Goal: Use online tool/utility: Utilize a website feature to perform a specific function

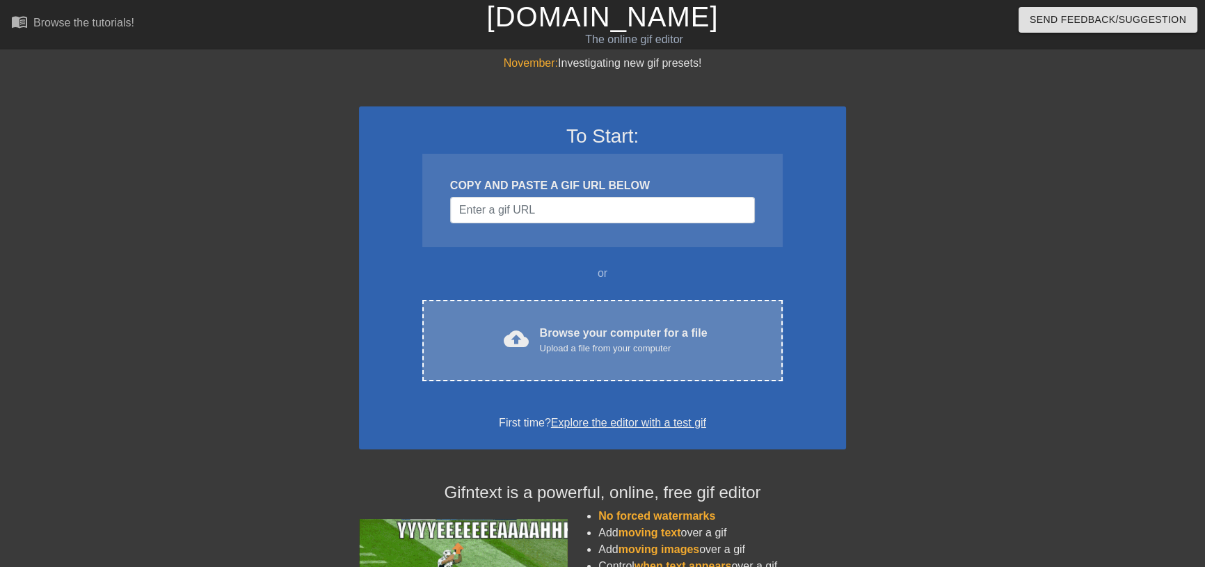
click at [644, 356] on div "cloud_upload Browse your computer for a file Upload a file from your computer C…" at bounding box center [602, 340] width 360 height 81
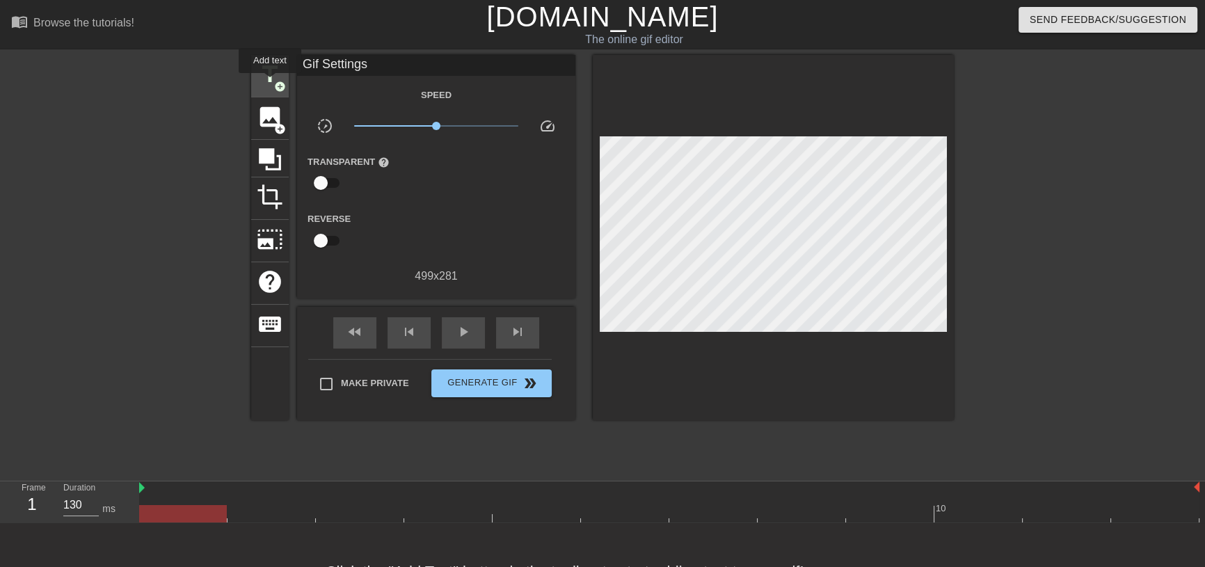
click at [270, 83] on span "title" at bounding box center [270, 74] width 26 height 26
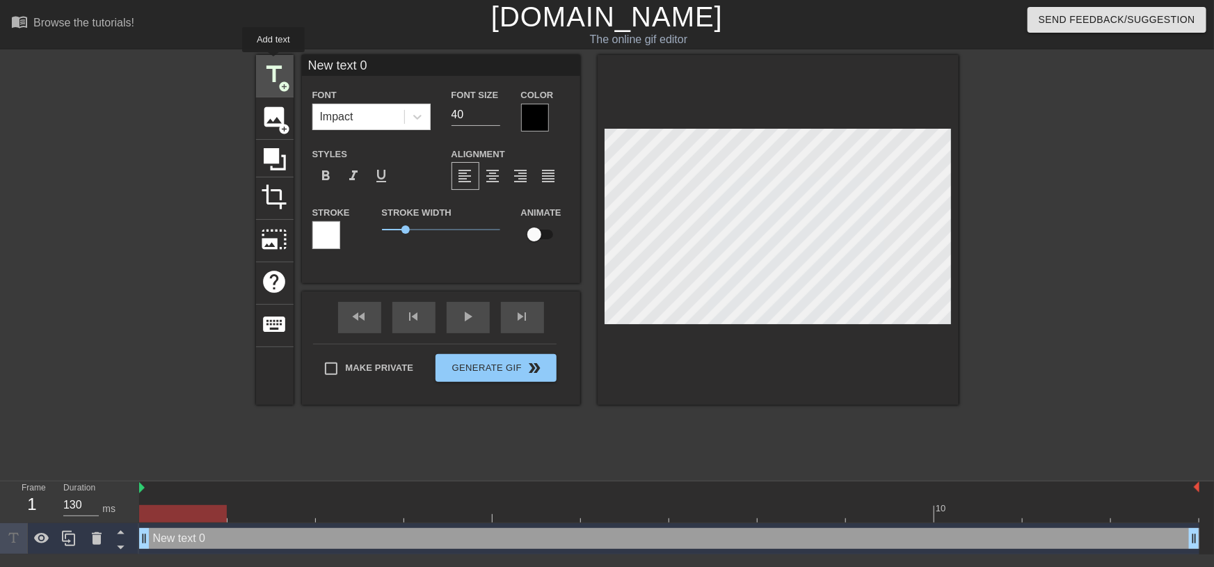
drag, startPoint x: 367, startPoint y: 68, endPoint x: 273, endPoint y: 62, distance: 94.1
click at [273, 62] on div "title add_circle image add_circle crop photo_size_select_large help keyboard Ne…" at bounding box center [607, 230] width 703 height 350
type input "weekend"
click at [538, 123] on div at bounding box center [535, 118] width 28 height 28
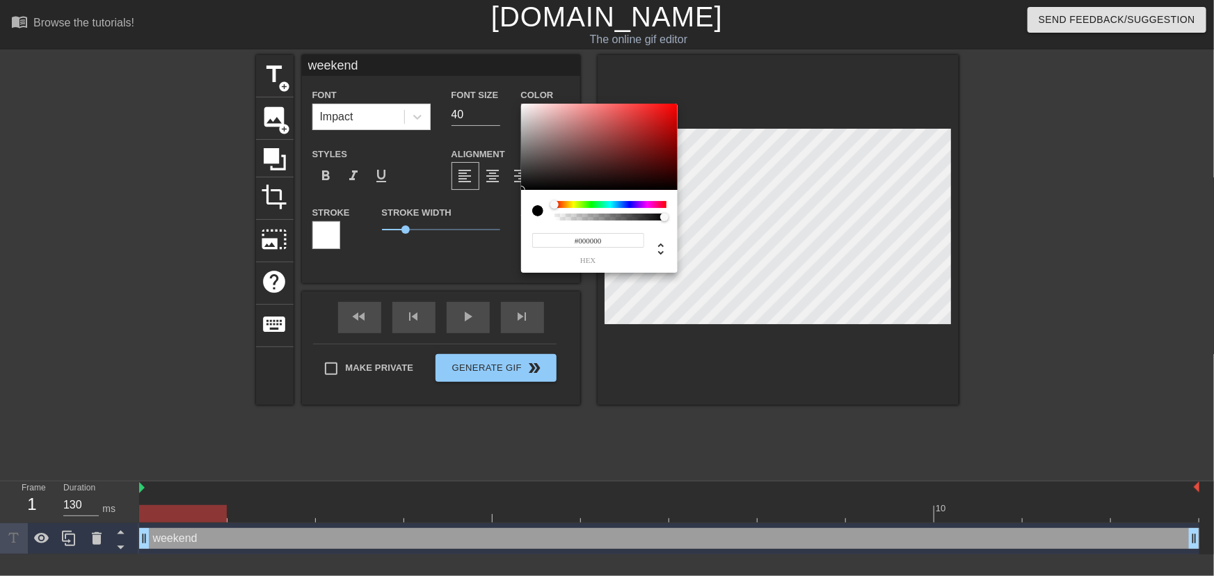
type input "#F5F2F2"
click at [523, 107] on div at bounding box center [599, 147] width 157 height 86
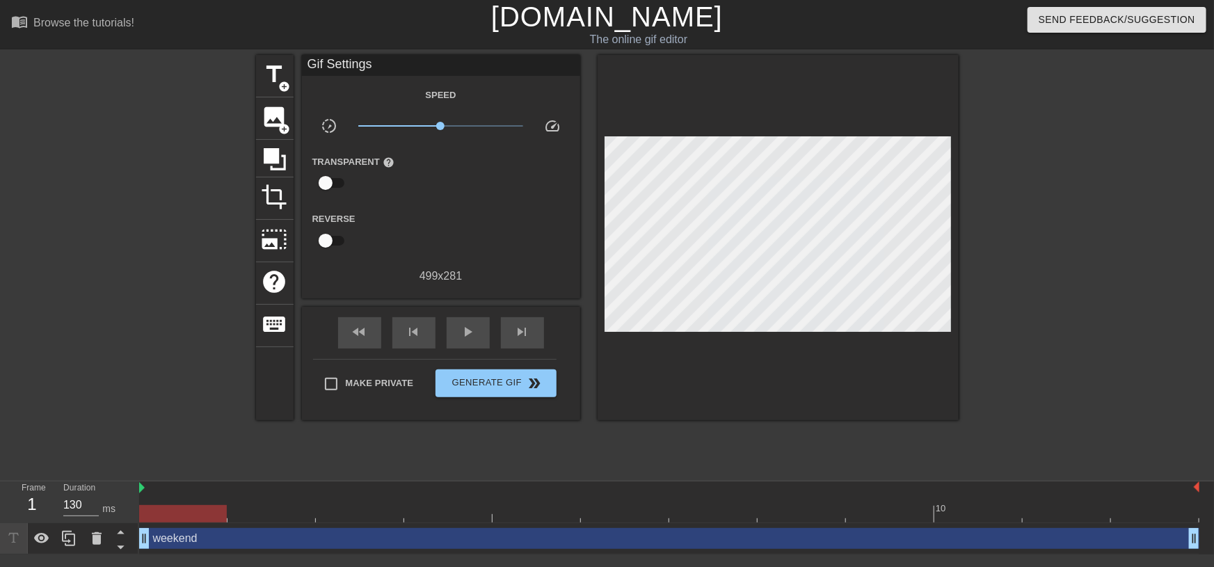
click at [182, 541] on div "weekend drag_handle drag_handle" at bounding box center [669, 538] width 1060 height 21
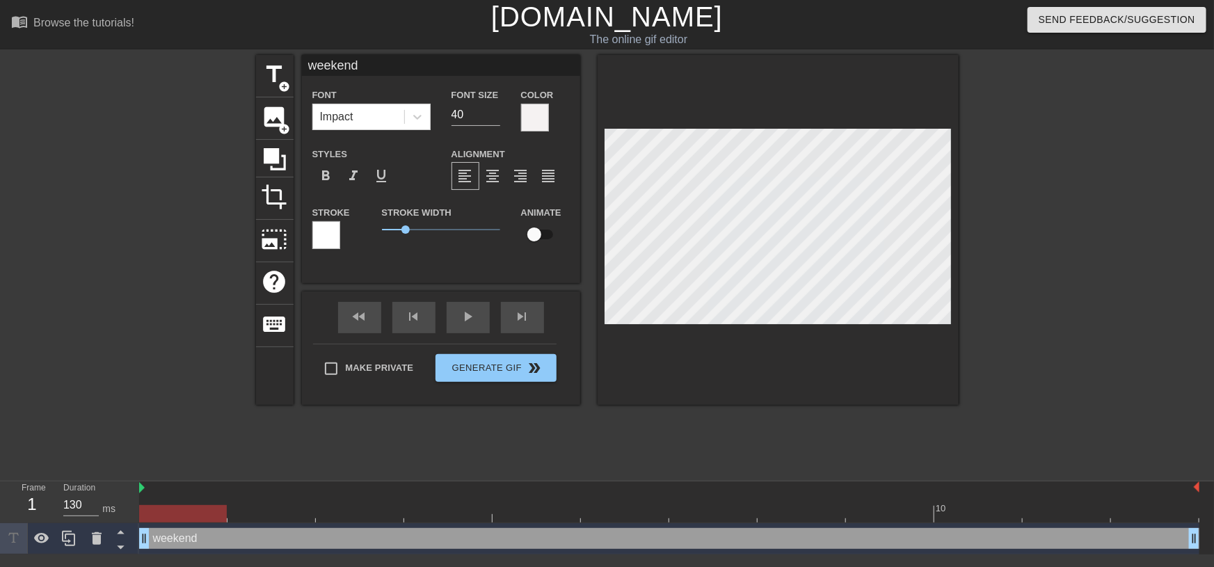
click at [317, 239] on div at bounding box center [326, 235] width 28 height 28
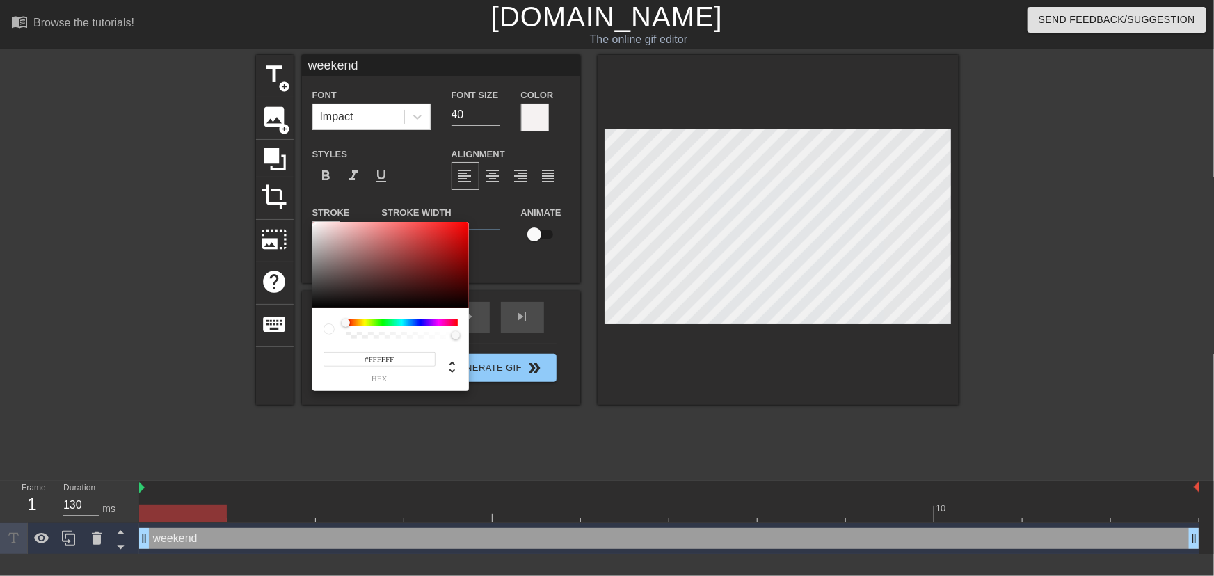
type input "#0A0A0A"
click at [314, 305] on div at bounding box center [390, 265] width 157 height 86
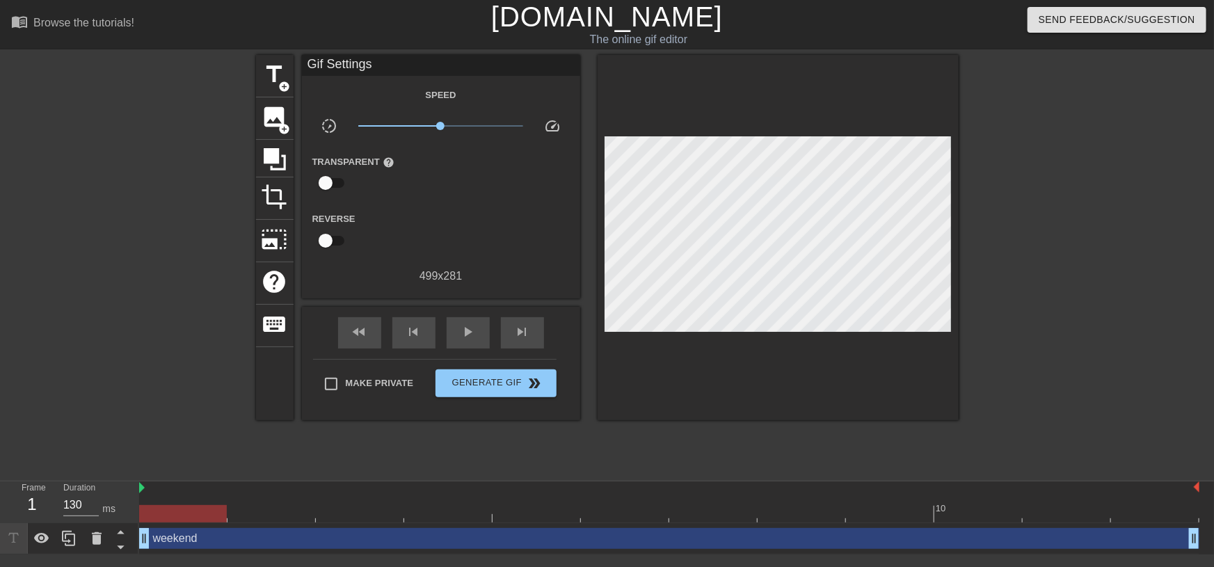
click at [271, 539] on div "weekend drag_handle drag_handle" at bounding box center [669, 538] width 1060 height 21
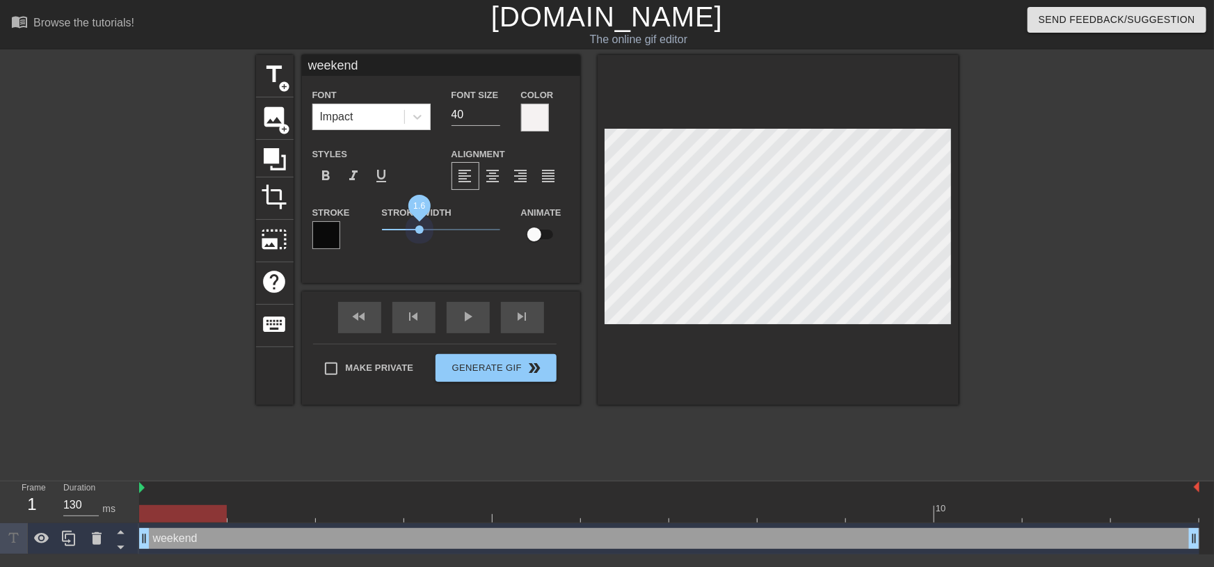
drag, startPoint x: 404, startPoint y: 230, endPoint x: 420, endPoint y: 236, distance: 16.9
click at [420, 236] on span "1.6" at bounding box center [441, 229] width 118 height 17
click at [354, 178] on span "format_italic" at bounding box center [354, 176] width 17 height 17
click at [801, 123] on div at bounding box center [778, 230] width 361 height 350
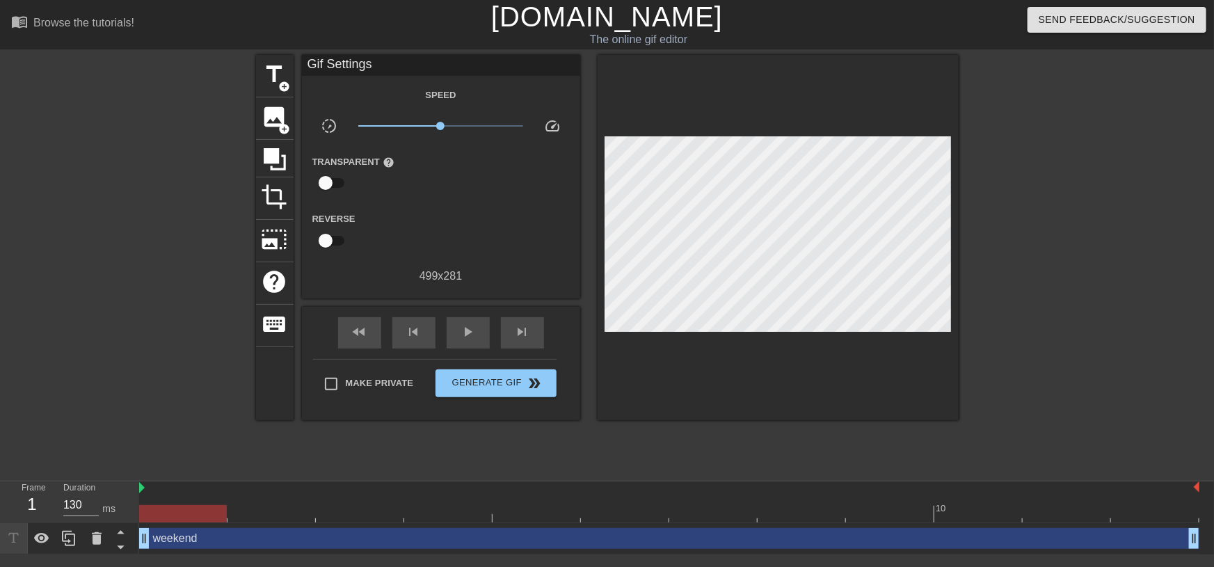
click at [1124, 193] on div at bounding box center [1079, 263] width 209 height 417
click at [276, 128] on span "image" at bounding box center [275, 117] width 26 height 26
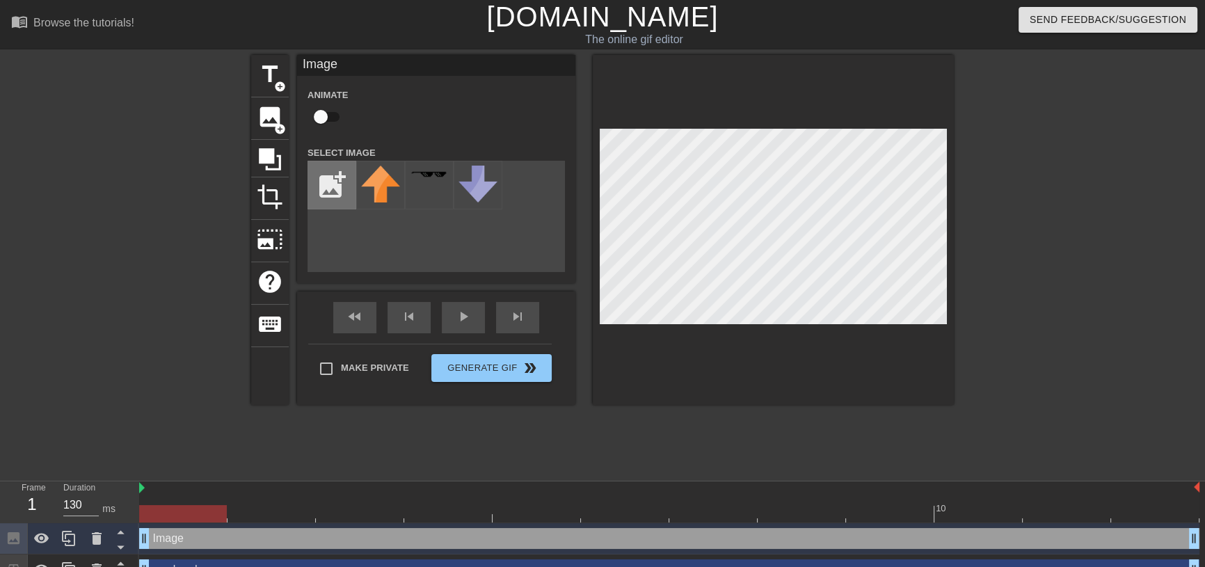
click at [333, 182] on input "file" at bounding box center [331, 184] width 47 height 47
type input "C:\fakepath\purple.png"
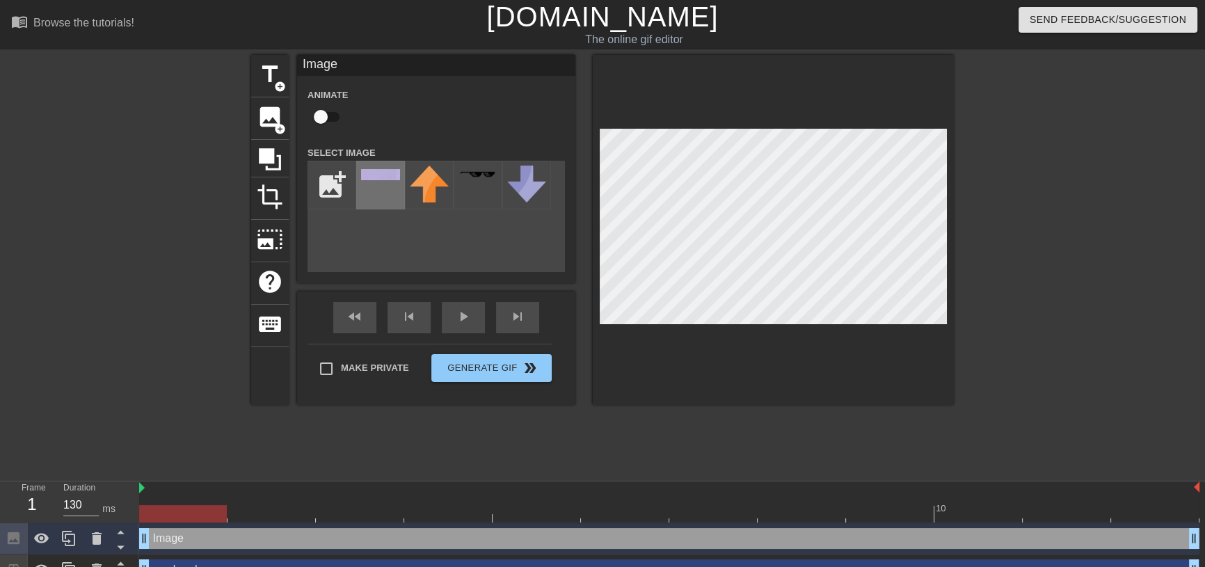
click at [384, 180] on img at bounding box center [380, 174] width 39 height 11
click at [827, 344] on div at bounding box center [773, 230] width 361 height 350
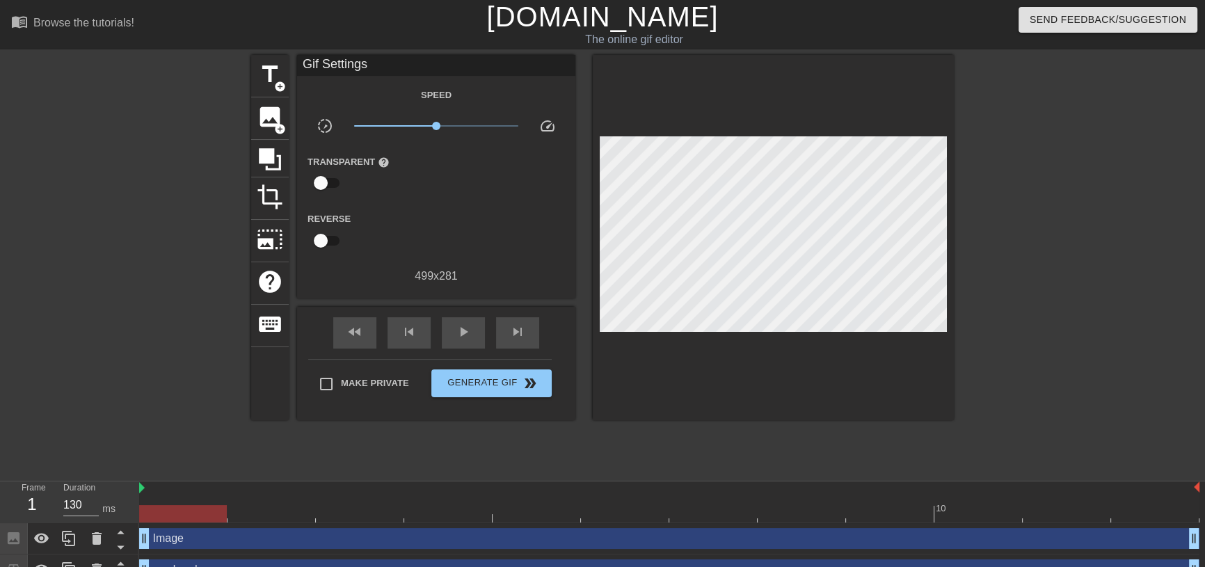
click at [798, 362] on div at bounding box center [773, 237] width 361 height 365
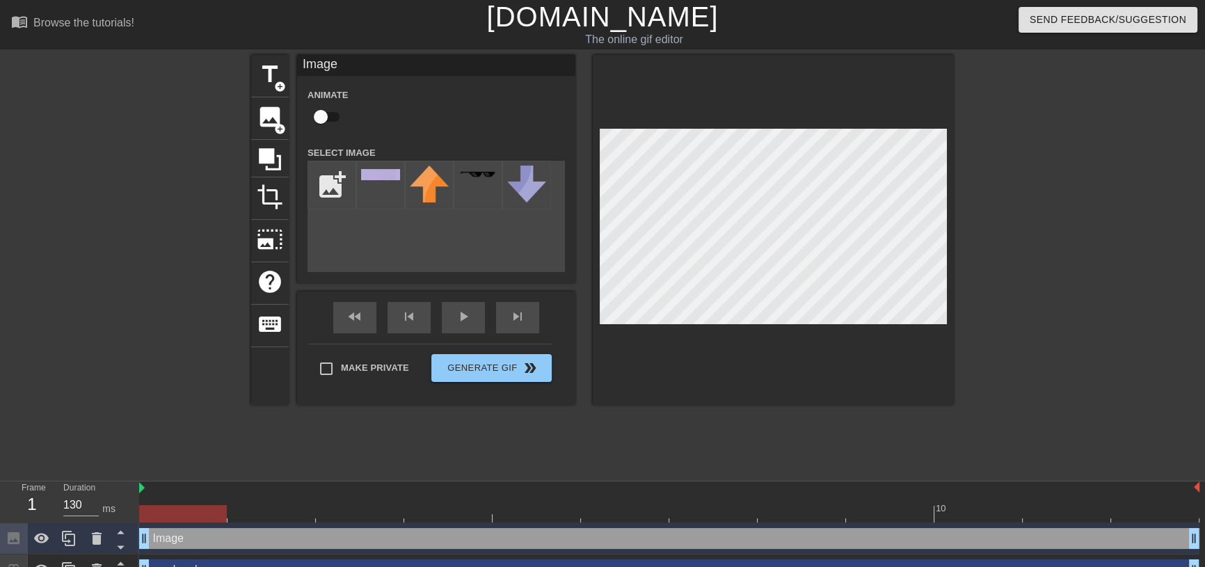
click at [842, 361] on div at bounding box center [773, 230] width 361 height 350
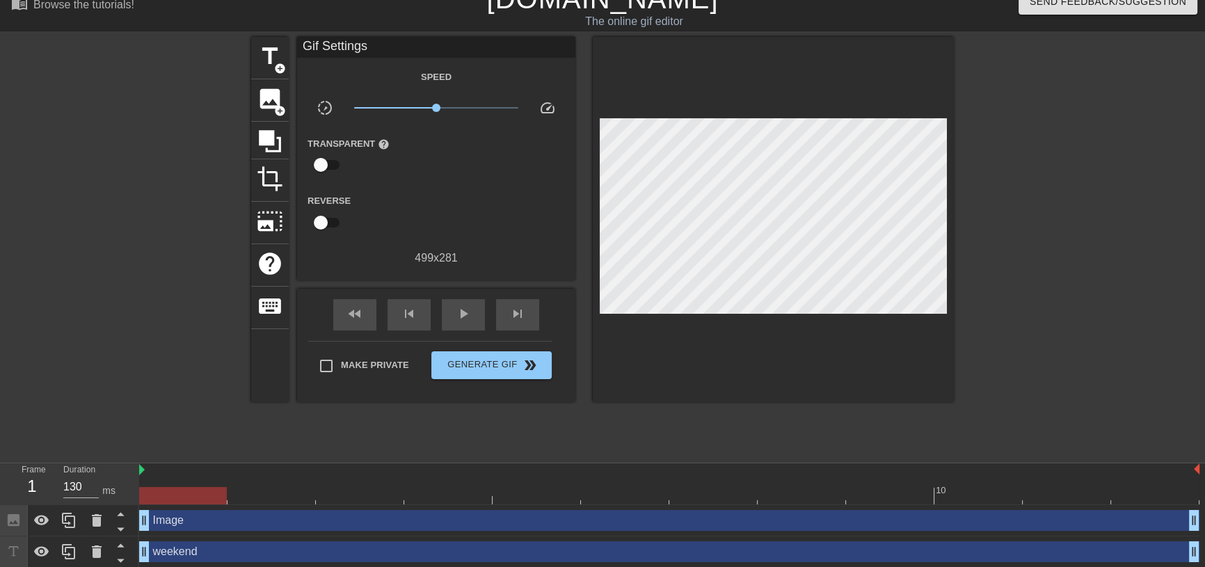
scroll to position [21, 0]
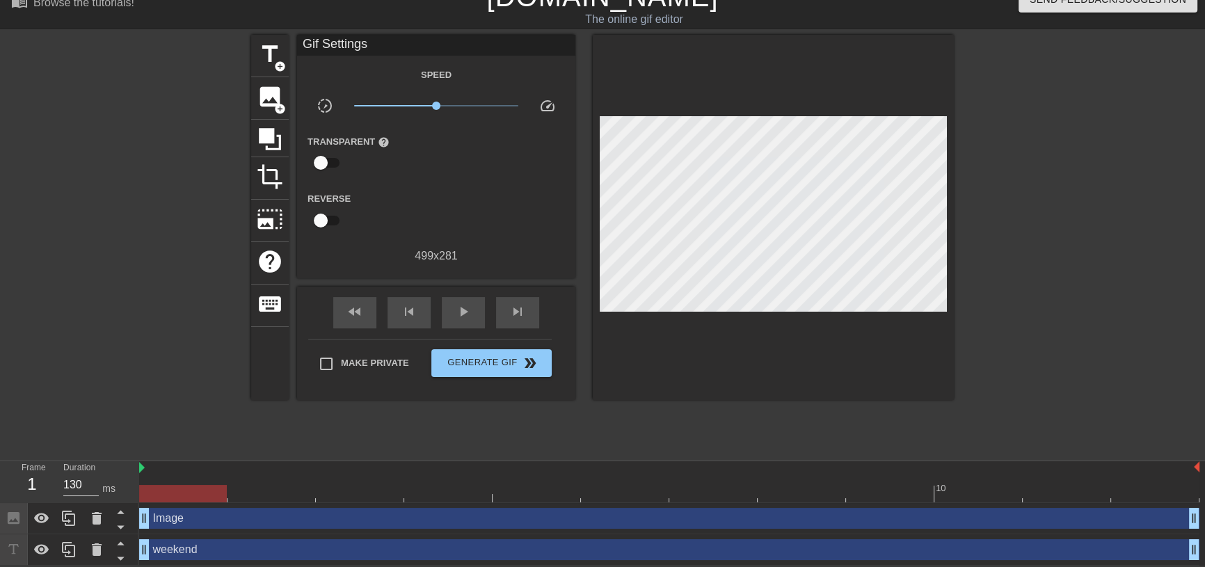
click at [239, 547] on div "weekend drag_handle drag_handle" at bounding box center [669, 549] width 1060 height 21
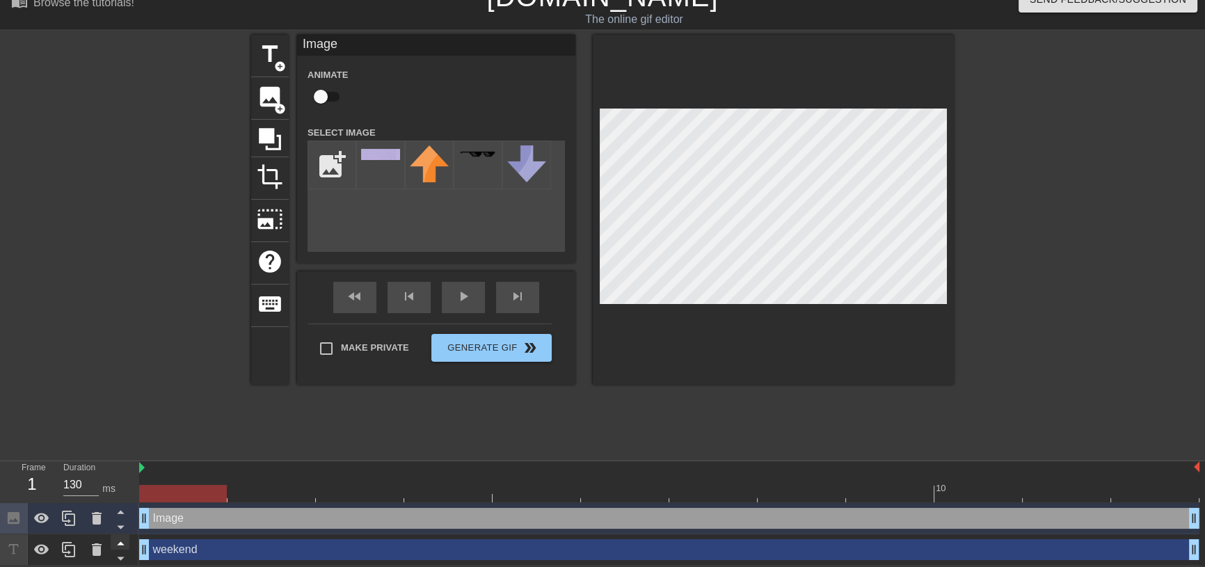
click at [124, 541] on icon at bounding box center [120, 542] width 17 height 17
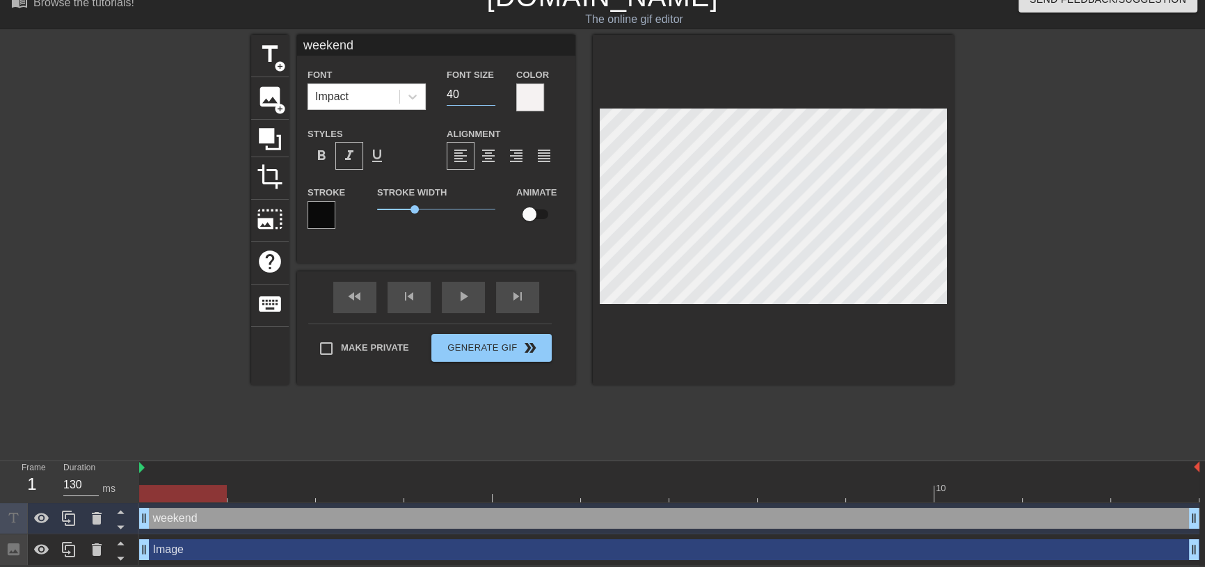
click at [489, 99] on input "40" at bounding box center [471, 94] width 49 height 22
click at [488, 99] on input "39" at bounding box center [471, 94] width 49 height 22
click at [488, 99] on input "38" at bounding box center [471, 94] width 49 height 22
click at [488, 99] on input "37" at bounding box center [471, 94] width 49 height 22
click at [488, 99] on input "36" at bounding box center [471, 94] width 49 height 22
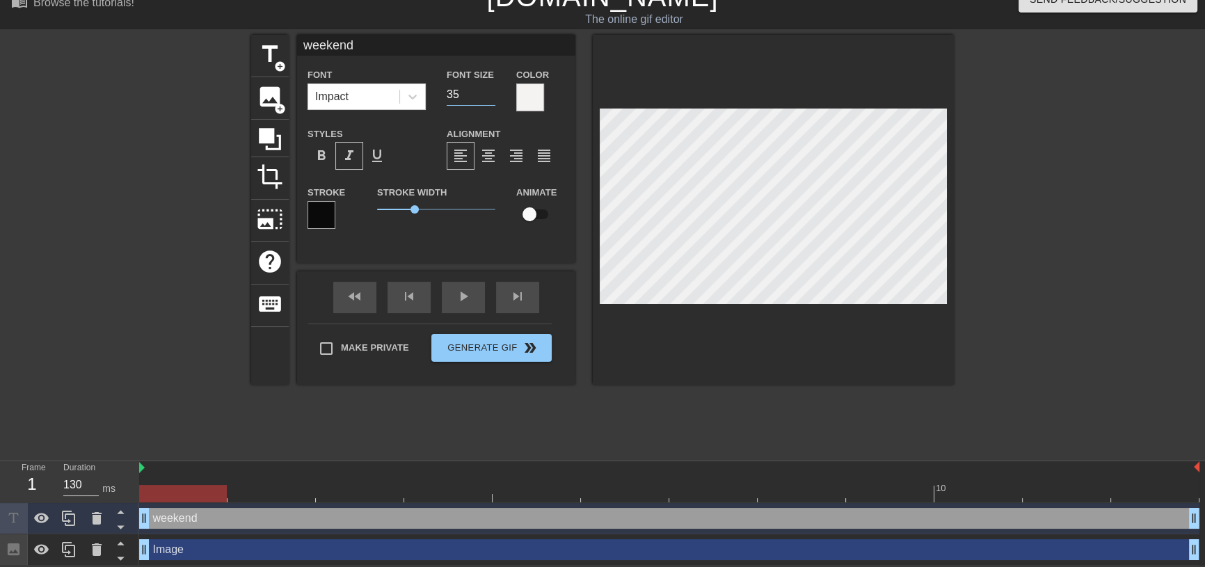
type input "35"
click at [488, 99] on input "35" at bounding box center [471, 94] width 49 height 22
click at [839, 340] on div at bounding box center [773, 210] width 361 height 350
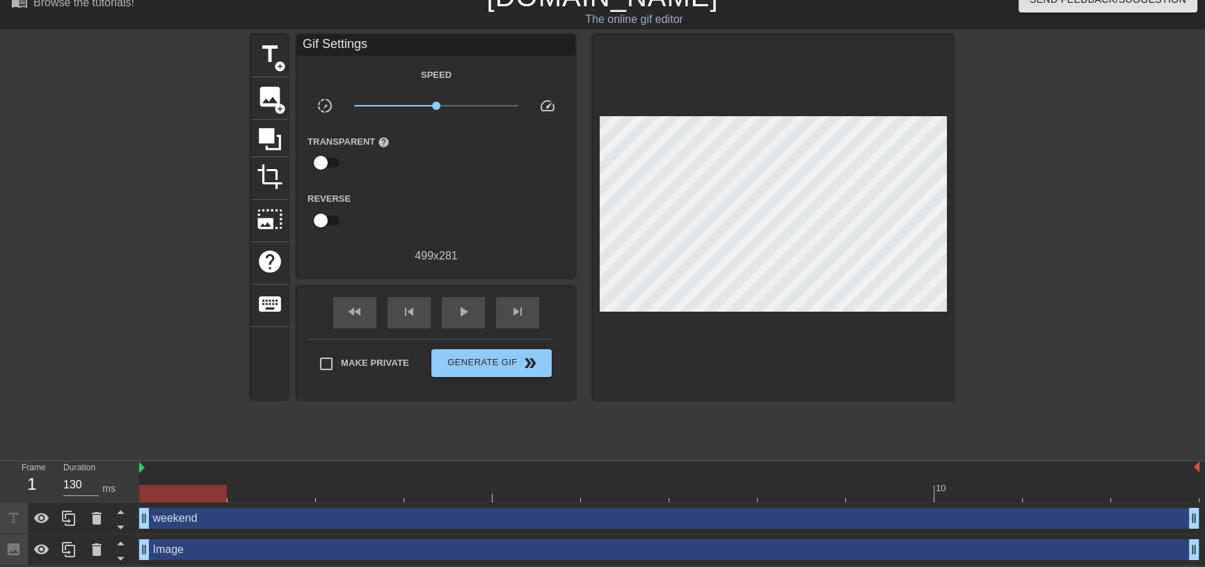
click at [789, 303] on div at bounding box center [773, 217] width 361 height 365
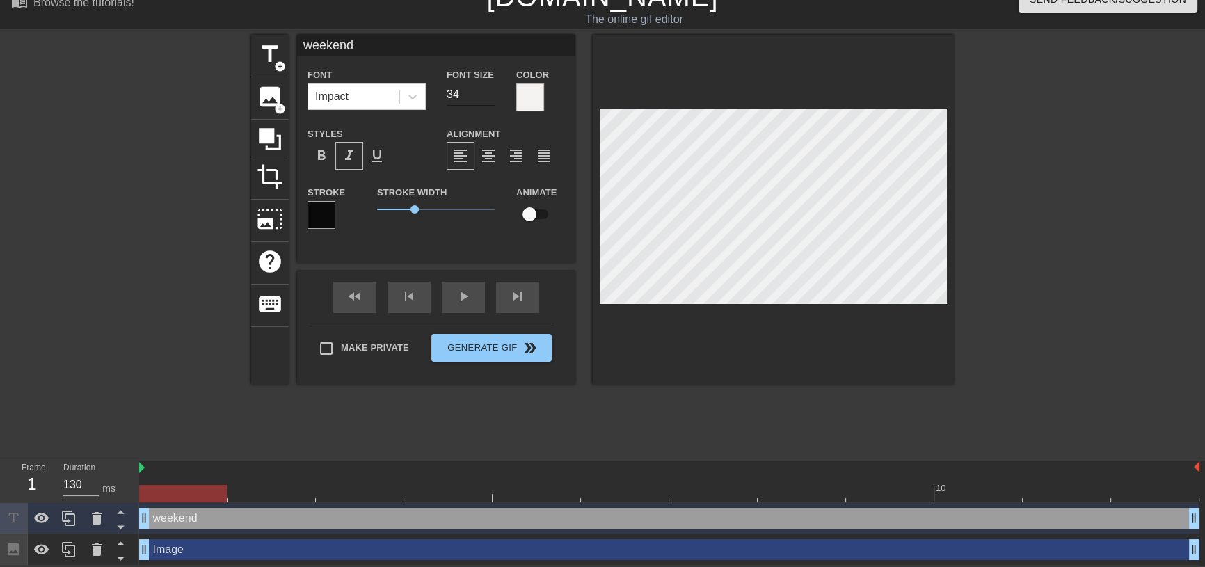
click at [492, 95] on input "34" at bounding box center [471, 94] width 49 height 22
click at [492, 95] on input "33" at bounding box center [471, 94] width 49 height 22
click at [492, 95] on input "32" at bounding box center [471, 94] width 49 height 22
click at [492, 95] on input "31" at bounding box center [471, 94] width 49 height 22
click at [492, 95] on input "30" at bounding box center [471, 94] width 49 height 22
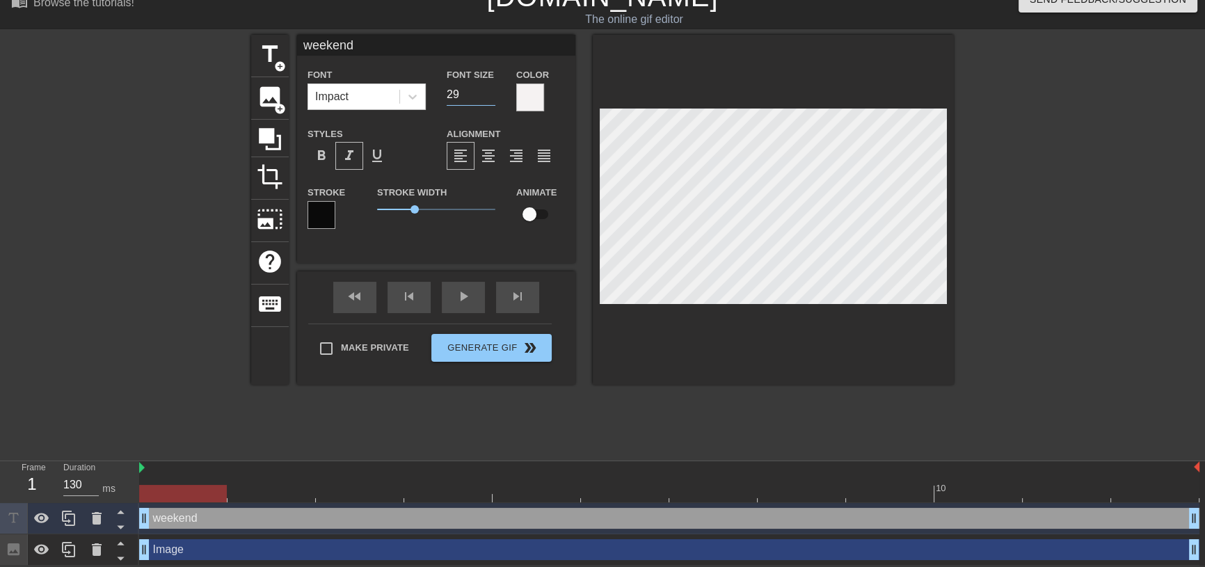
click at [492, 95] on input "29" at bounding box center [471, 94] width 49 height 22
click at [492, 95] on input "28" at bounding box center [471, 94] width 49 height 22
click at [492, 95] on input "27" at bounding box center [471, 94] width 49 height 22
click at [492, 95] on input "26" at bounding box center [471, 94] width 49 height 22
click at [492, 95] on input "25" at bounding box center [471, 94] width 49 height 22
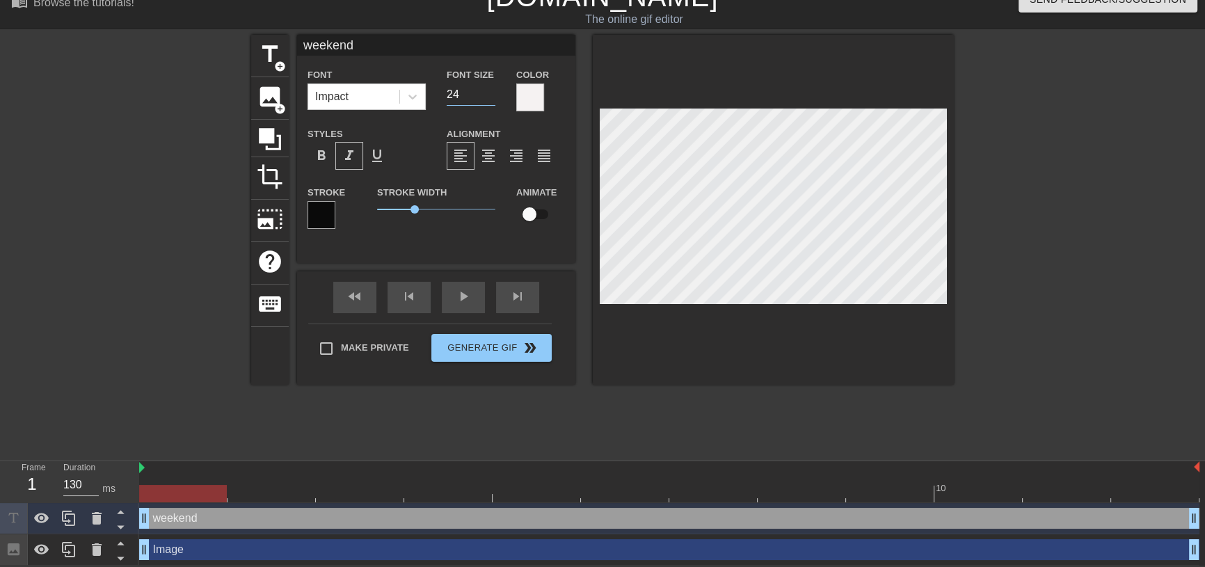
click at [492, 95] on input "24" at bounding box center [471, 94] width 49 height 22
click at [489, 97] on input "23" at bounding box center [471, 94] width 49 height 22
click at [489, 97] on input "22" at bounding box center [471, 94] width 49 height 22
click at [489, 97] on input "21" at bounding box center [471, 94] width 49 height 22
type input "20"
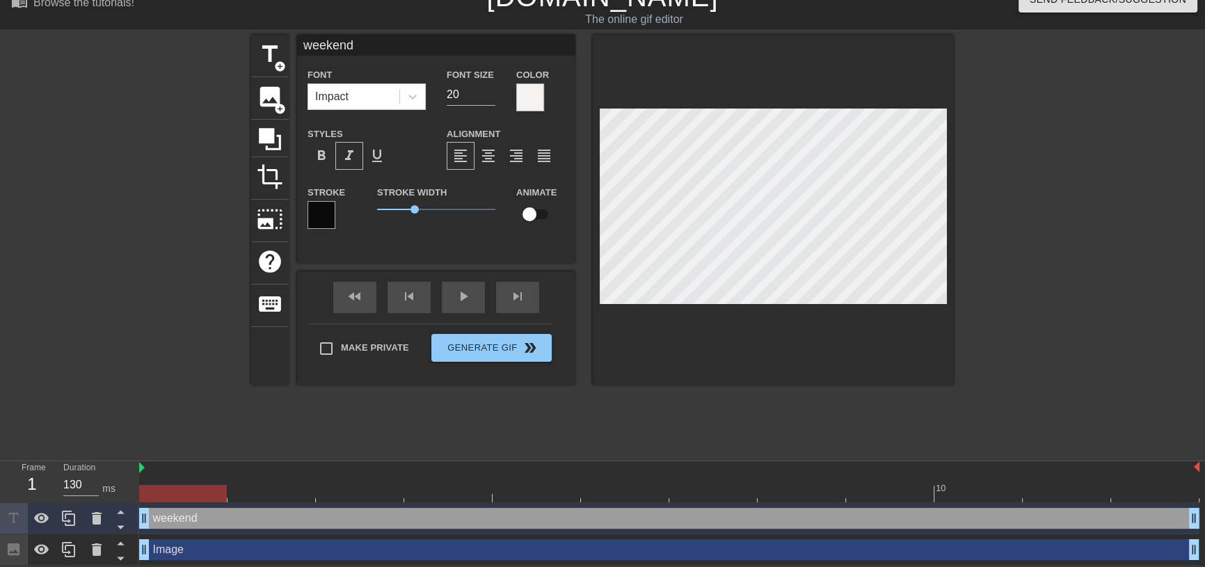
click at [489, 97] on input "20" at bounding box center [471, 94] width 49 height 22
click at [878, 350] on div at bounding box center [773, 210] width 361 height 350
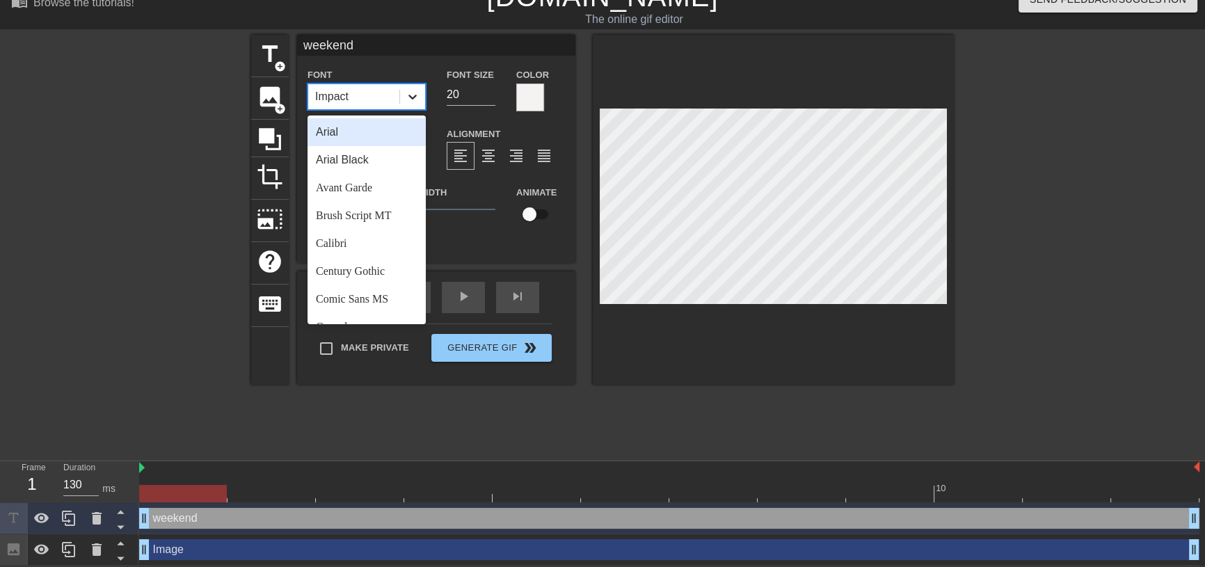
click at [408, 95] on icon at bounding box center [413, 97] width 14 height 14
click at [381, 129] on div "Arial" at bounding box center [367, 132] width 118 height 28
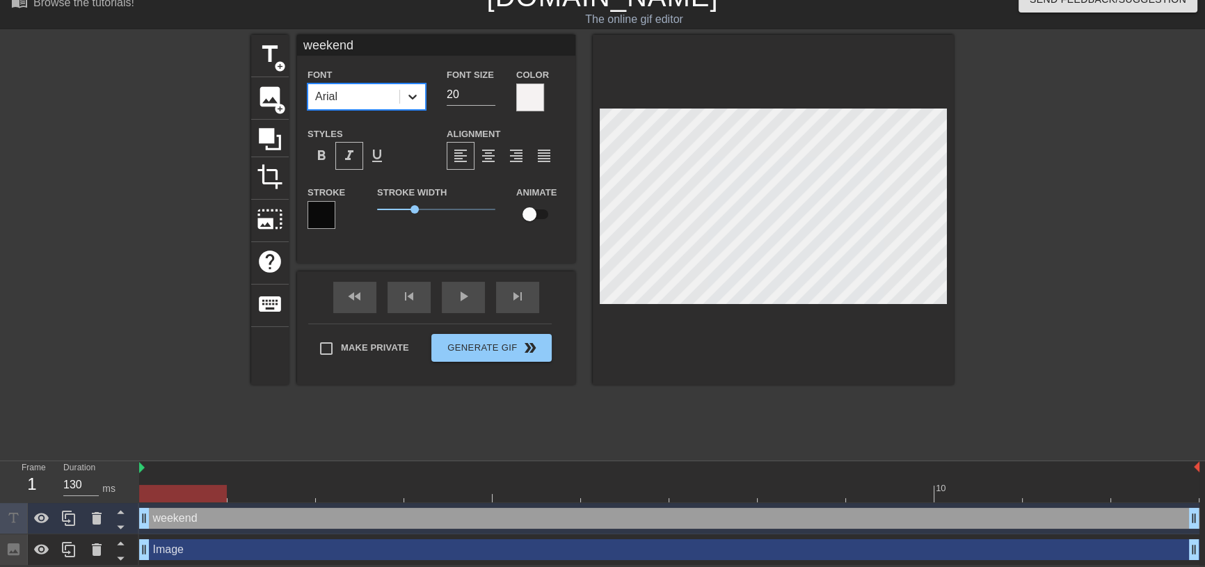
click at [408, 97] on icon at bounding box center [413, 97] width 14 height 14
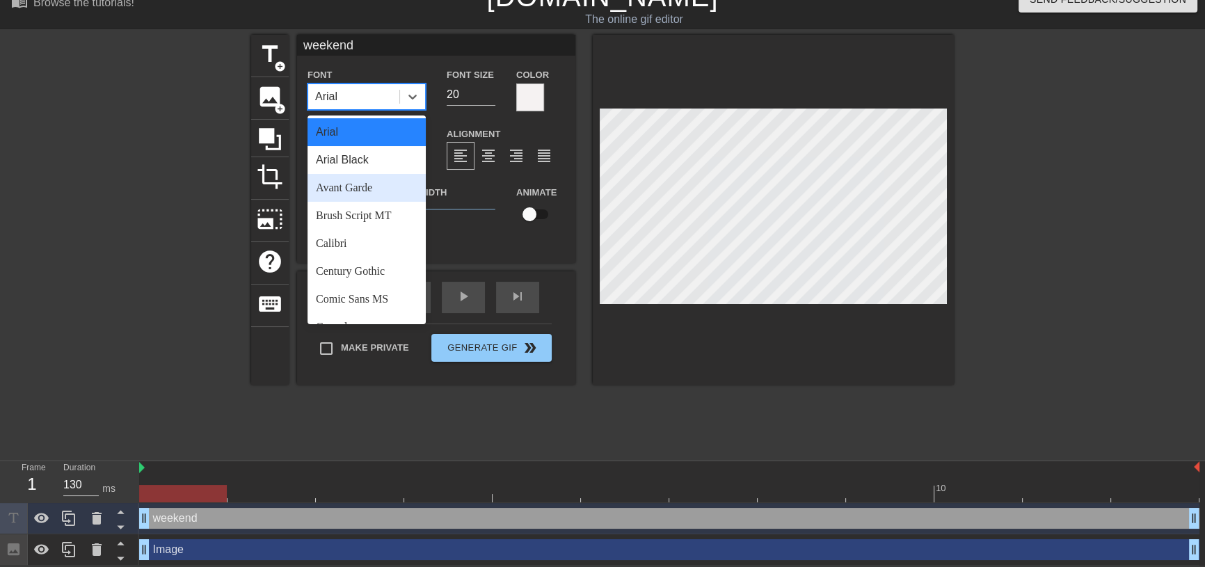
click at [365, 186] on div "Avant Garde" at bounding box center [367, 188] width 118 height 28
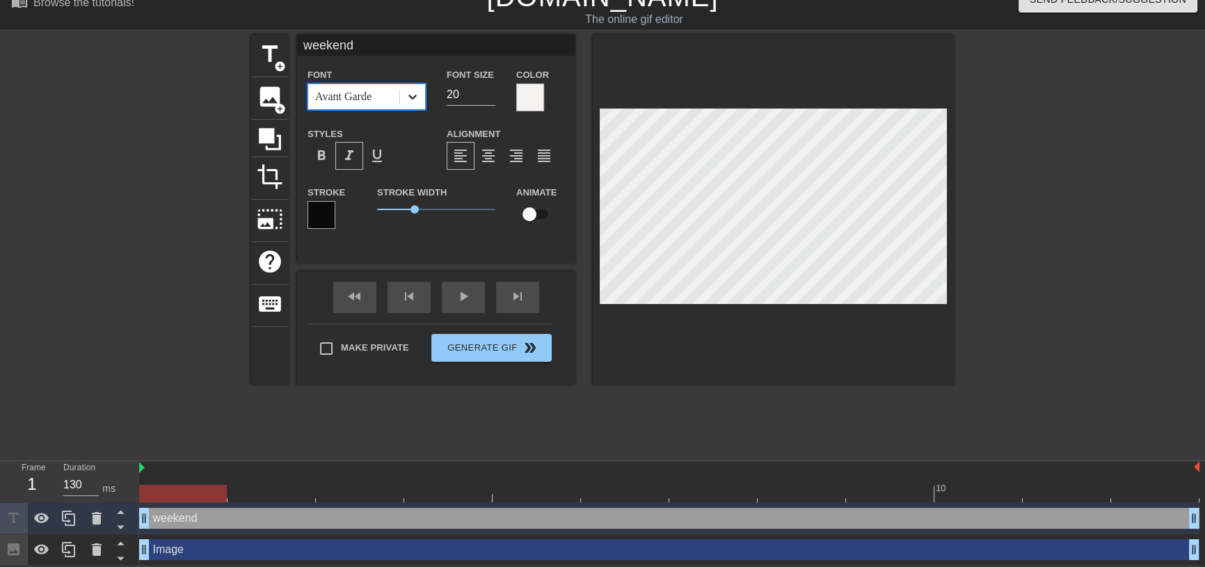
click at [417, 99] on icon at bounding box center [413, 97] width 14 height 14
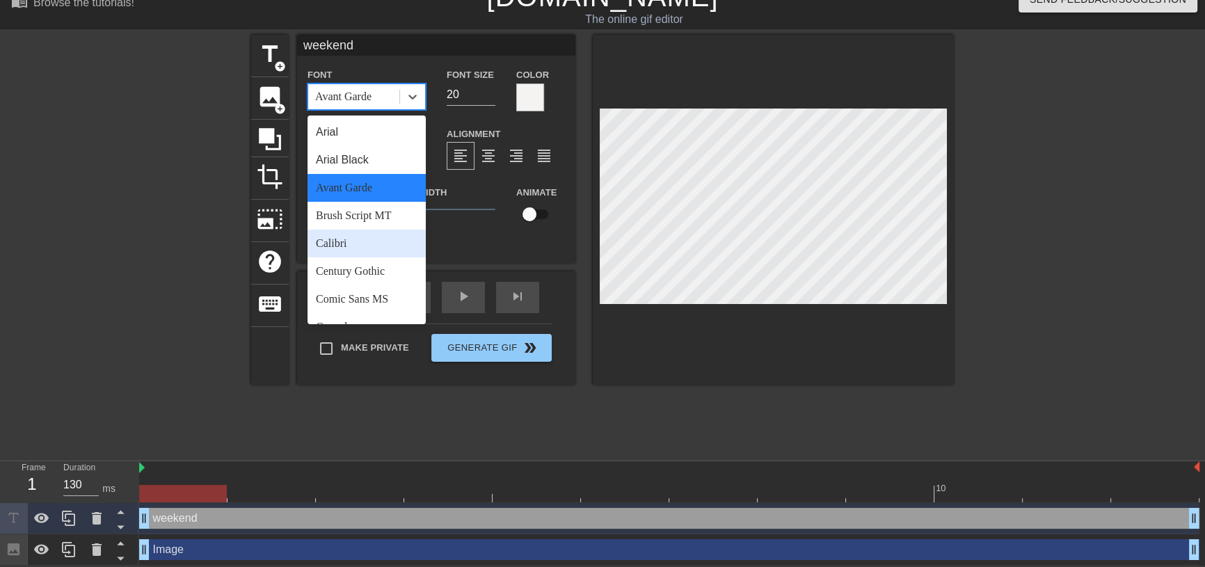
click at [373, 239] on div "Calibri" at bounding box center [367, 244] width 118 height 28
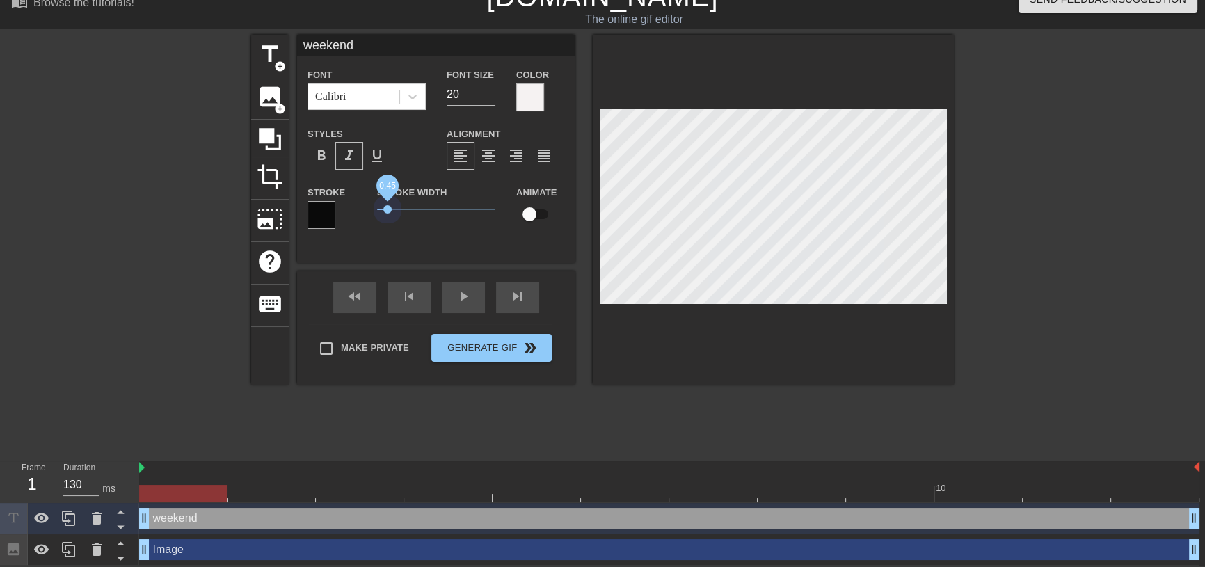
drag, startPoint x: 410, startPoint y: 207, endPoint x: 388, endPoint y: 221, distance: 26.6
click at [388, 221] on div "Stroke Width 0.45" at bounding box center [436, 213] width 139 height 58
click at [413, 100] on icon at bounding box center [413, 97] width 14 height 14
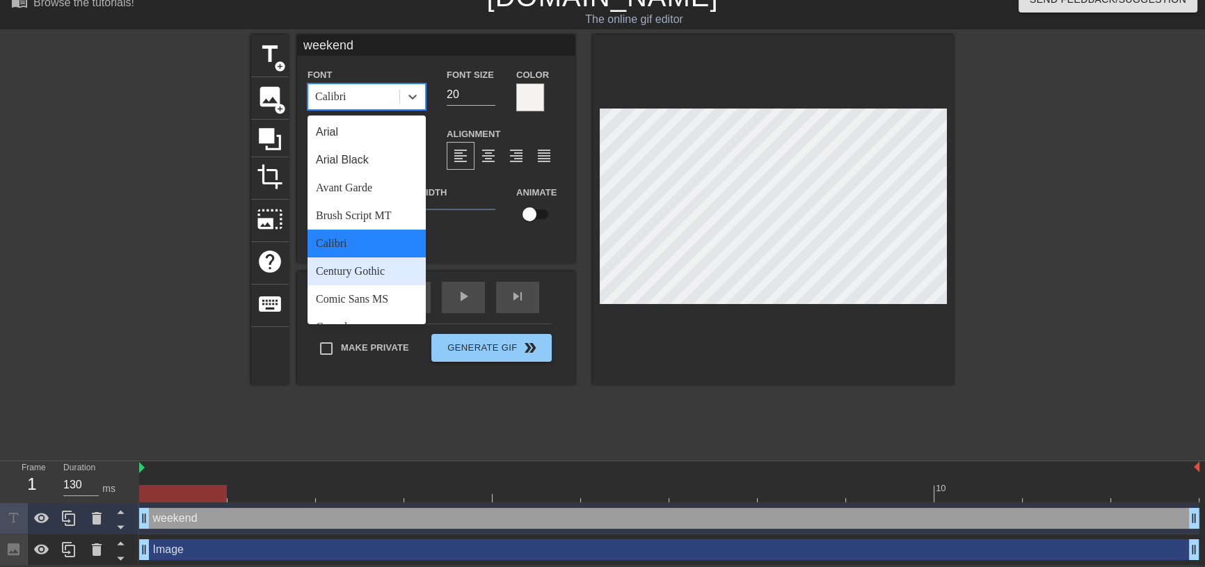
click at [374, 273] on div "Century Gothic" at bounding box center [367, 271] width 118 height 28
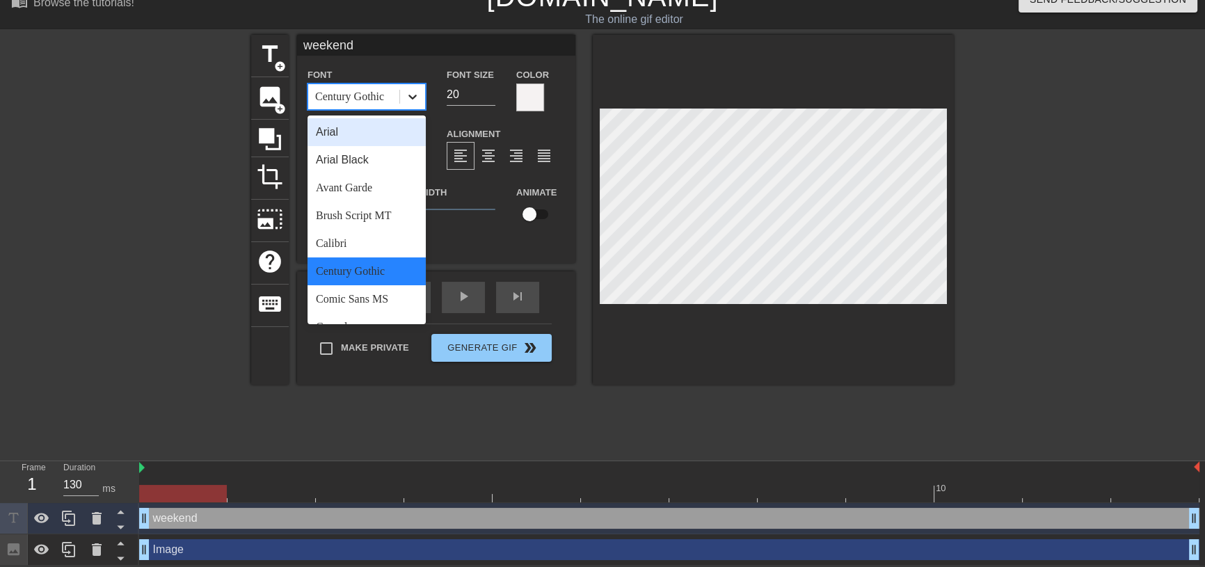
click at [411, 102] on div at bounding box center [412, 96] width 25 height 25
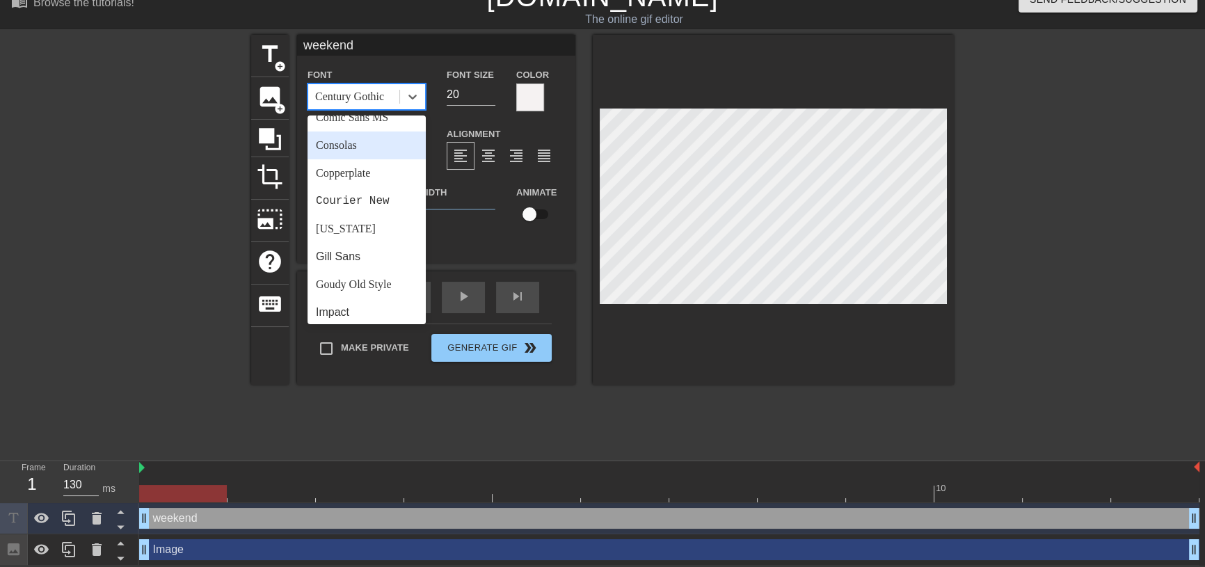
scroll to position [189, 0]
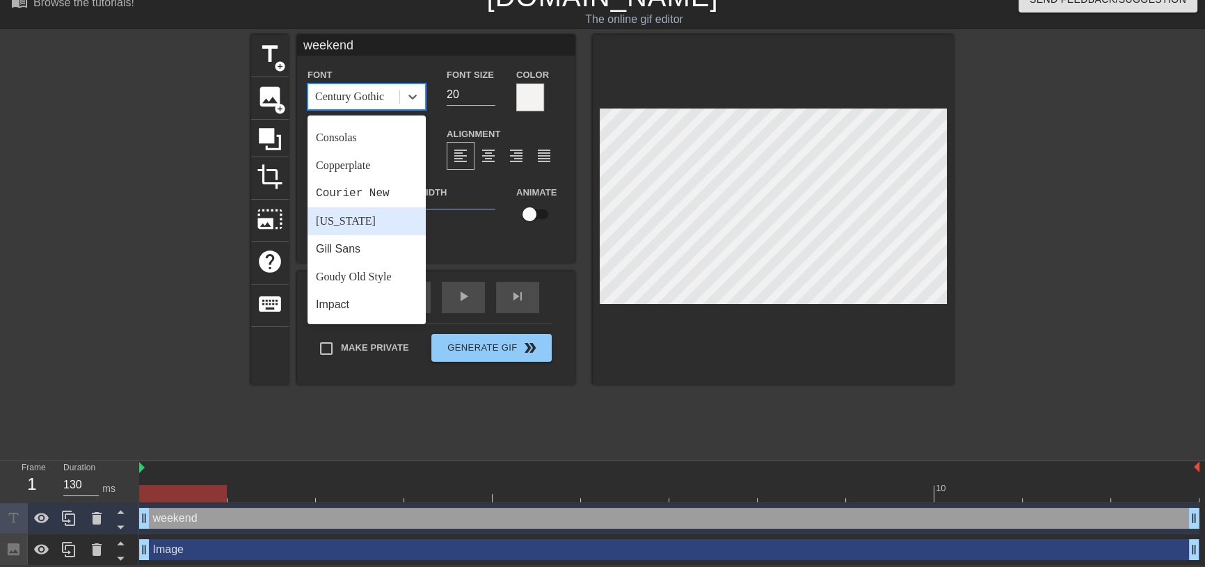
click at [365, 223] on div "[US_STATE]" at bounding box center [367, 221] width 118 height 28
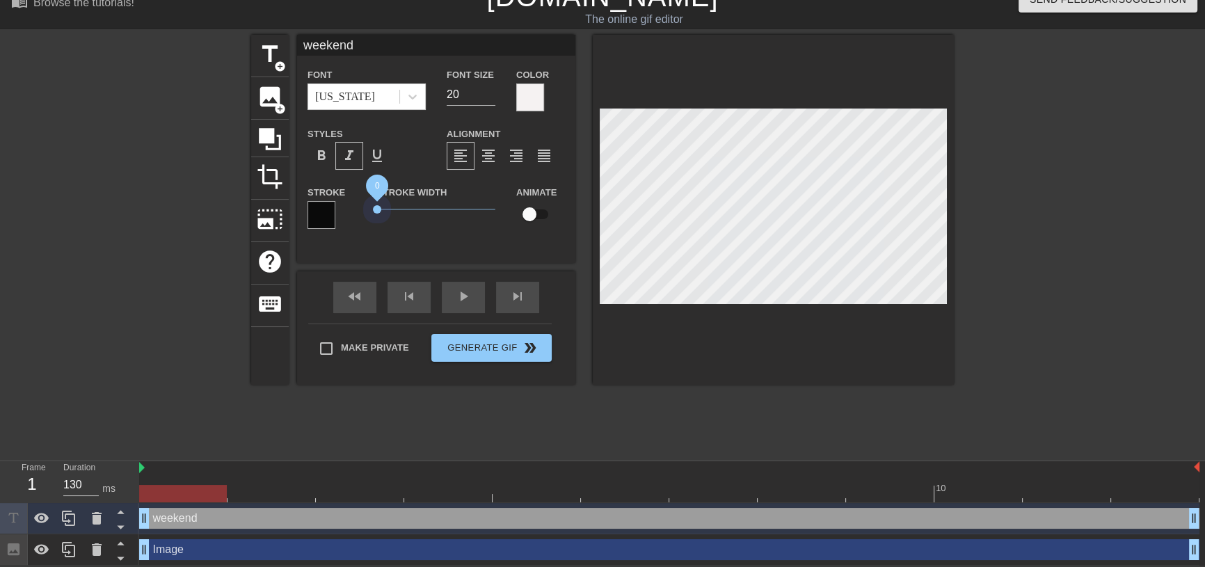
drag, startPoint x: 384, startPoint y: 207, endPoint x: 367, endPoint y: 206, distance: 17.4
click at [367, 206] on div "Stroke Width 0" at bounding box center [436, 213] width 139 height 58
click at [420, 94] on div at bounding box center [412, 96] width 25 height 25
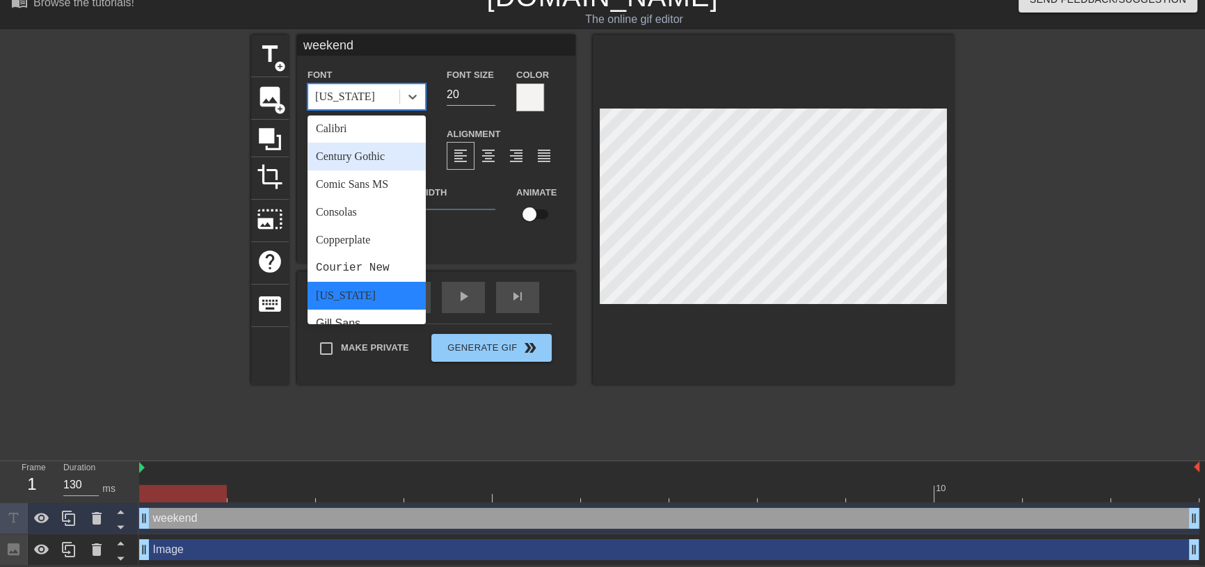
scroll to position [126, 0]
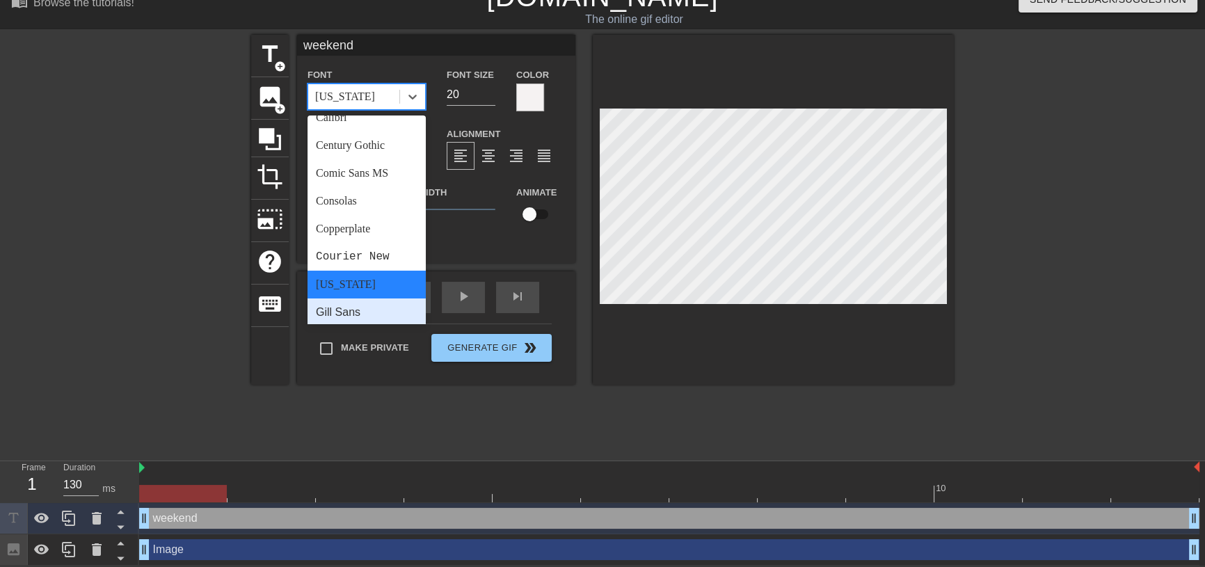
click at [362, 311] on div "Gill Sans" at bounding box center [367, 312] width 118 height 28
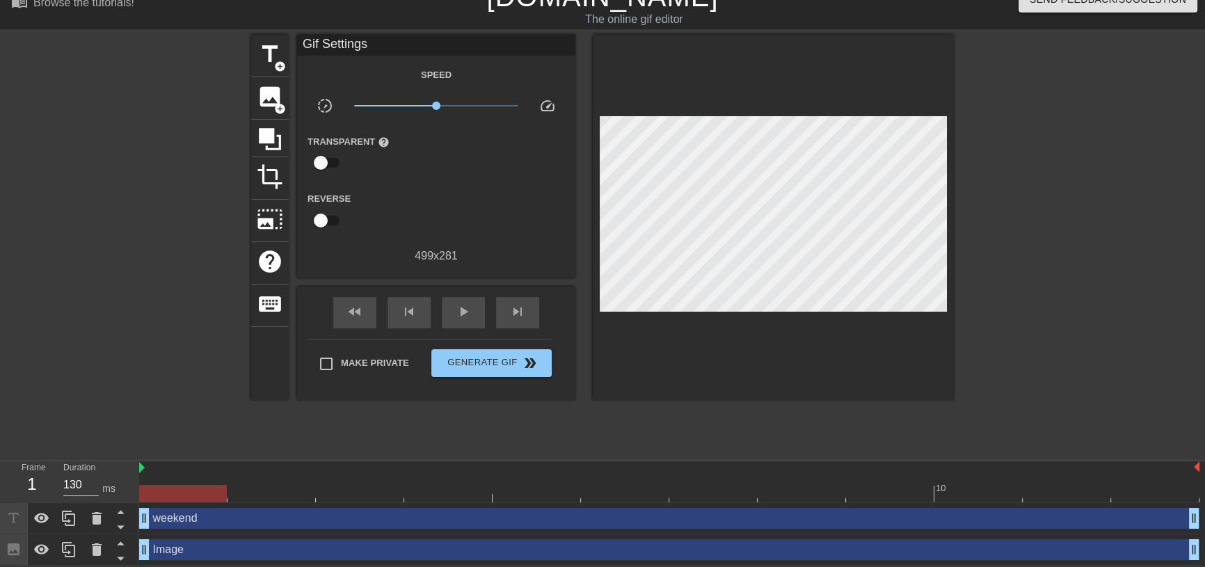
click at [829, 344] on div at bounding box center [773, 217] width 361 height 365
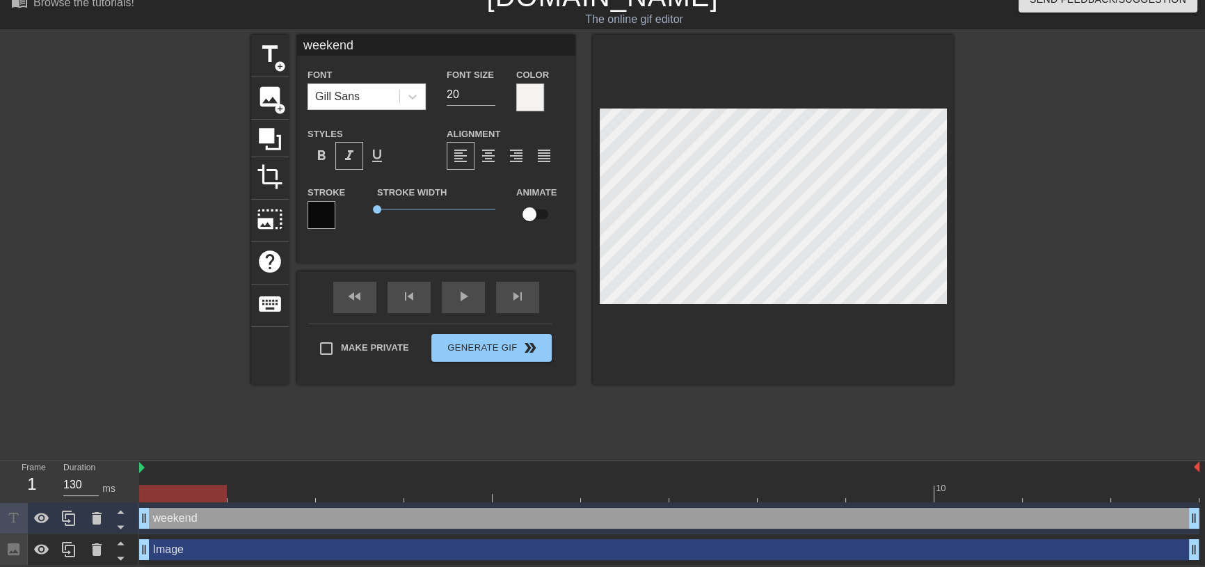
click at [820, 341] on div at bounding box center [773, 210] width 361 height 350
click at [822, 338] on div at bounding box center [773, 210] width 361 height 350
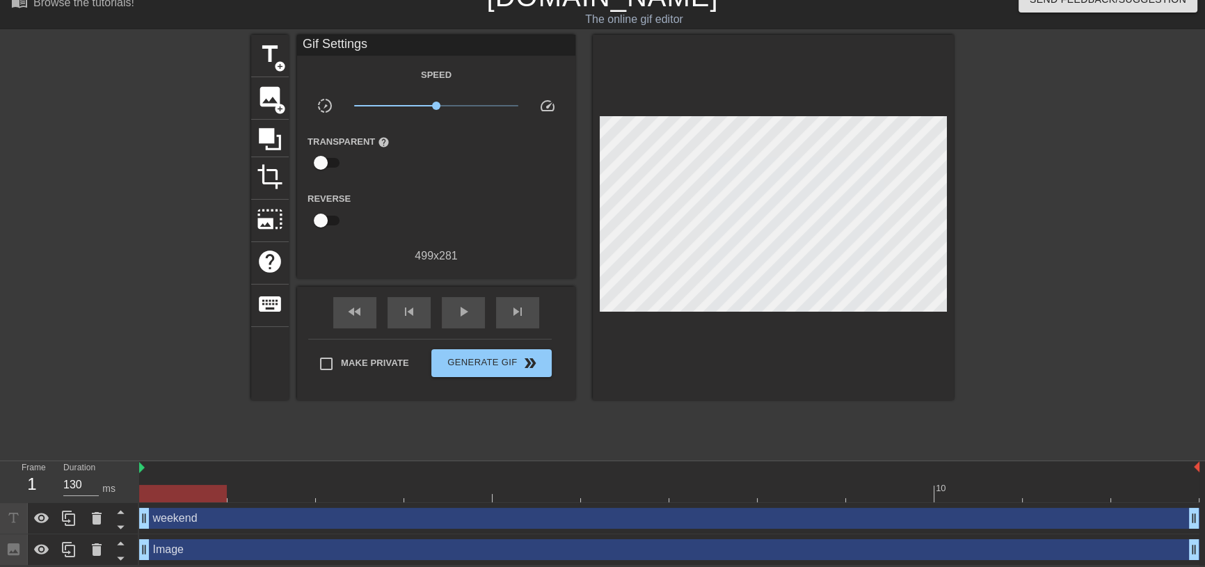
click at [353, 518] on div "weekend drag_handle drag_handle" at bounding box center [669, 518] width 1060 height 21
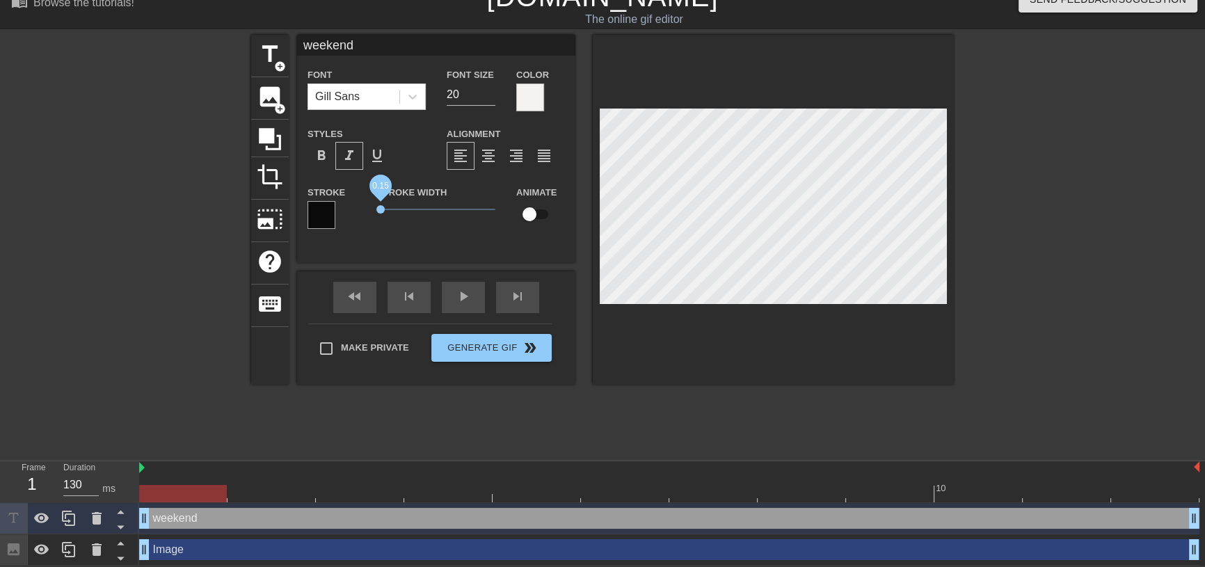
click at [381, 209] on span "0.15" at bounding box center [380, 209] width 8 height 8
click at [808, 354] on div at bounding box center [773, 210] width 361 height 350
drag, startPoint x: 378, startPoint y: 209, endPoint x: 369, endPoint y: 209, distance: 9.7
click at [369, 209] on div "Stroke Width 0" at bounding box center [436, 213] width 139 height 58
click at [802, 347] on div at bounding box center [773, 210] width 361 height 350
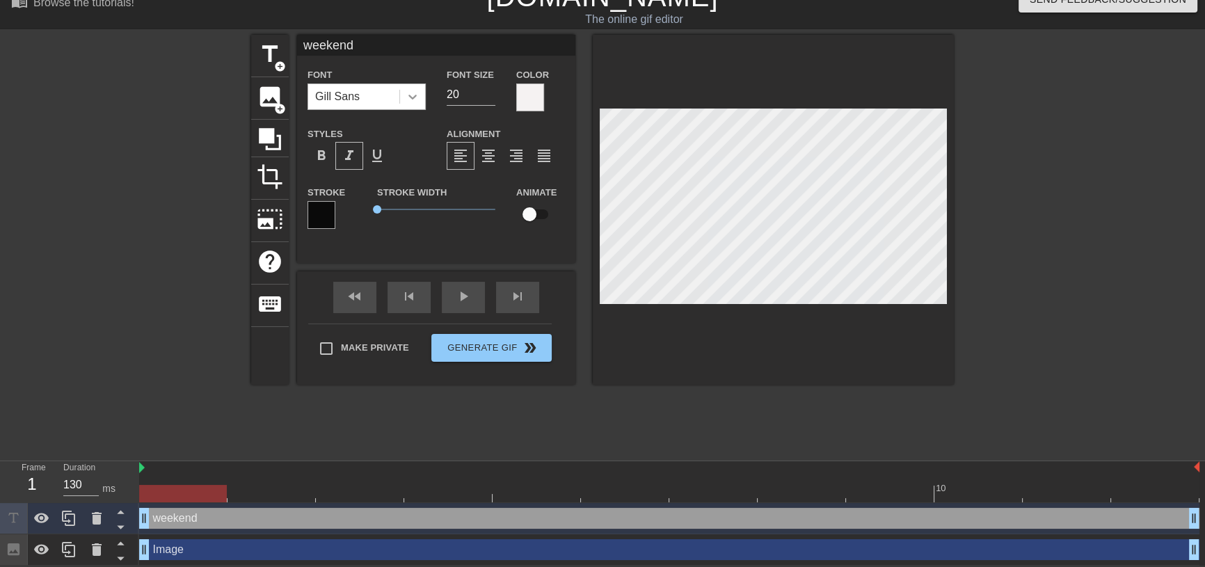
click at [417, 94] on icon at bounding box center [413, 97] width 14 height 14
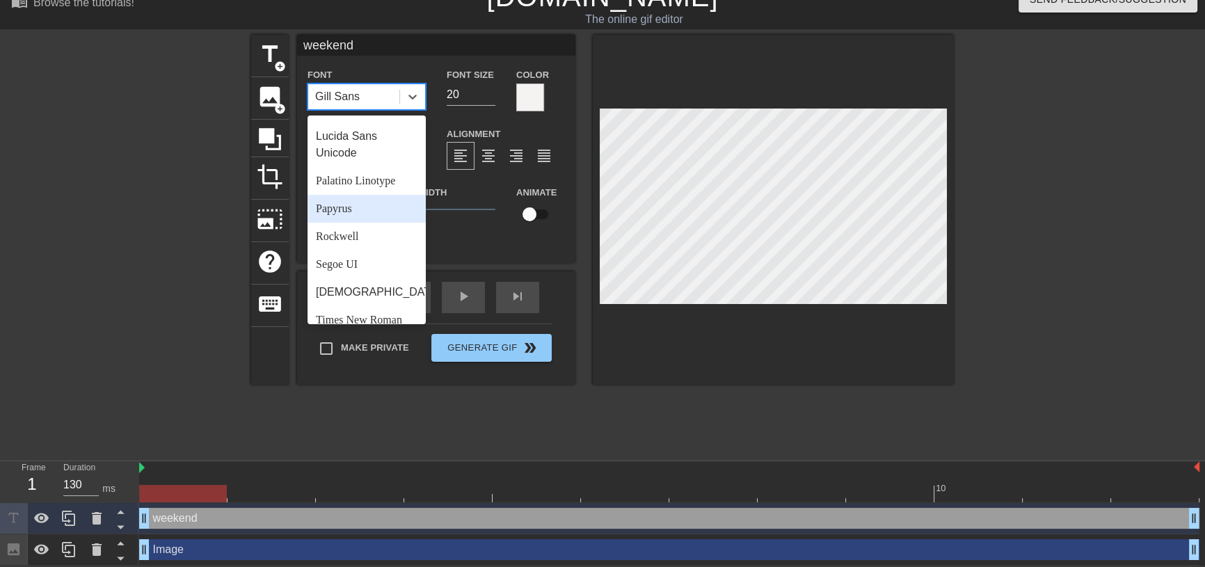
scroll to position [442, 0]
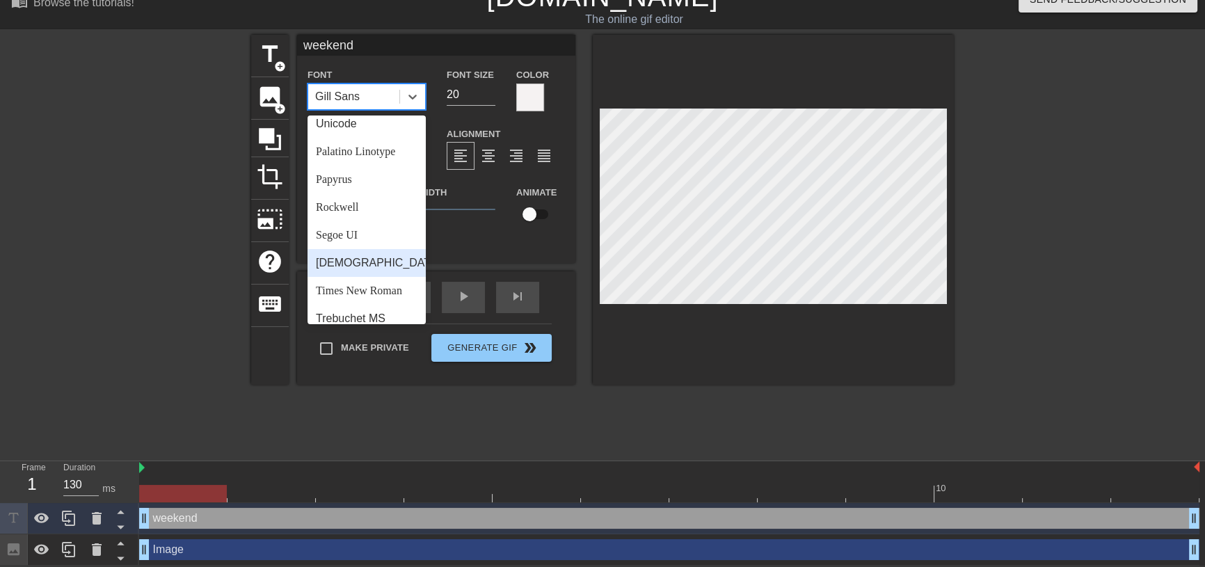
click at [361, 276] on div "[DEMOGRAPHIC_DATA]" at bounding box center [367, 263] width 118 height 28
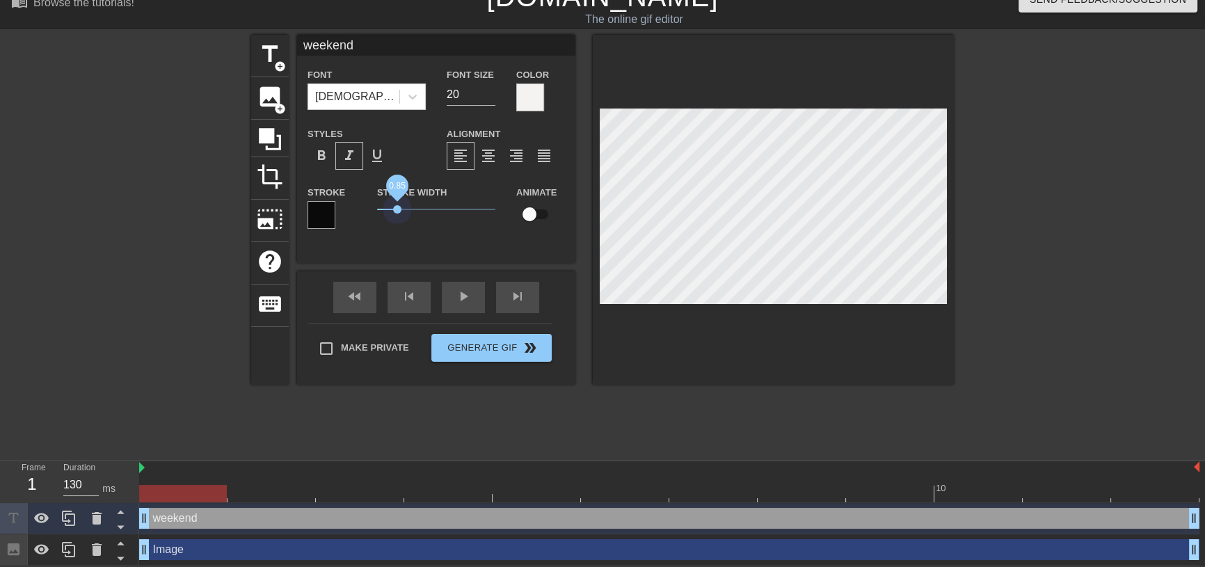
drag, startPoint x: 378, startPoint y: 209, endPoint x: 397, endPoint y: 219, distance: 21.8
click at [397, 219] on div "Stroke Width 0.85" at bounding box center [436, 213] width 139 height 58
click at [397, 207] on span "0.85" at bounding box center [397, 209] width 8 height 8
click at [422, 97] on div at bounding box center [412, 96] width 25 height 25
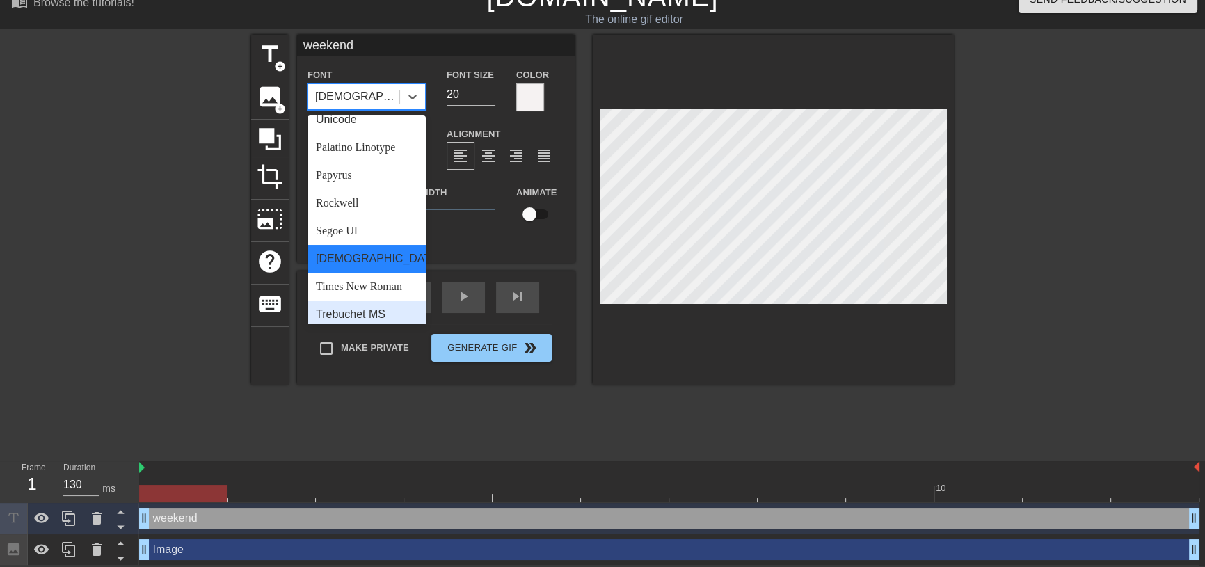
scroll to position [497, 0]
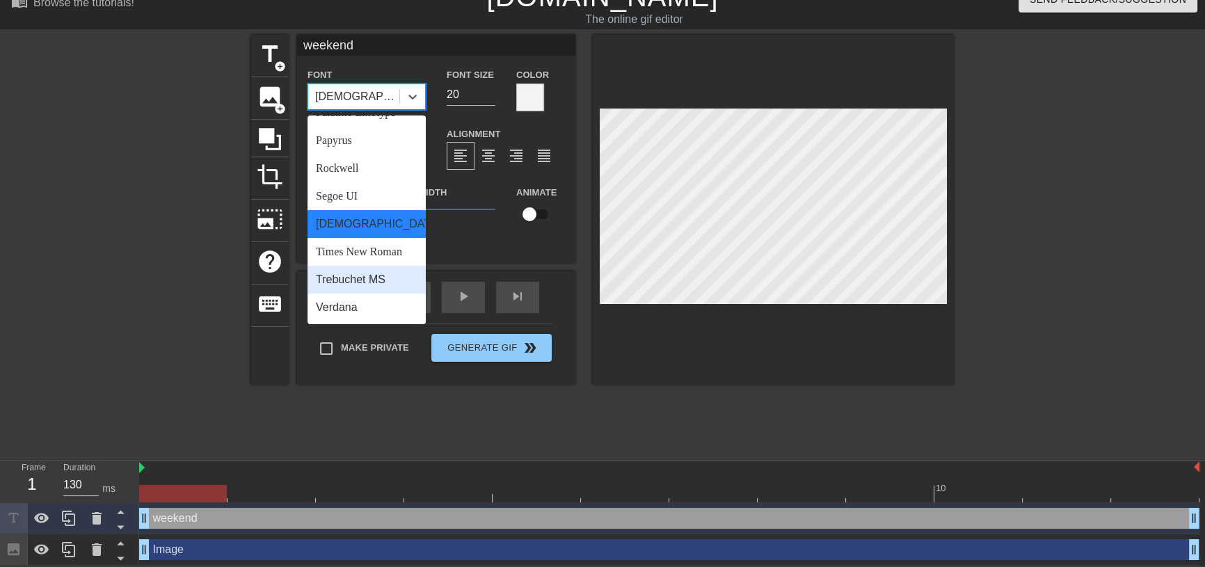
click at [376, 276] on div "Trebuchet MS" at bounding box center [367, 280] width 118 height 28
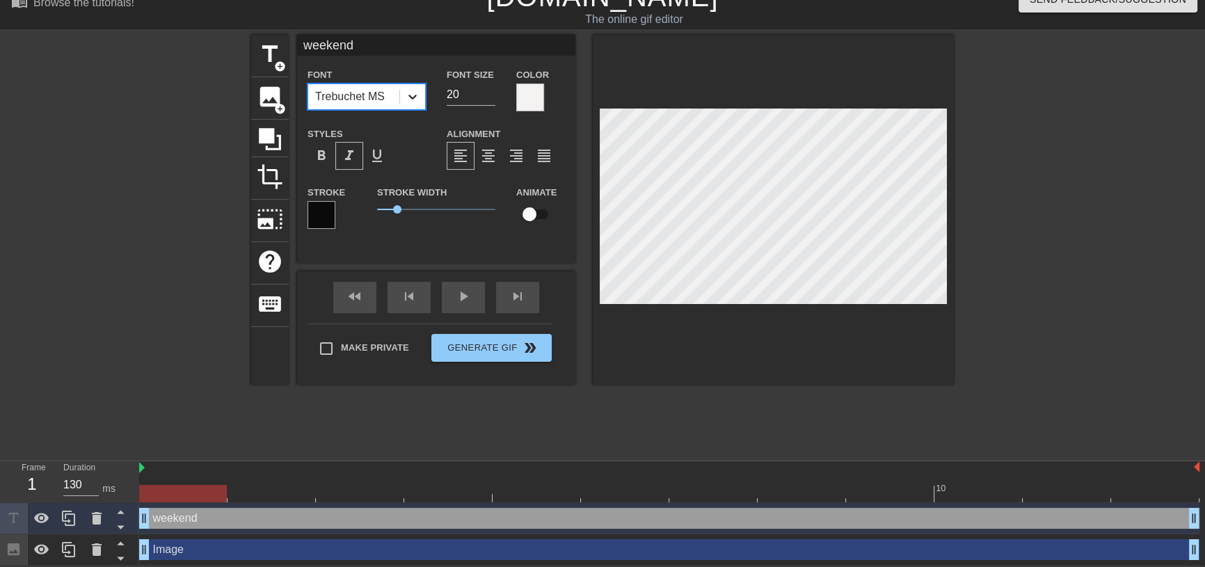
click at [410, 98] on icon at bounding box center [413, 97] width 14 height 14
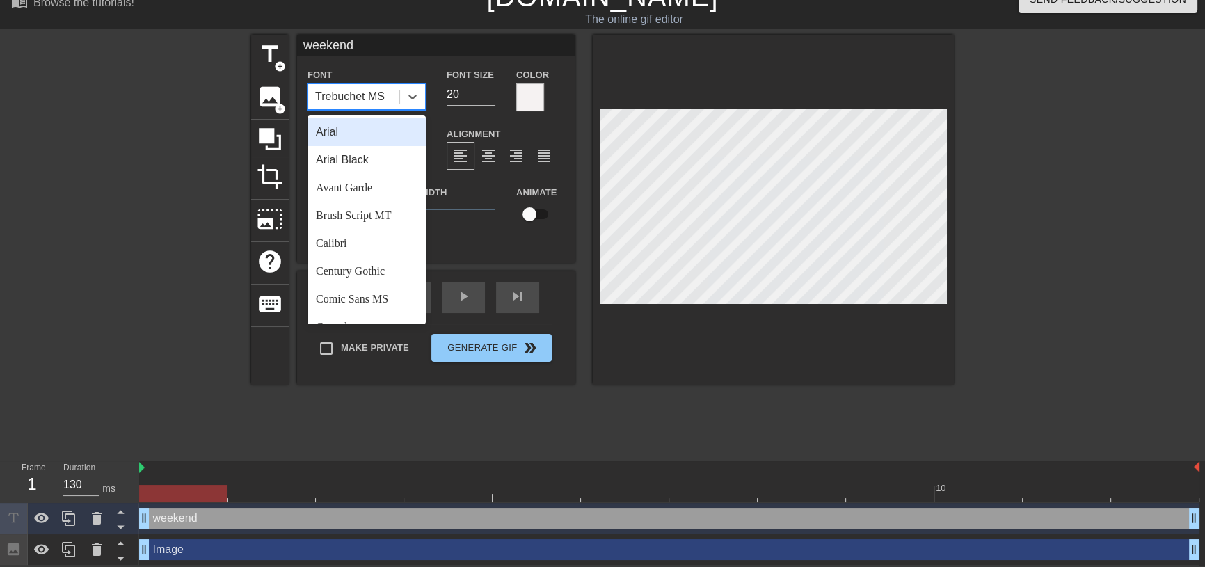
click at [369, 128] on div "Arial" at bounding box center [367, 132] width 118 height 28
click at [410, 104] on div at bounding box center [412, 96] width 25 height 25
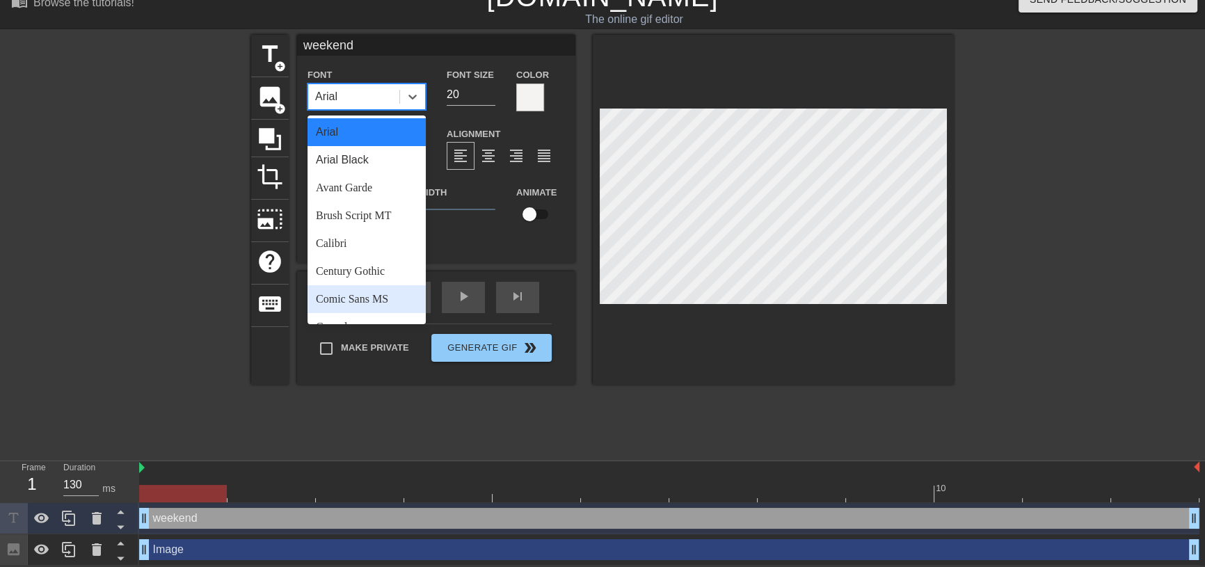
click at [351, 303] on div "Comic Sans MS" at bounding box center [367, 299] width 118 height 28
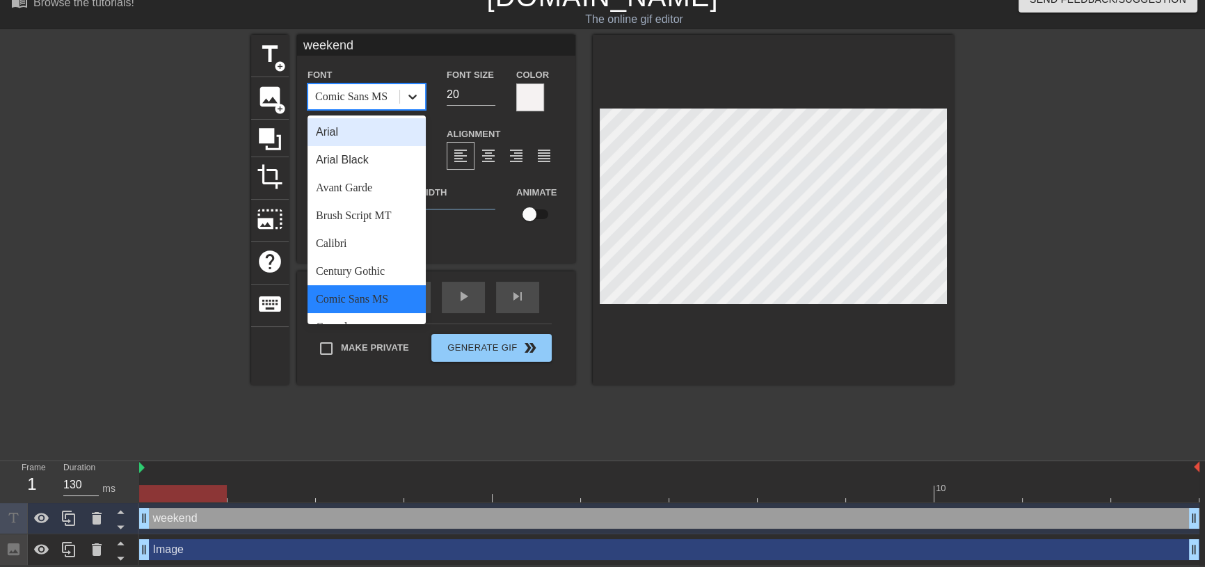
click at [409, 97] on icon at bounding box center [413, 97] width 14 height 14
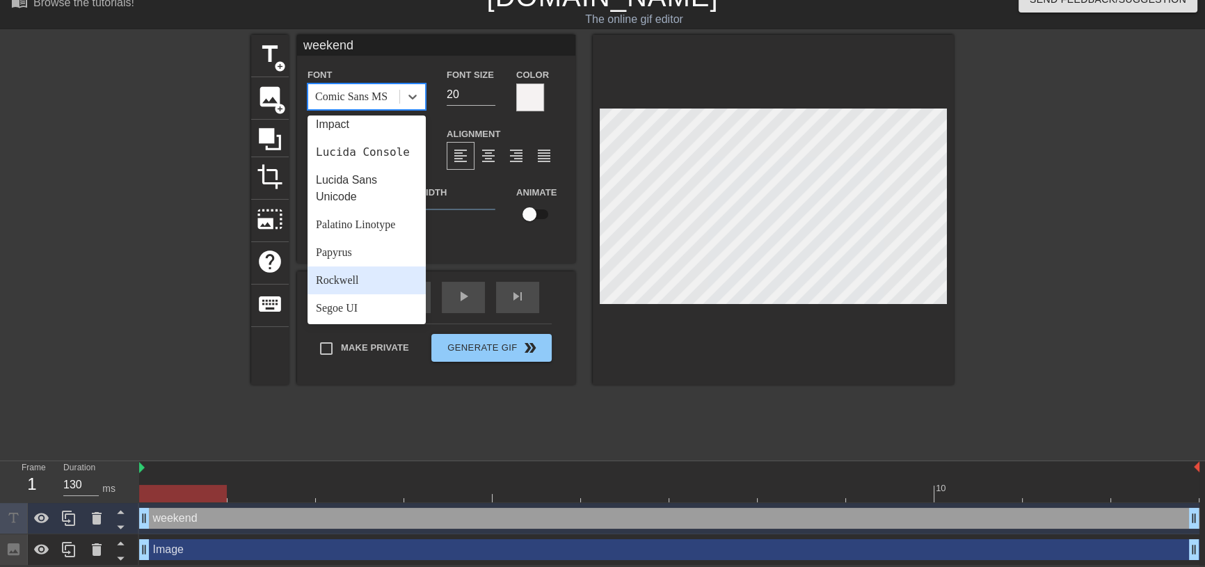
scroll to position [379, 0]
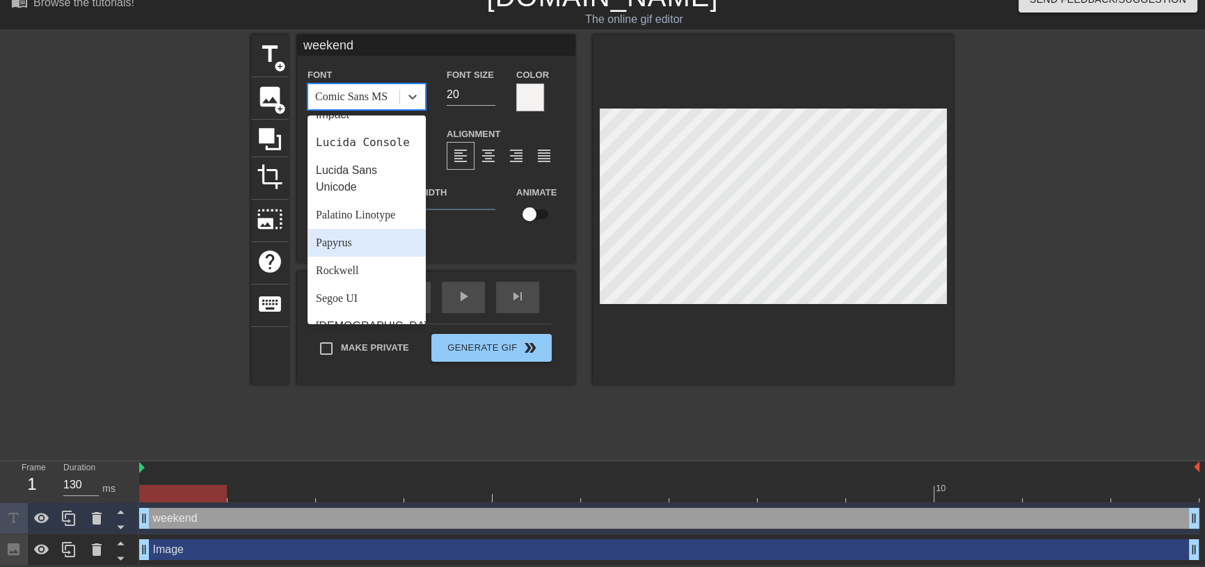
click at [356, 257] on div "Papyrus" at bounding box center [367, 243] width 118 height 28
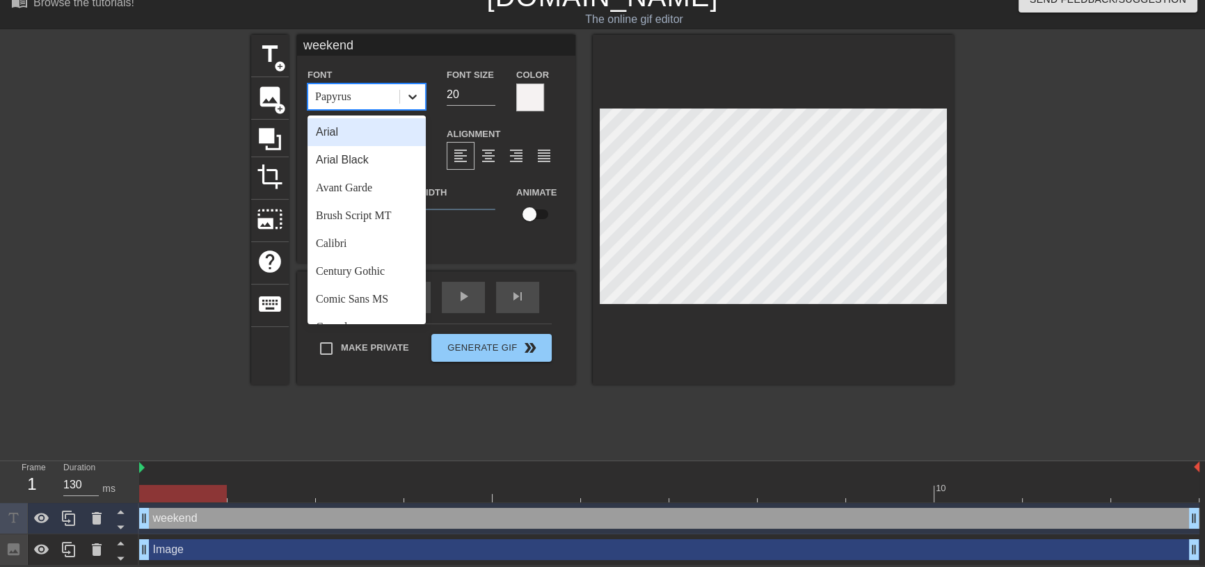
click at [409, 90] on icon at bounding box center [413, 97] width 14 height 14
click at [378, 298] on div "Comic Sans MS" at bounding box center [367, 299] width 118 height 28
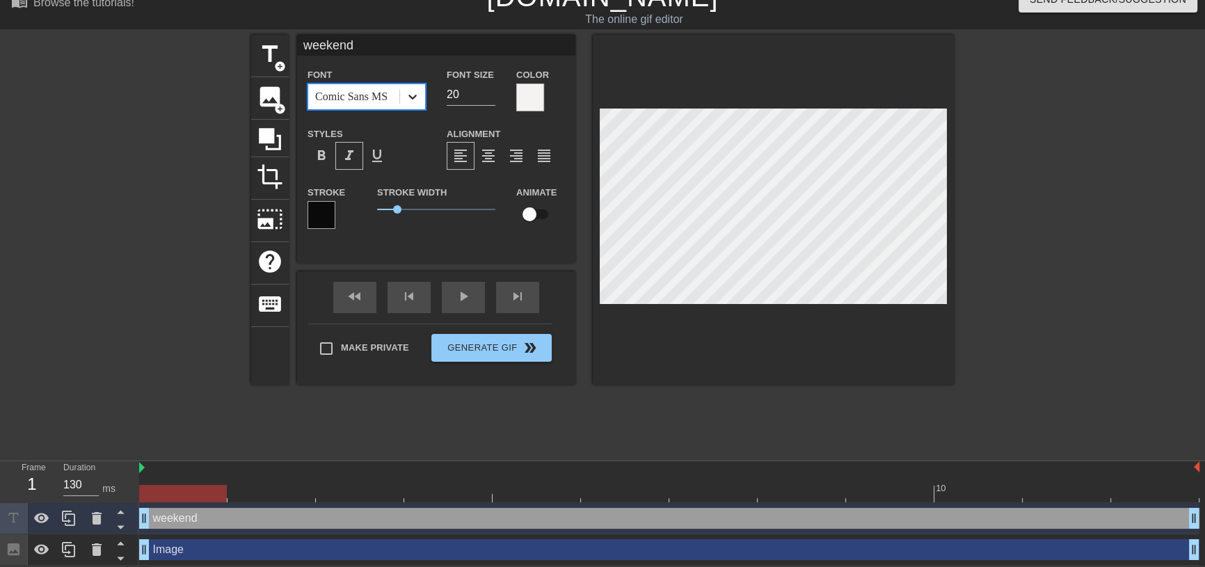
click at [414, 97] on icon at bounding box center [413, 97] width 14 height 14
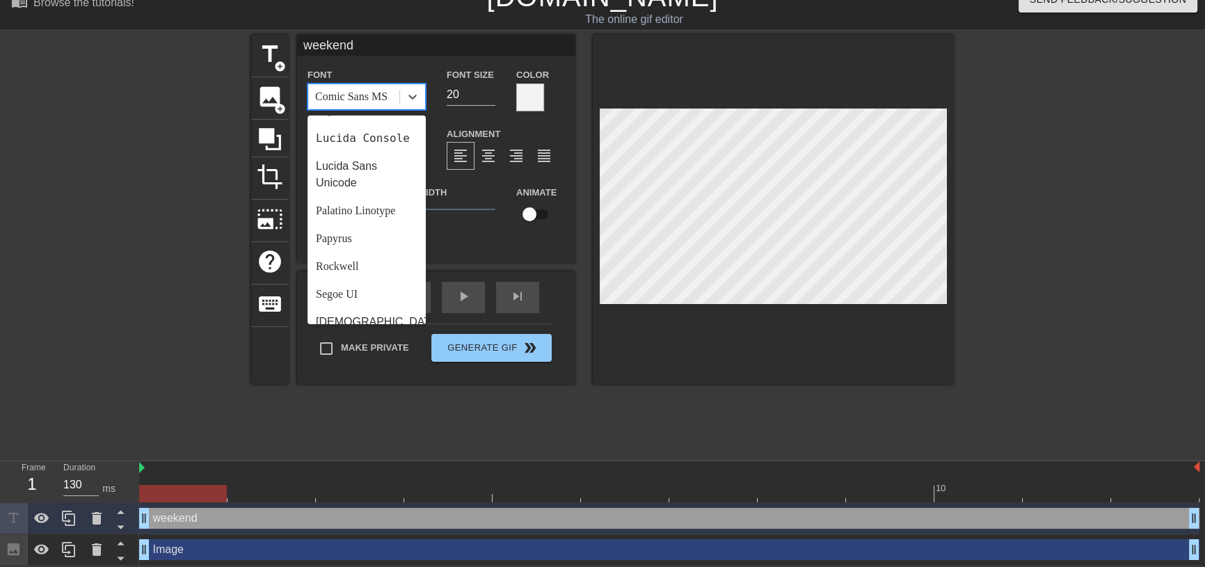
scroll to position [497, 0]
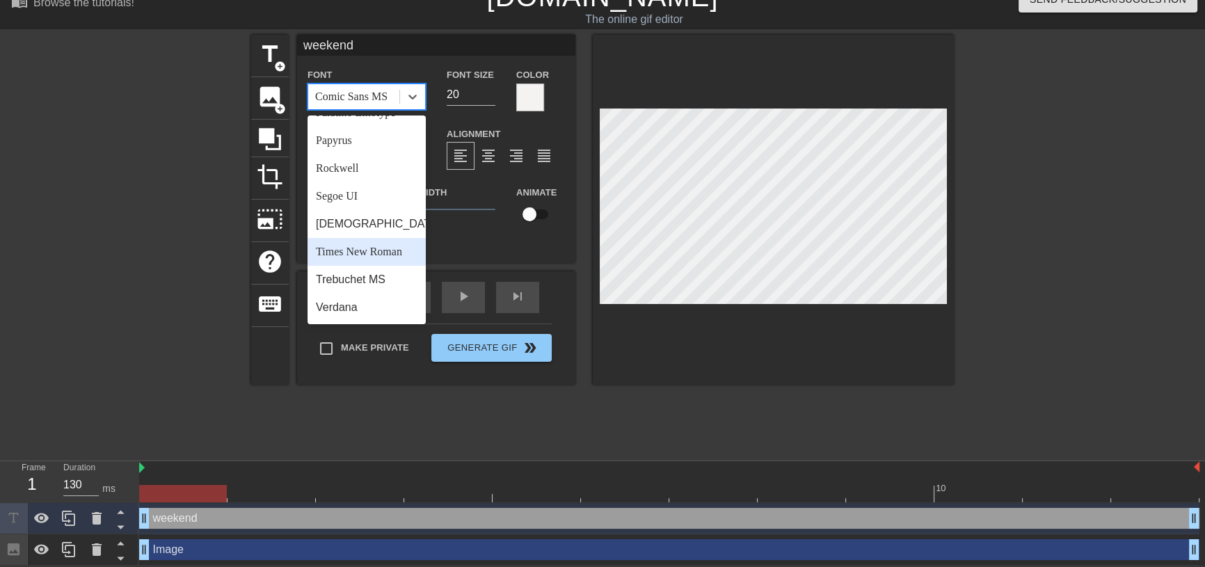
click at [365, 250] on div "Times New Roman" at bounding box center [367, 252] width 118 height 28
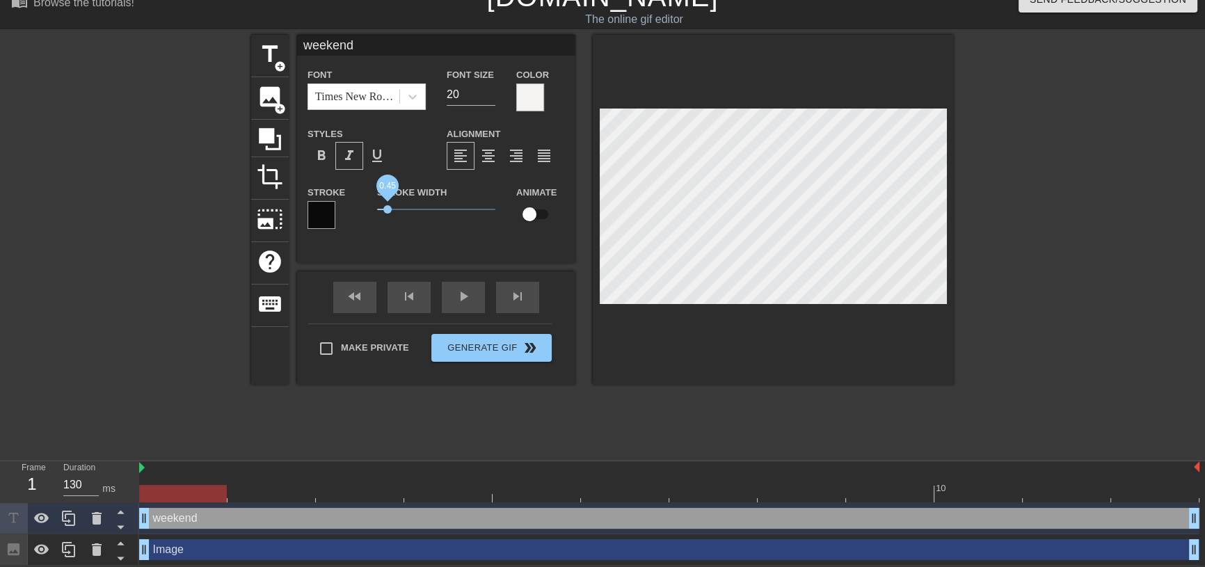
drag, startPoint x: 397, startPoint y: 209, endPoint x: 388, endPoint y: 207, distance: 8.6
click at [388, 207] on span "0.45" at bounding box center [387, 209] width 8 height 8
click at [806, 354] on div at bounding box center [773, 210] width 361 height 350
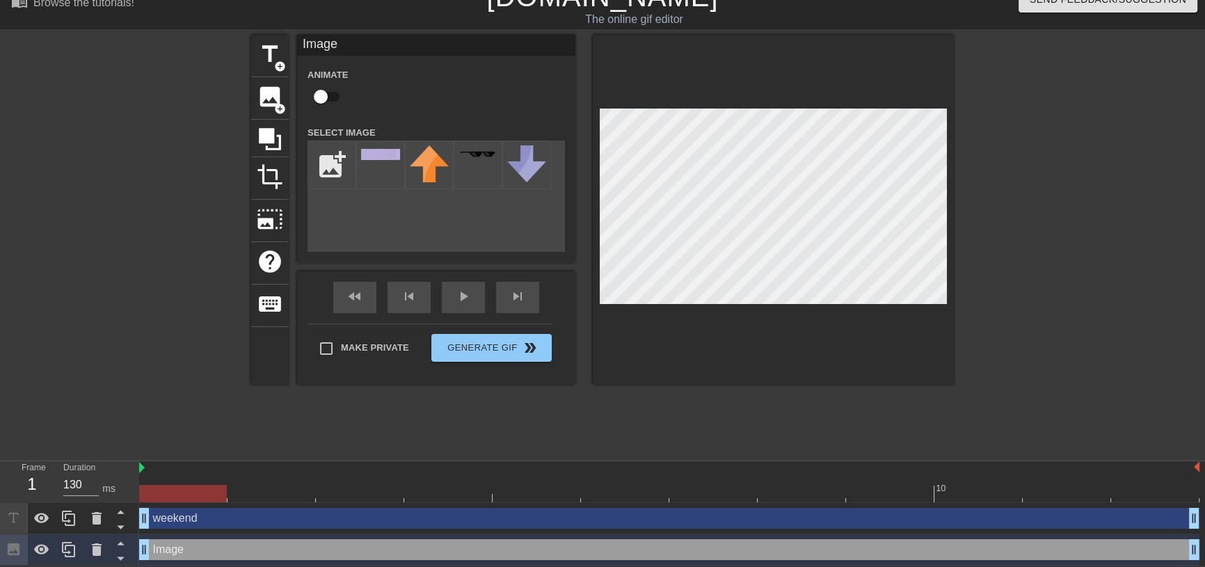
click at [250, 520] on div "weekend drag_handle drag_handle" at bounding box center [669, 518] width 1060 height 21
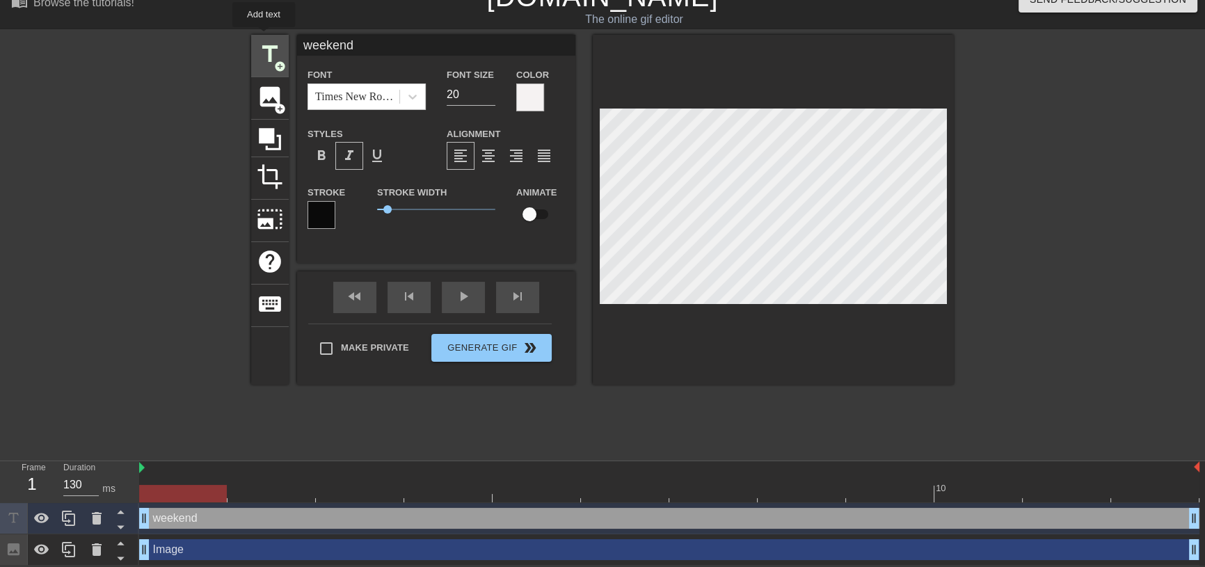
drag, startPoint x: 362, startPoint y: 41, endPoint x: 263, endPoint y: 37, distance: 98.9
click at [263, 37] on div "title add_circle image add_circle crop photo_size_select_large help keyboard we…" at bounding box center [602, 210] width 703 height 350
type input "What is this!? A weekend for"
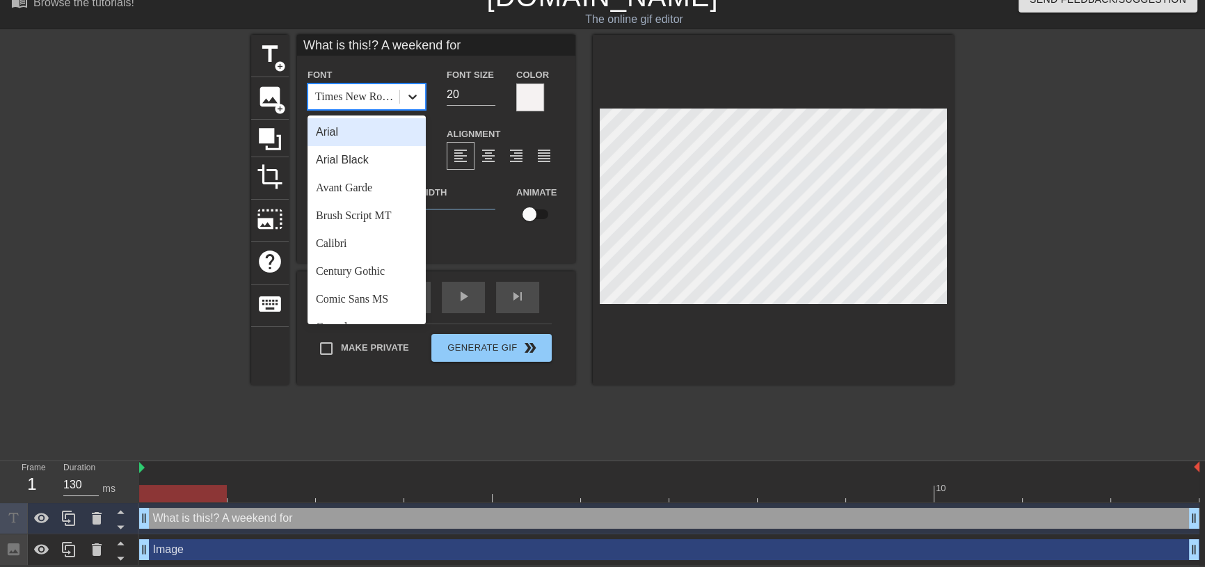
click at [411, 101] on icon at bounding box center [413, 97] width 14 height 14
click at [347, 129] on div "Arial" at bounding box center [367, 132] width 118 height 28
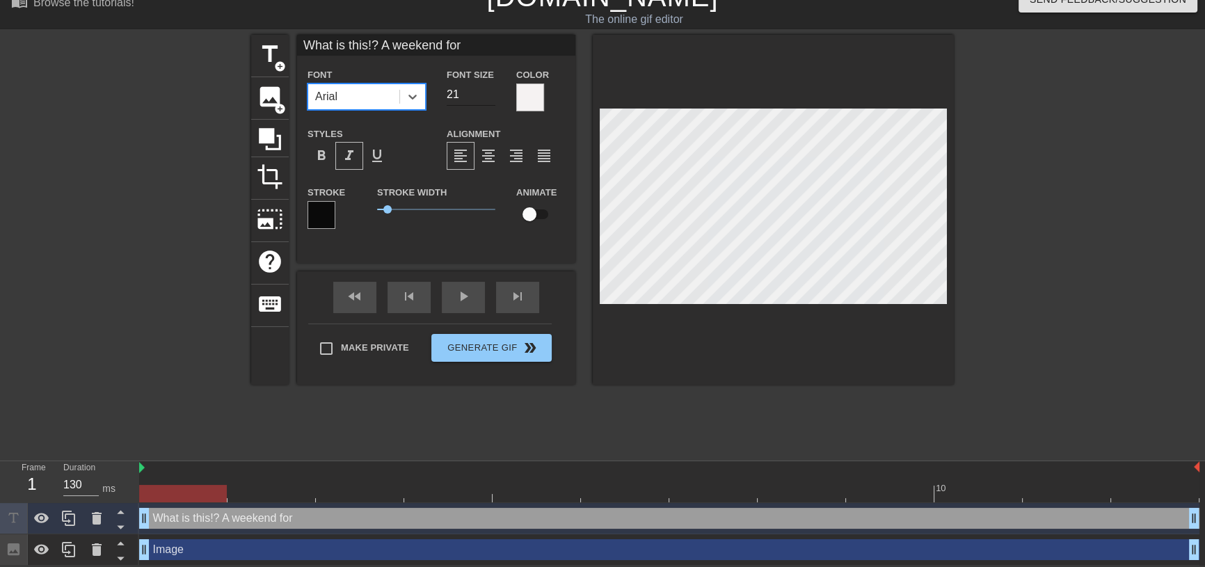
click at [488, 89] on input "21" at bounding box center [471, 94] width 49 height 22
click at [488, 89] on input "23" at bounding box center [471, 94] width 49 height 22
click at [488, 89] on input "24" at bounding box center [471, 94] width 49 height 22
click at [488, 89] on input "25" at bounding box center [471, 94] width 49 height 22
click at [488, 97] on input "24" at bounding box center [471, 94] width 49 height 22
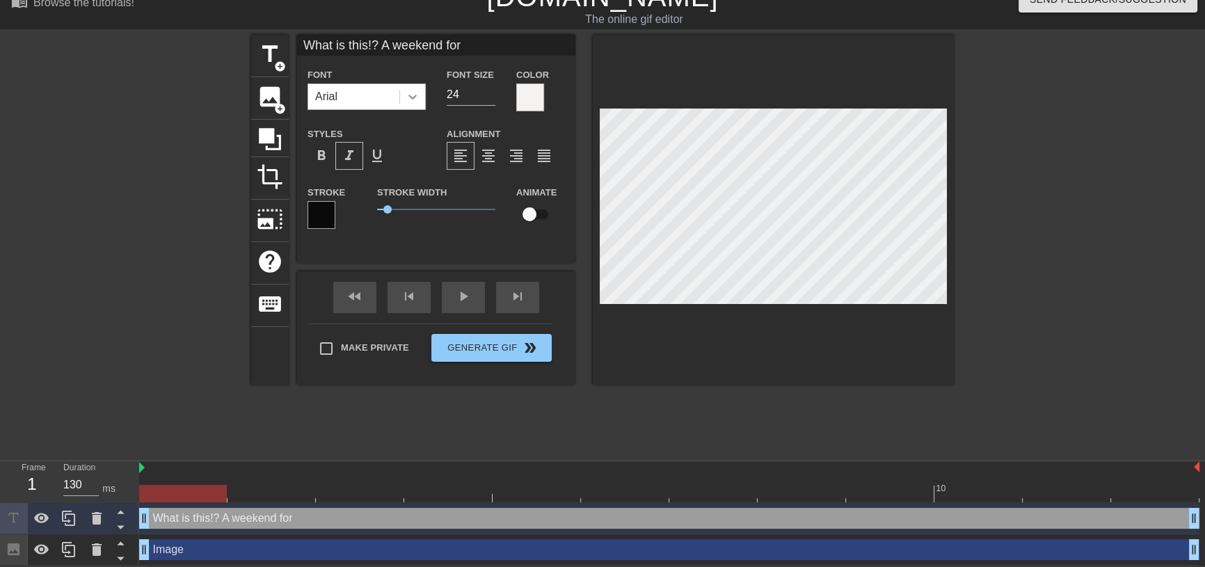
click at [424, 96] on div "Arial" at bounding box center [367, 96] width 118 height 26
click at [486, 90] on input "25" at bounding box center [471, 94] width 49 height 22
click at [486, 90] on input "26" at bounding box center [471, 94] width 49 height 22
drag, startPoint x: 387, startPoint y: 207, endPoint x: 404, endPoint y: 218, distance: 20.7
click at [404, 218] on div "Stroke Width 1.15" at bounding box center [436, 213] width 139 height 58
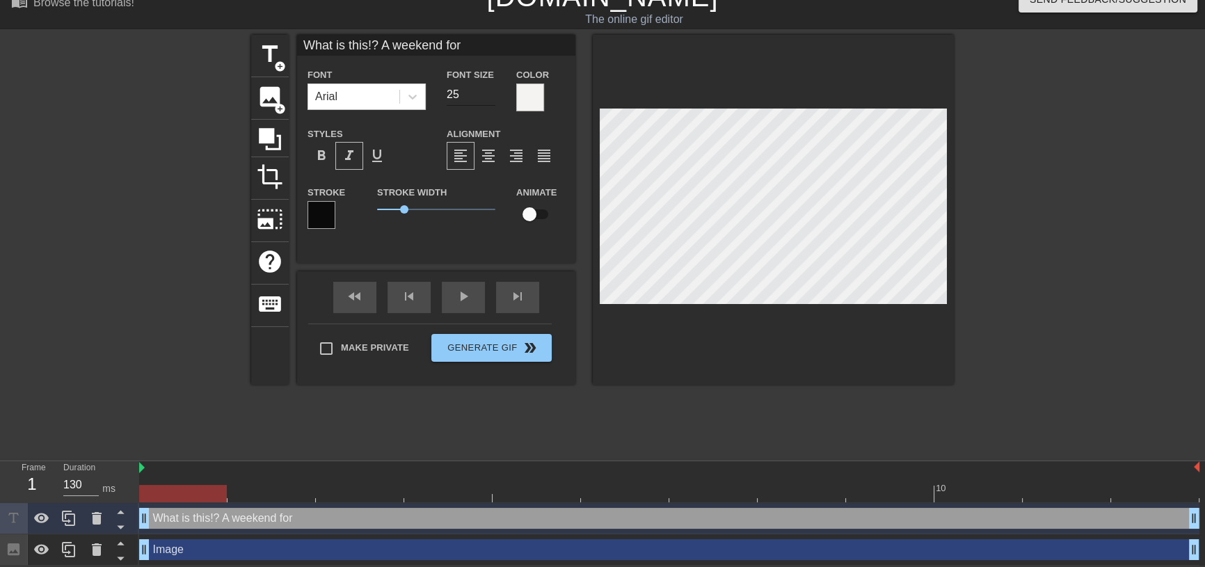
type input "25"
click at [493, 95] on input "25" at bounding box center [471, 94] width 49 height 22
click at [282, 49] on span "title" at bounding box center [270, 54] width 26 height 26
type input "New text 2"
type input "40"
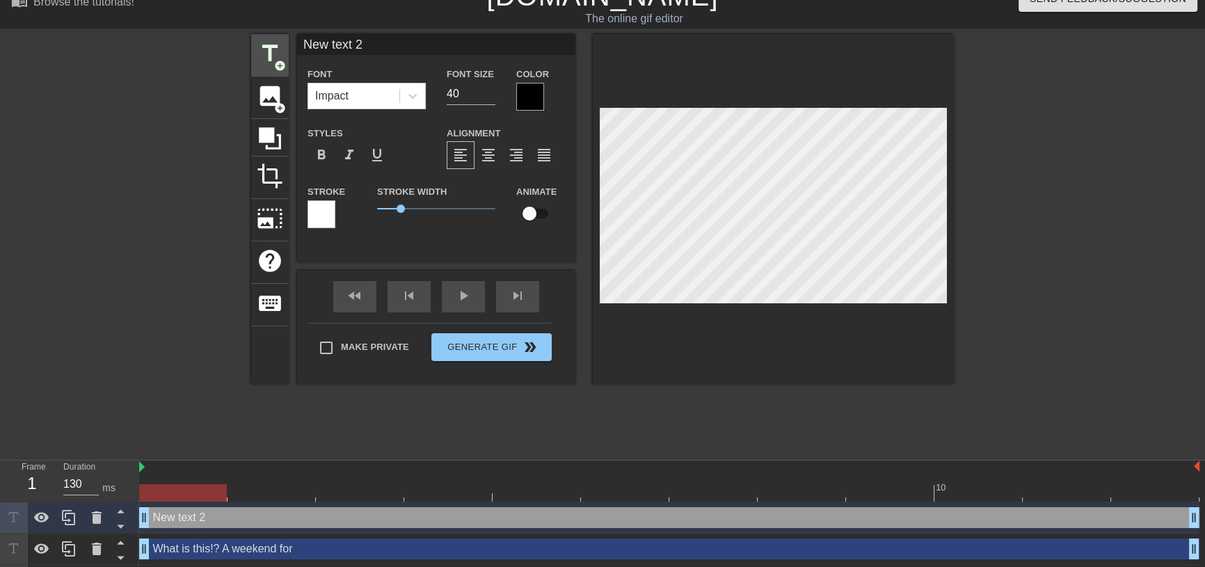
drag, startPoint x: 330, startPoint y: 43, endPoint x: 275, endPoint y: 38, distance: 55.2
click at [275, 38] on div "title add_circle image add_circle crop photo_size_select_large help keyboard Ne…" at bounding box center [602, 209] width 703 height 350
click at [326, 552] on div "What is this!? A weekend for drag_handle drag_handle" at bounding box center [669, 549] width 1060 height 21
type input "What is this!? A weekend for"
type input "25"
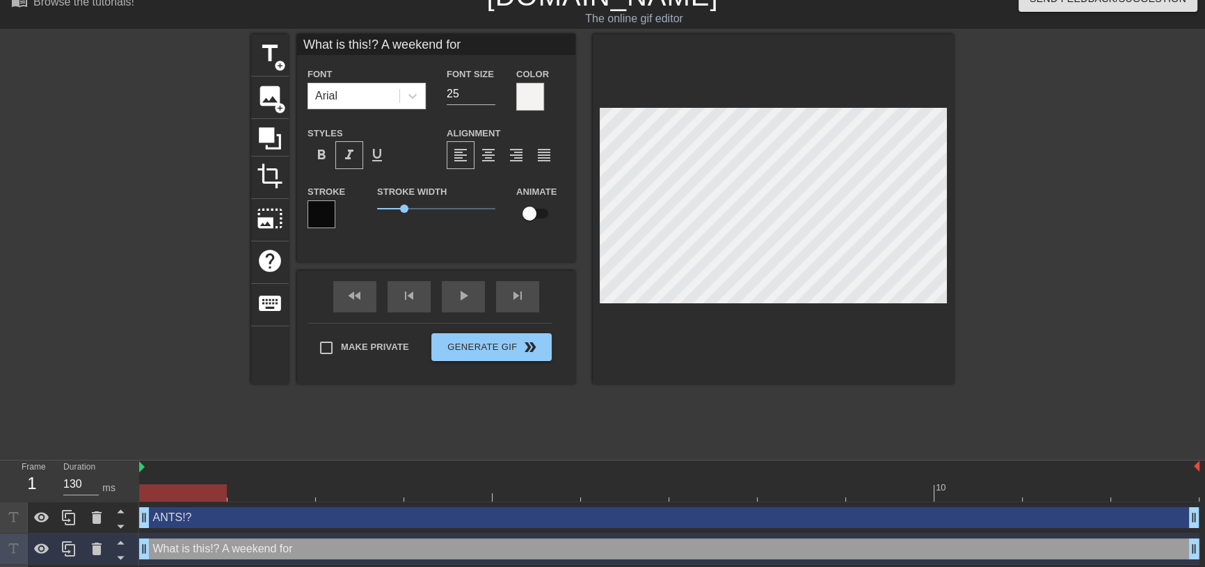
click at [326, 523] on div "ANTS!? drag_handle drag_handle" at bounding box center [669, 517] width 1060 height 21
type input "ANTS!?"
type input "40"
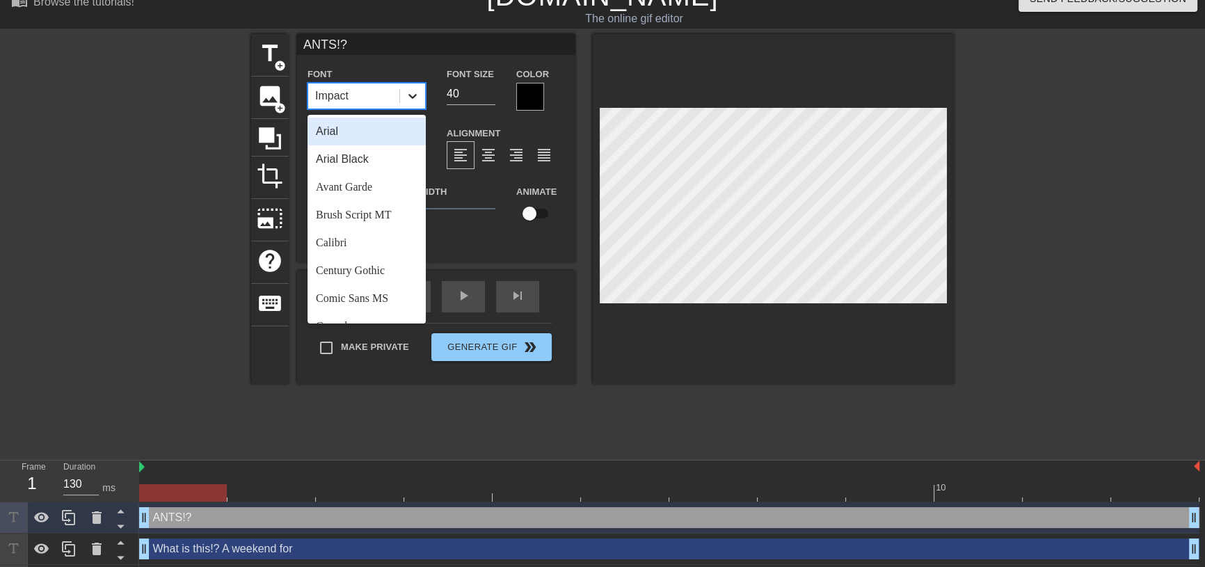
click at [410, 93] on icon at bounding box center [413, 96] width 14 height 14
click at [380, 129] on div "Arial" at bounding box center [367, 132] width 118 height 28
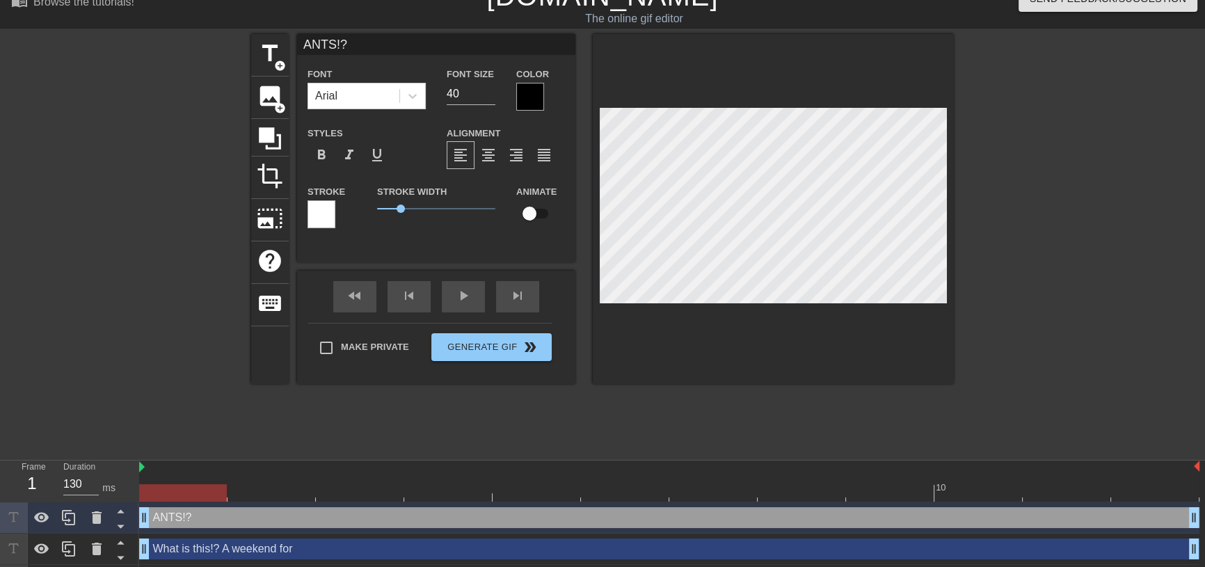
click at [314, 219] on div at bounding box center [322, 214] width 28 height 28
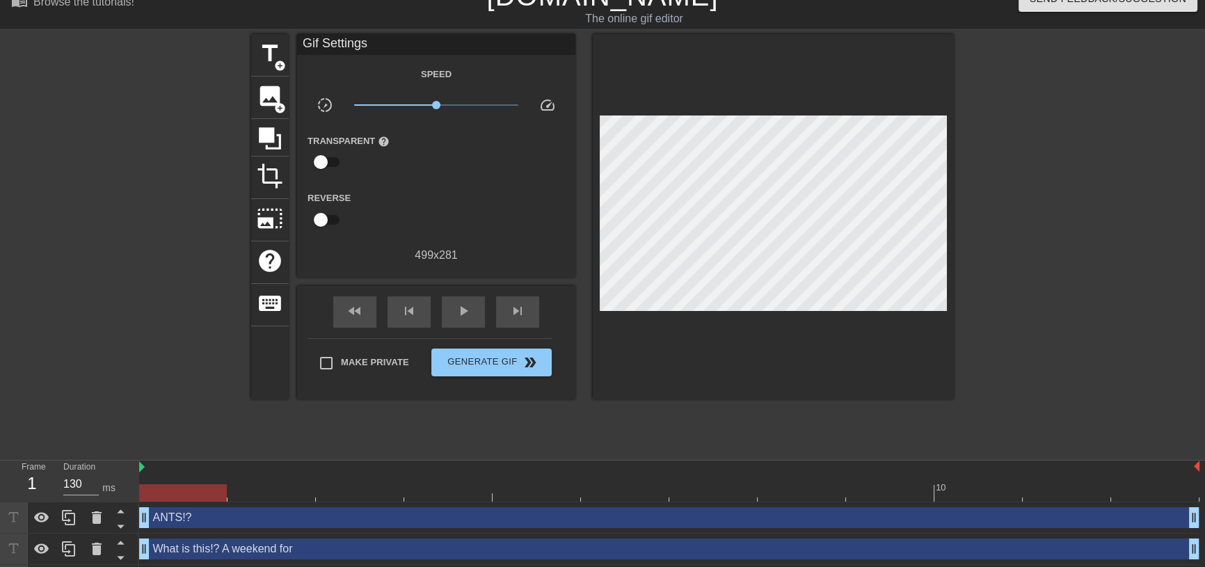
click at [303, 519] on div "ANTS!? drag_handle drag_handle" at bounding box center [669, 517] width 1060 height 21
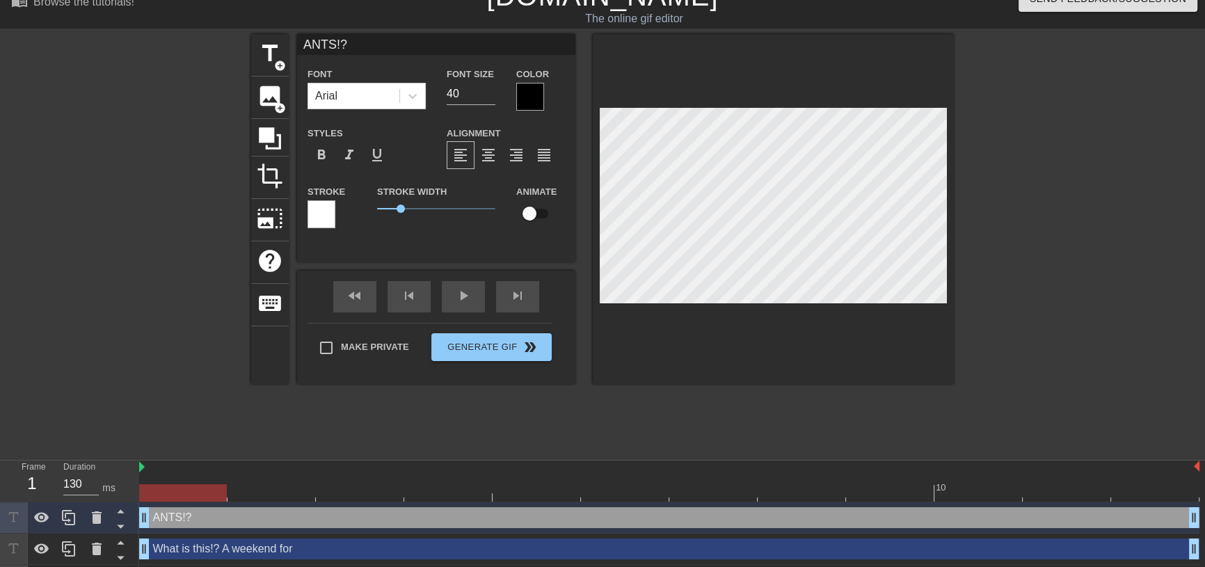
click at [535, 94] on div at bounding box center [530, 97] width 28 height 28
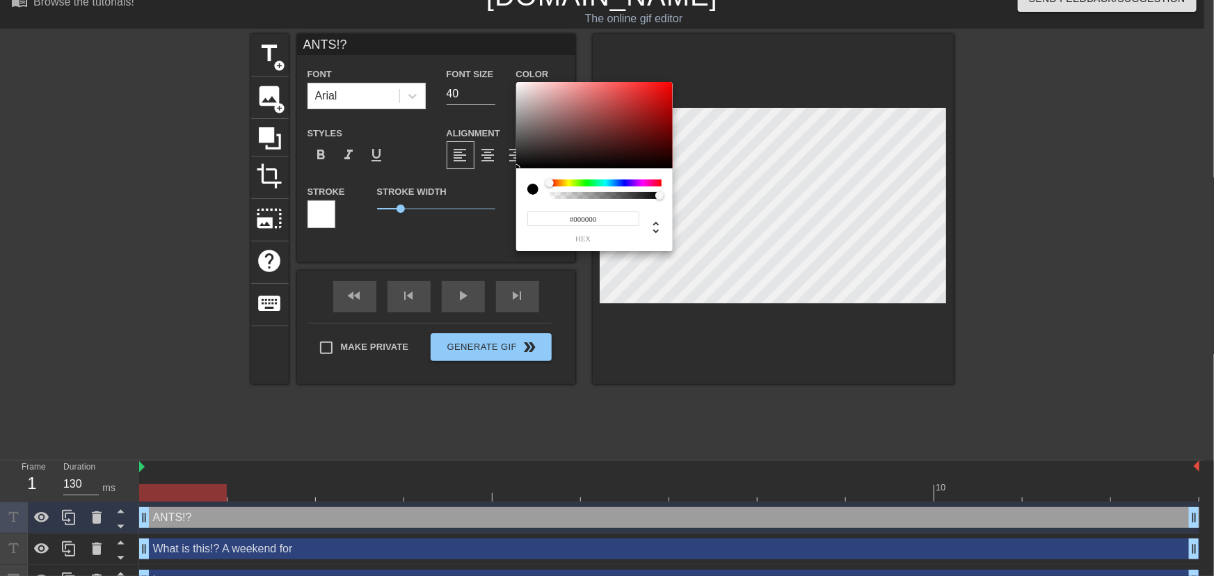
type input "#FDDEDE"
click at [516, 83] on div at bounding box center [594, 125] width 157 height 86
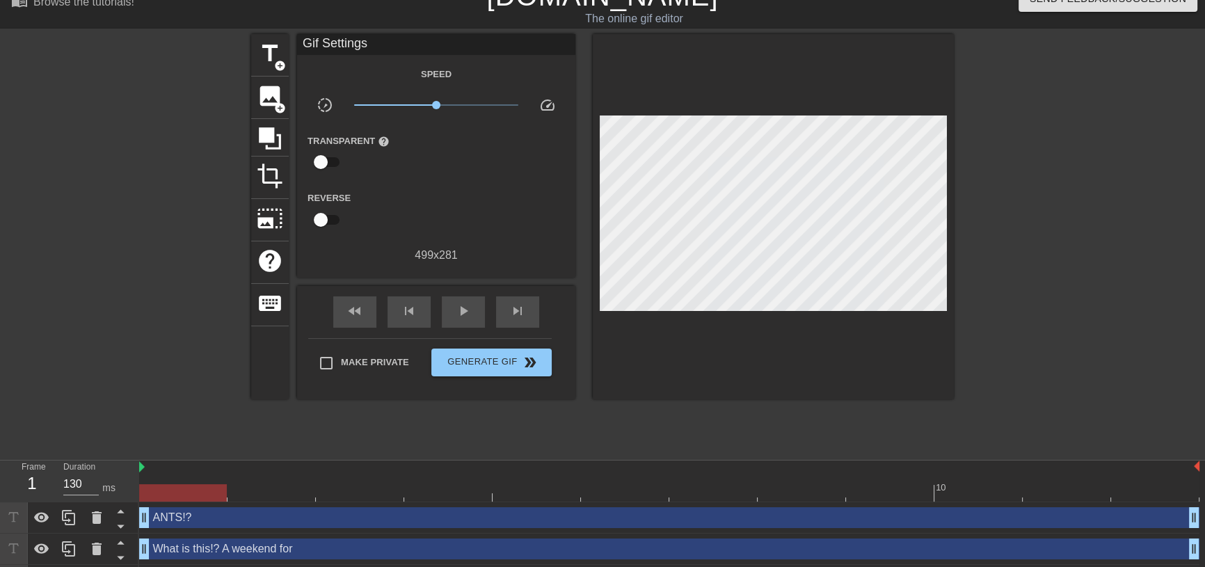
click at [303, 527] on div "ANTS!? drag_handle drag_handle" at bounding box center [669, 517] width 1060 height 21
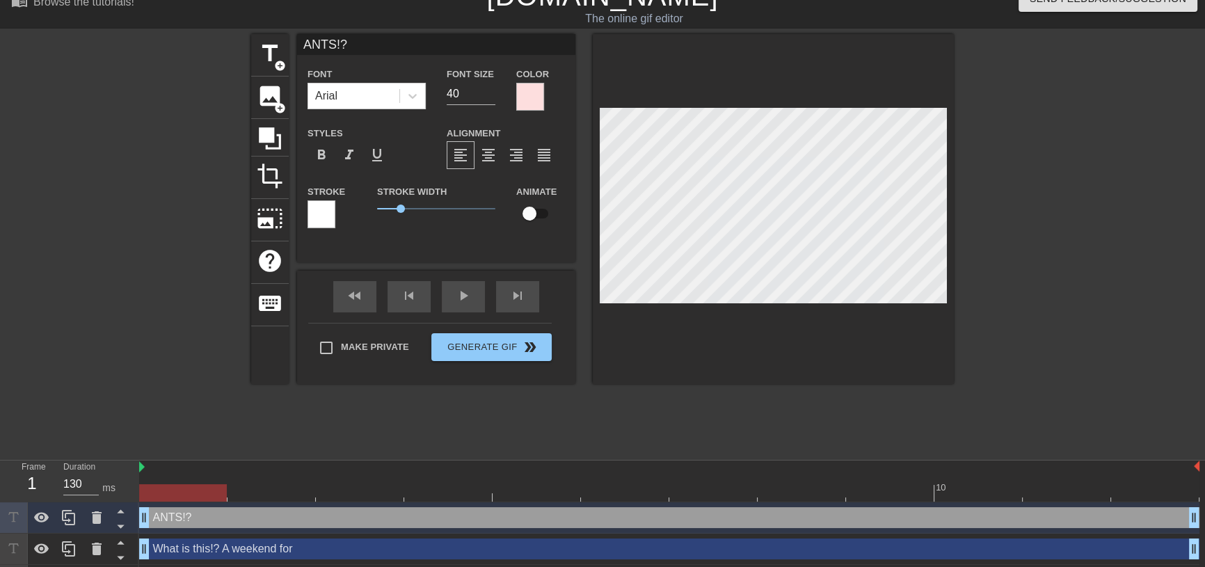
click at [315, 218] on div at bounding box center [322, 214] width 28 height 28
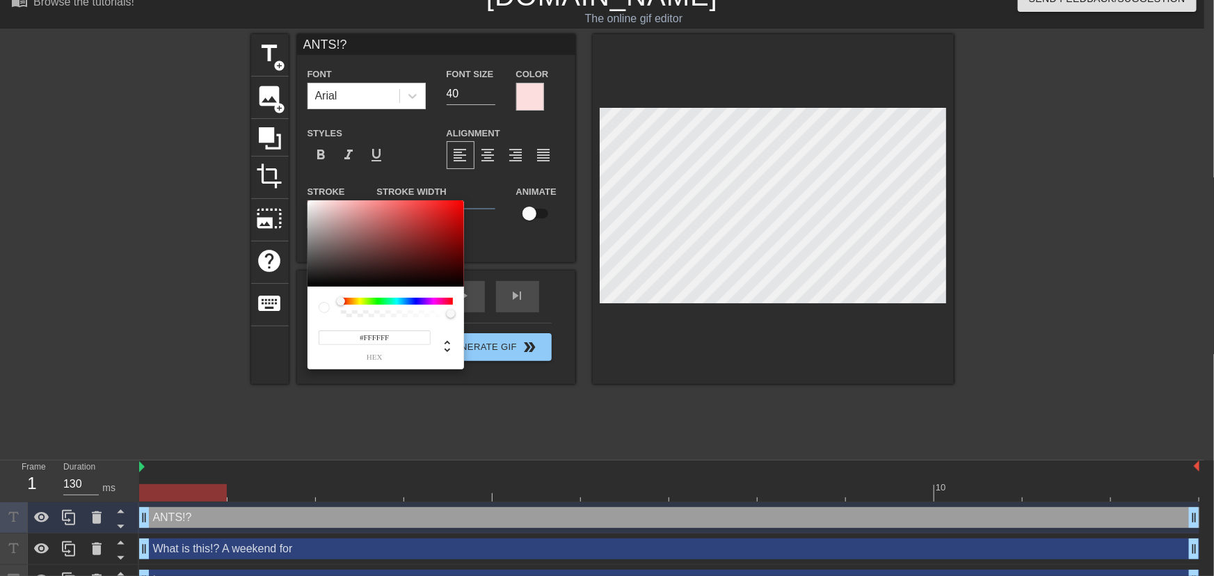
type input "#080404"
click at [308, 285] on div at bounding box center [386, 243] width 157 height 86
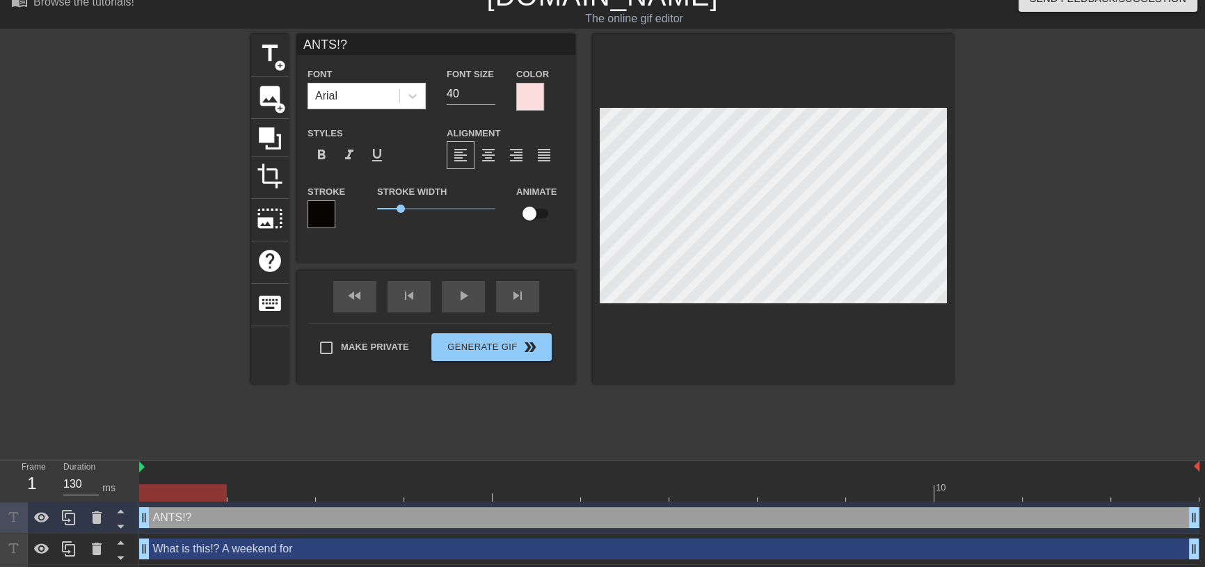
click at [534, 94] on div at bounding box center [530, 97] width 28 height 28
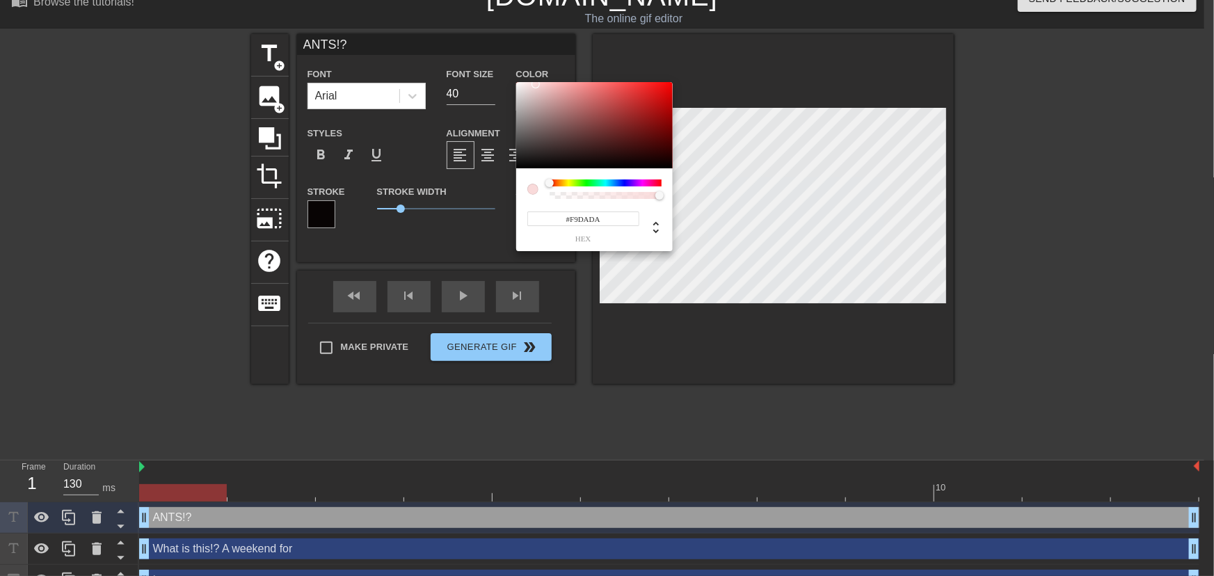
click at [516, 84] on div at bounding box center [594, 125] width 157 height 86
type input "#F7F4F4"
click at [518, 85] on div at bounding box center [594, 125] width 157 height 86
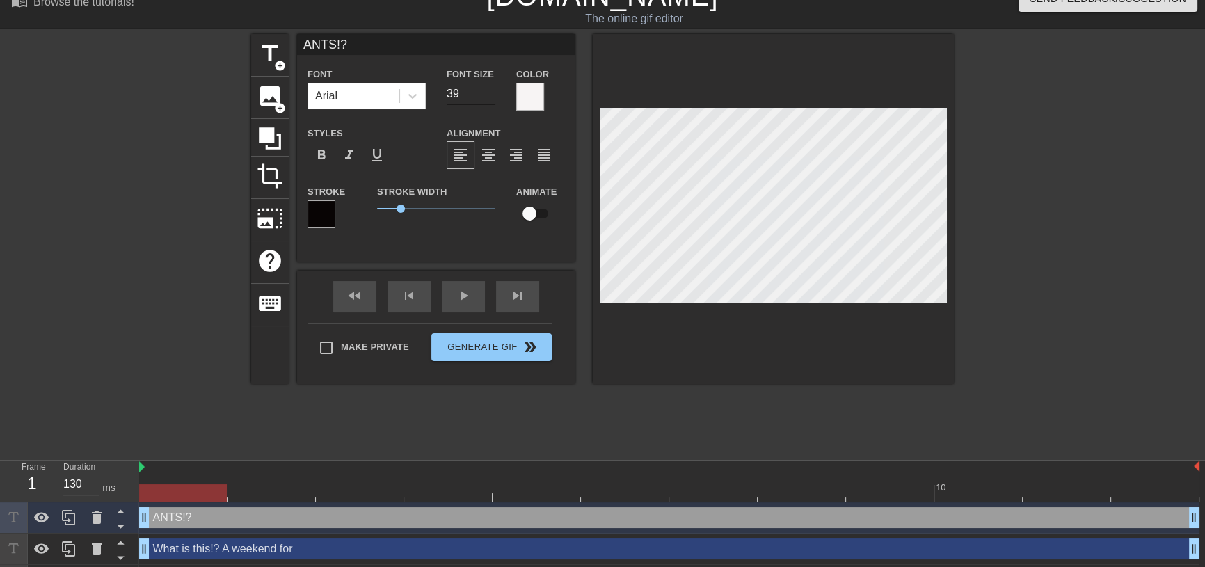
click at [488, 95] on input "39" at bounding box center [471, 94] width 49 height 22
click at [488, 95] on input "38" at bounding box center [471, 94] width 49 height 22
click at [488, 95] on input "37" at bounding box center [471, 94] width 49 height 22
click at [488, 95] on input "36" at bounding box center [471, 94] width 49 height 22
click at [488, 95] on input "35" at bounding box center [471, 94] width 49 height 22
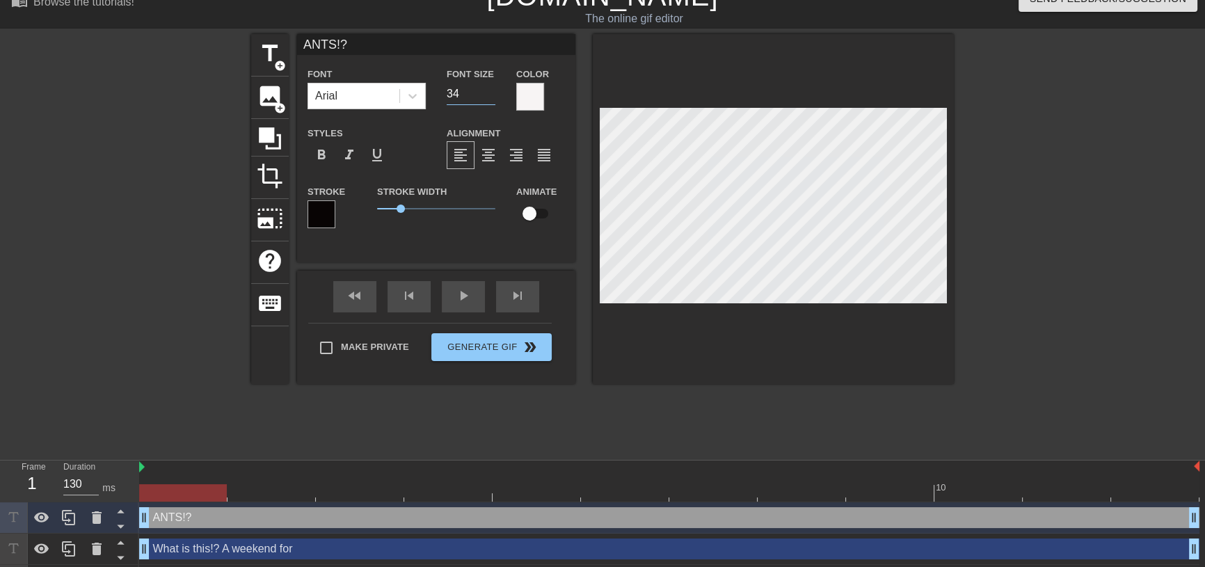
click at [488, 95] on input "34" at bounding box center [471, 94] width 49 height 22
click at [488, 95] on input "33" at bounding box center [471, 94] width 49 height 22
click at [488, 95] on input "32" at bounding box center [471, 94] width 49 height 22
type input "31"
click at [488, 95] on input "31" at bounding box center [471, 94] width 49 height 22
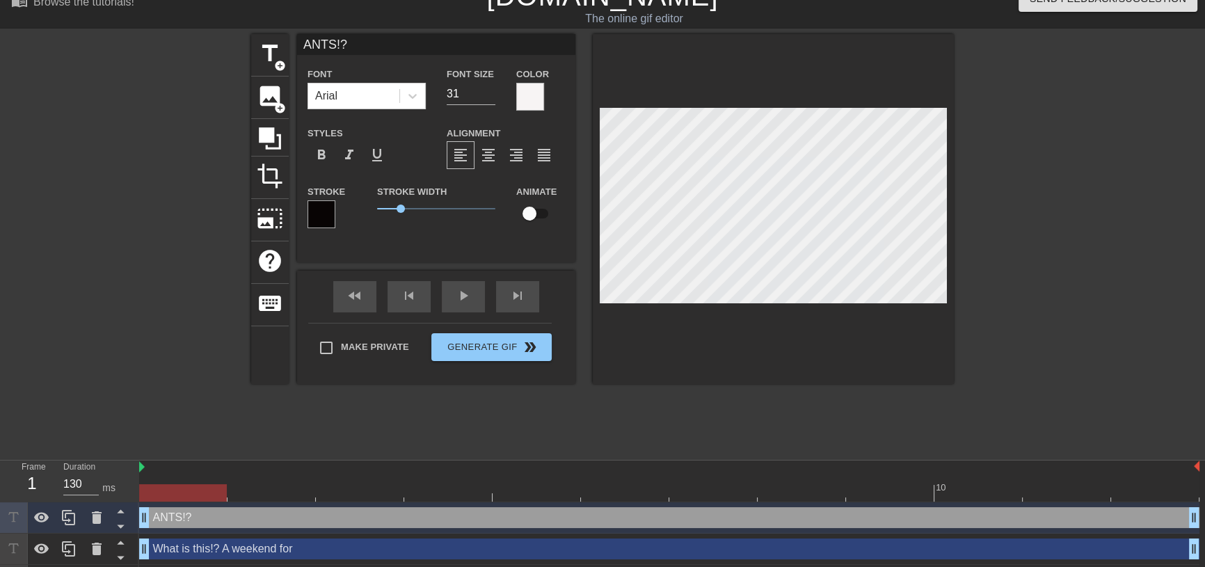
type input "What is this!? A weekend for"
type input "25"
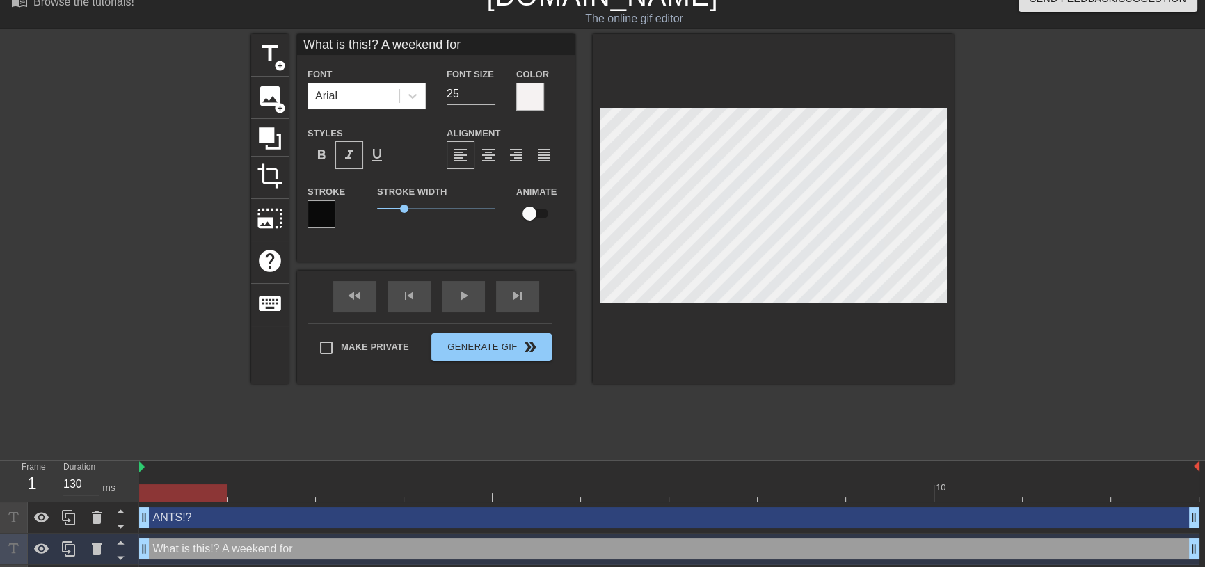
type input "ANTS!?"
type input "31"
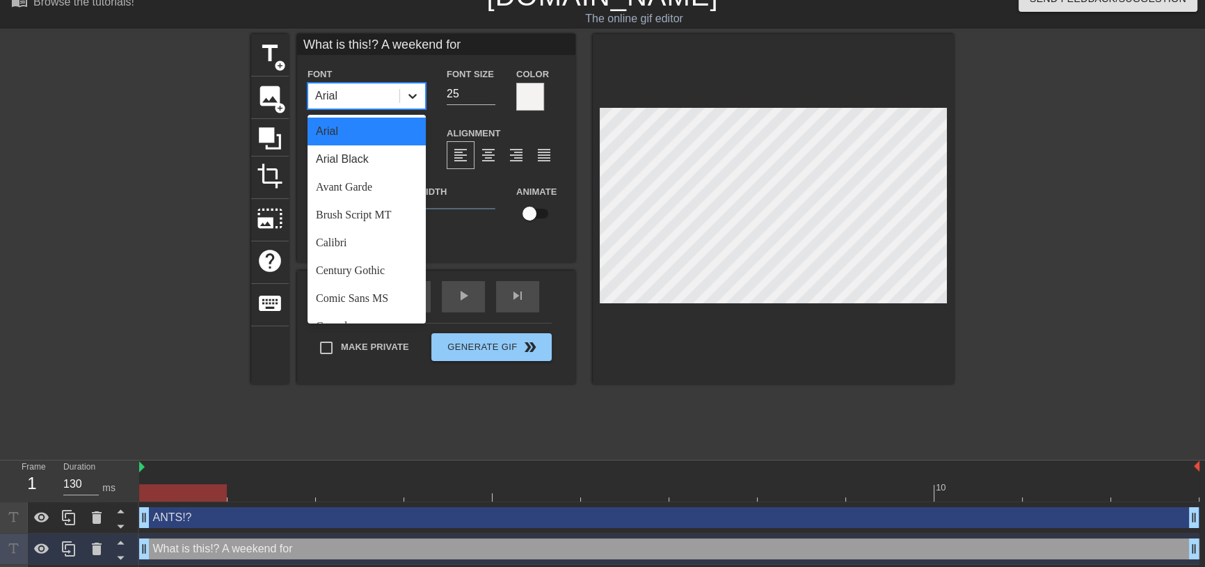
click at [416, 98] on icon at bounding box center [413, 96] width 14 height 14
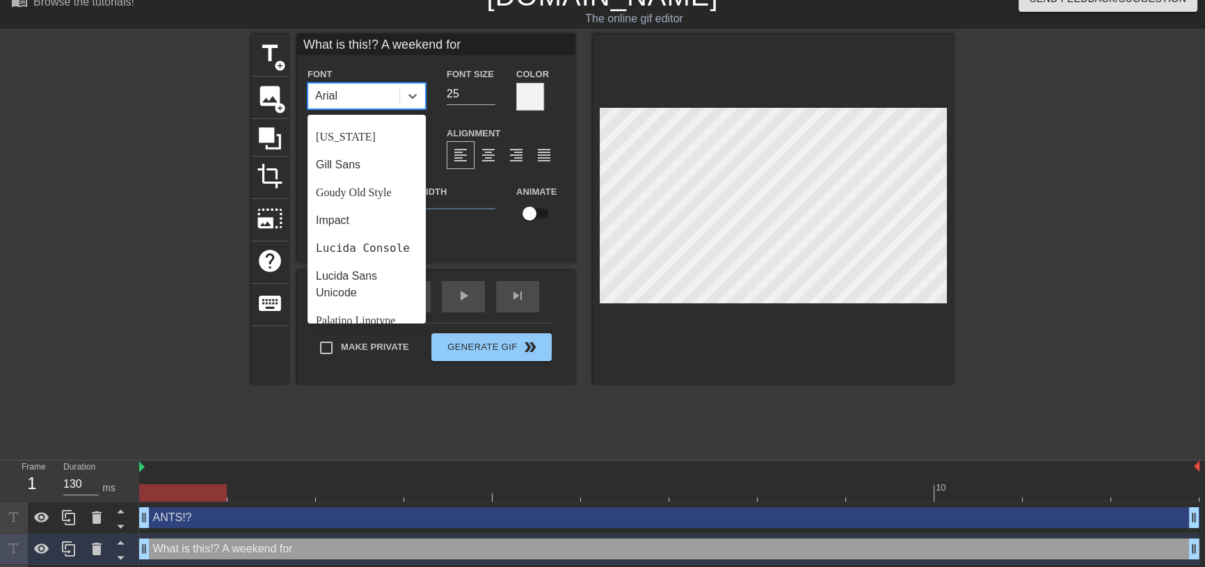
scroll to position [253, 0]
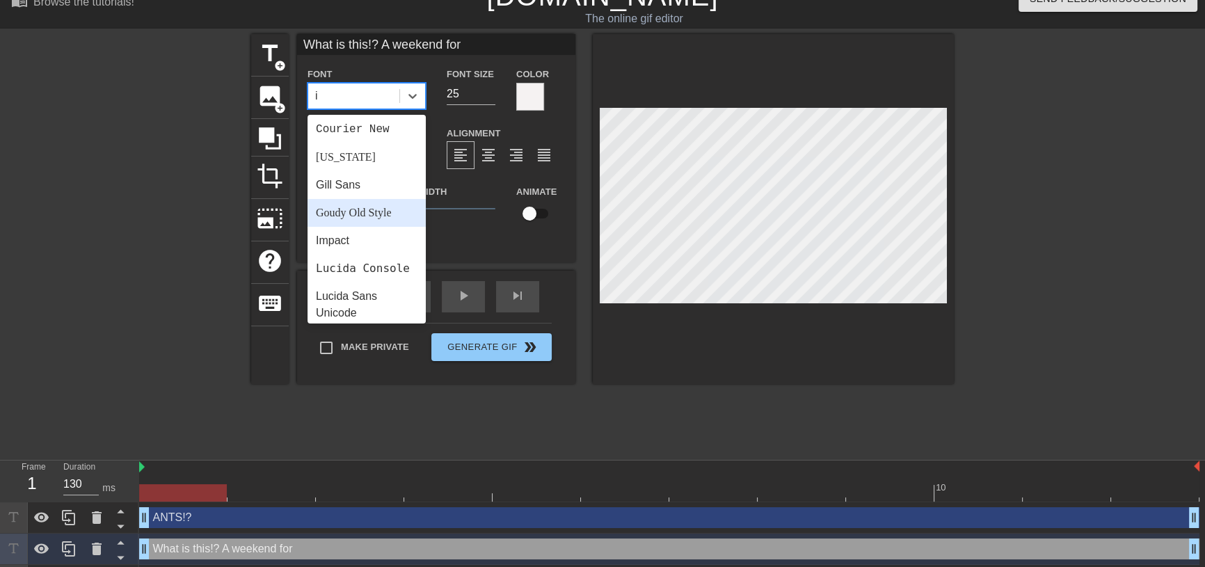
type input "im"
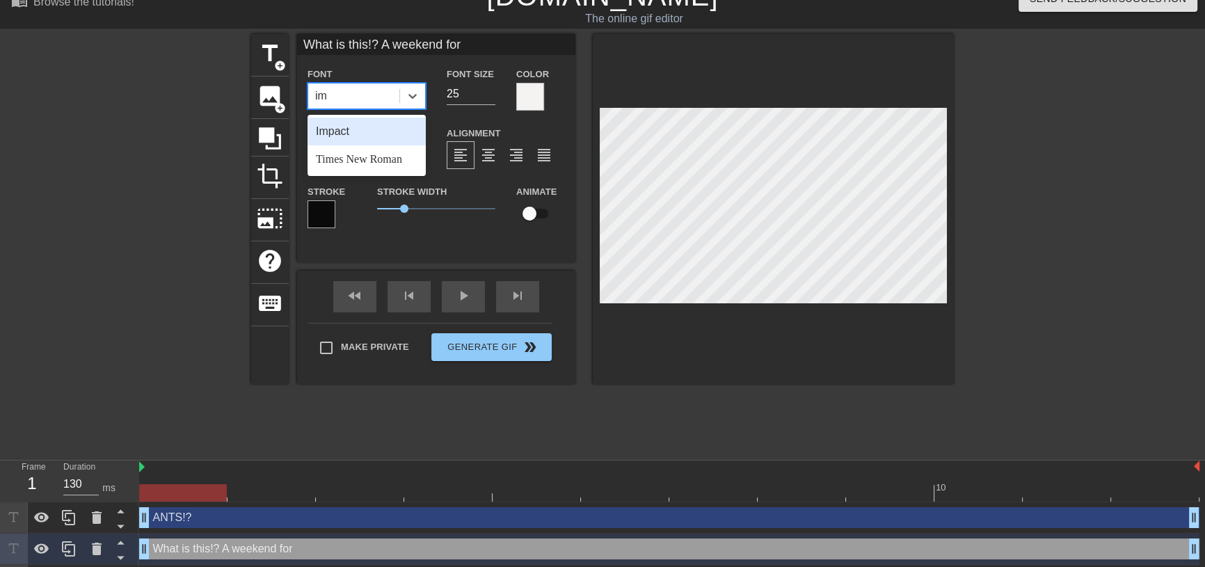
click at [366, 134] on div "Impact" at bounding box center [367, 132] width 118 height 28
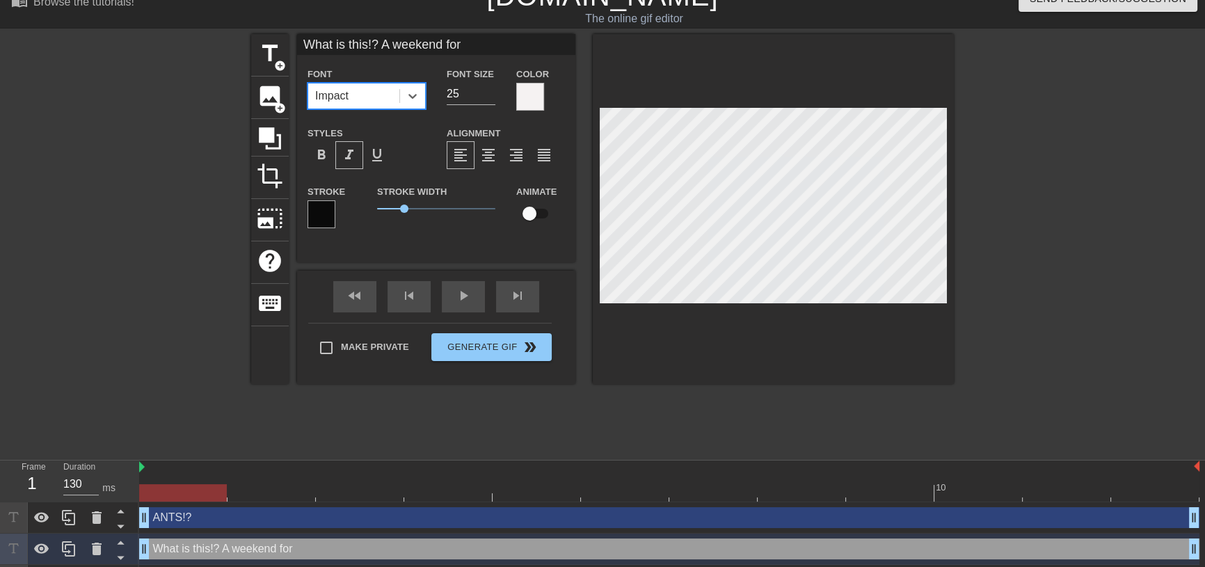
type input "ANTS!?"
type input "31"
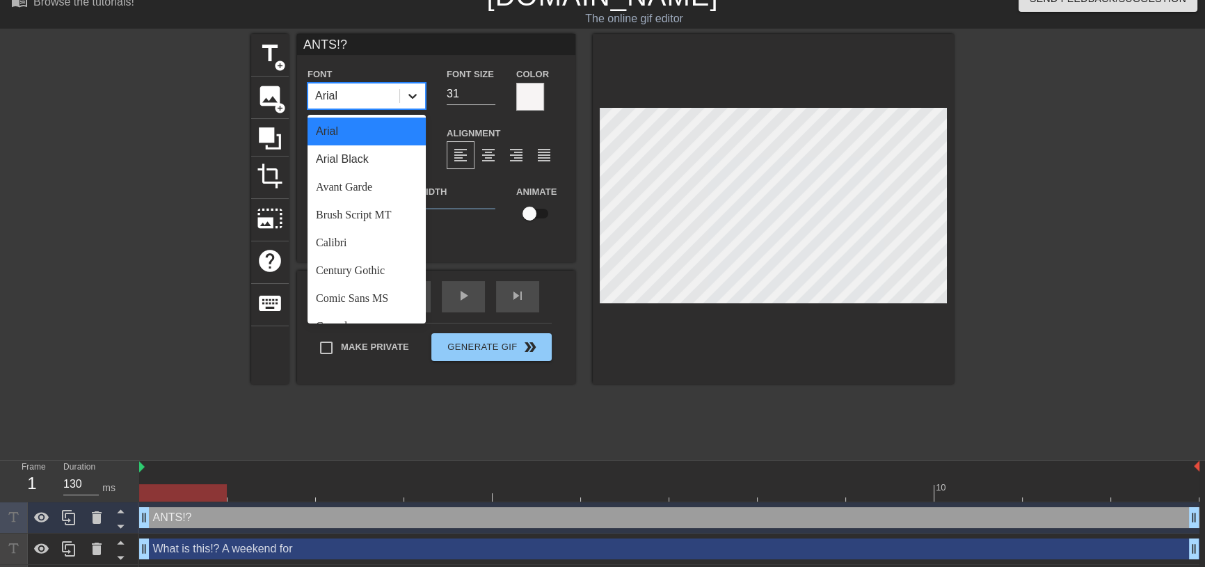
click at [406, 98] on icon at bounding box center [413, 96] width 14 height 14
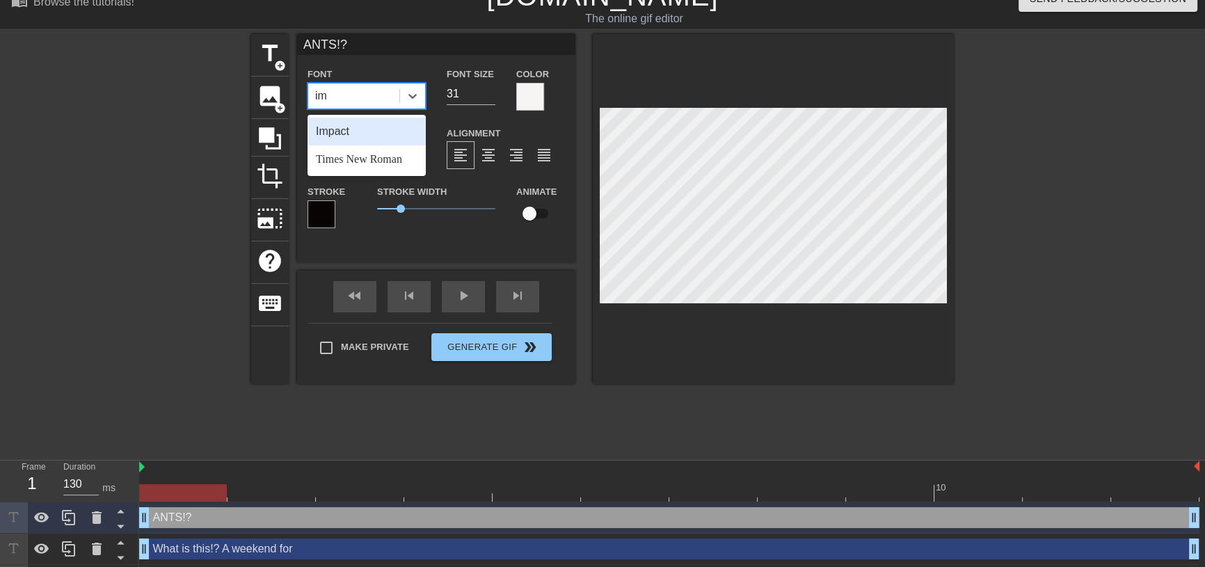
type input "imp"
click at [378, 132] on div "Impact" at bounding box center [367, 132] width 118 height 28
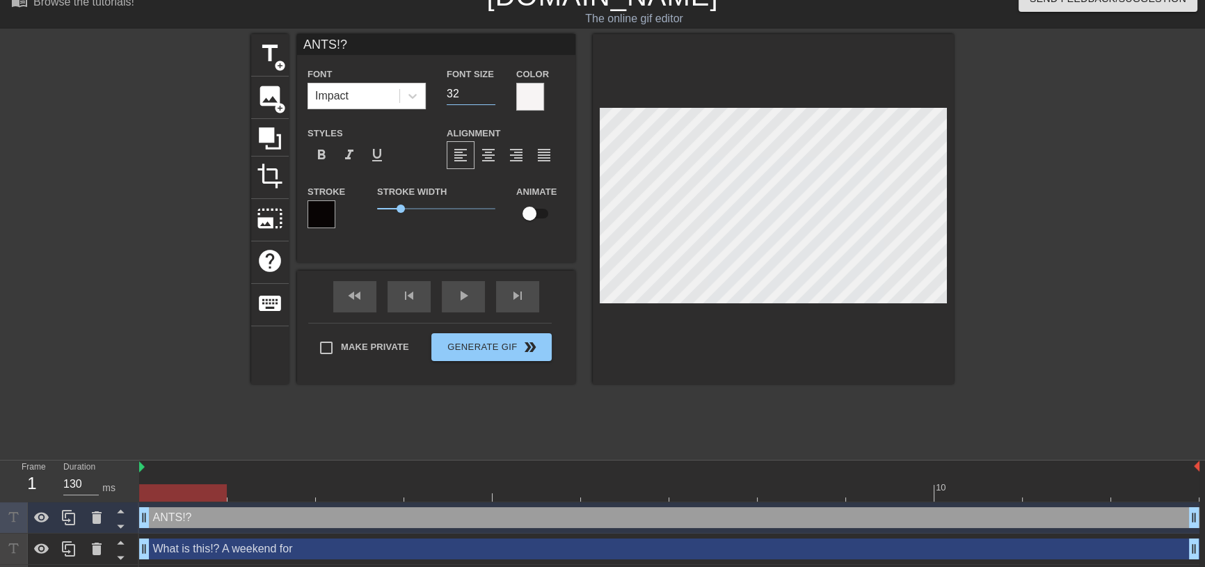
click at [488, 92] on input "32" at bounding box center [471, 94] width 49 height 22
click at [488, 92] on input "33" at bounding box center [471, 94] width 49 height 22
type input "34"
click at [488, 92] on input "34" at bounding box center [471, 94] width 49 height 22
click at [897, 328] on div at bounding box center [773, 209] width 361 height 350
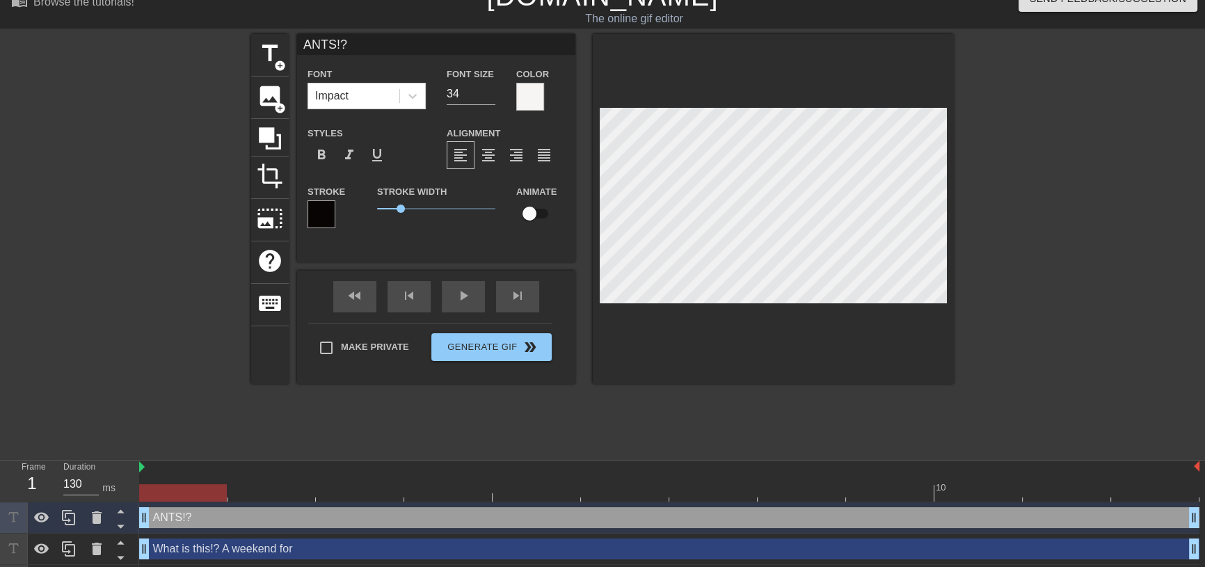
type input "What is this!? A weekend for"
type input "25"
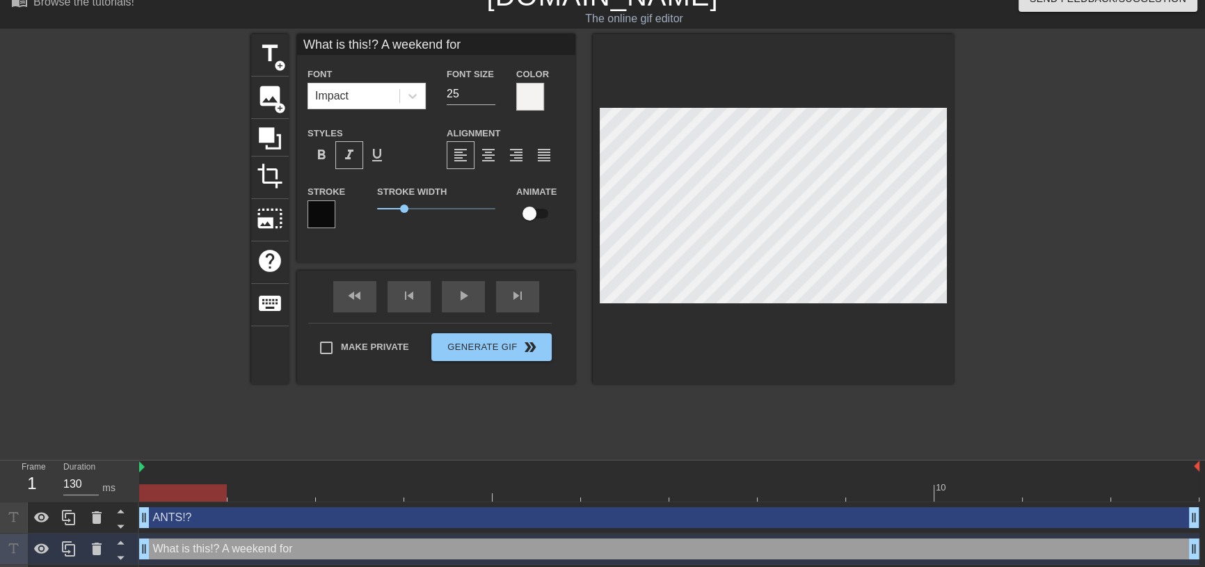
click at [351, 155] on span "format_italic" at bounding box center [349, 155] width 17 height 17
type input "ANTS!?"
type input "34"
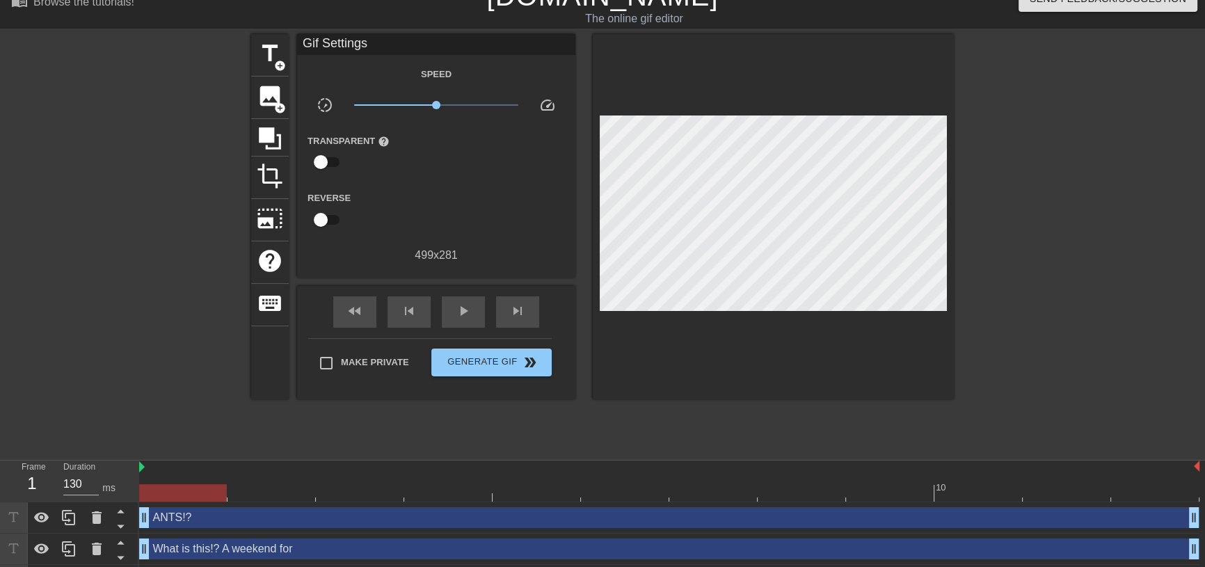
click at [868, 337] on div at bounding box center [773, 216] width 361 height 365
click at [504, 361] on span "Generate Gif double_arrow" at bounding box center [491, 362] width 109 height 17
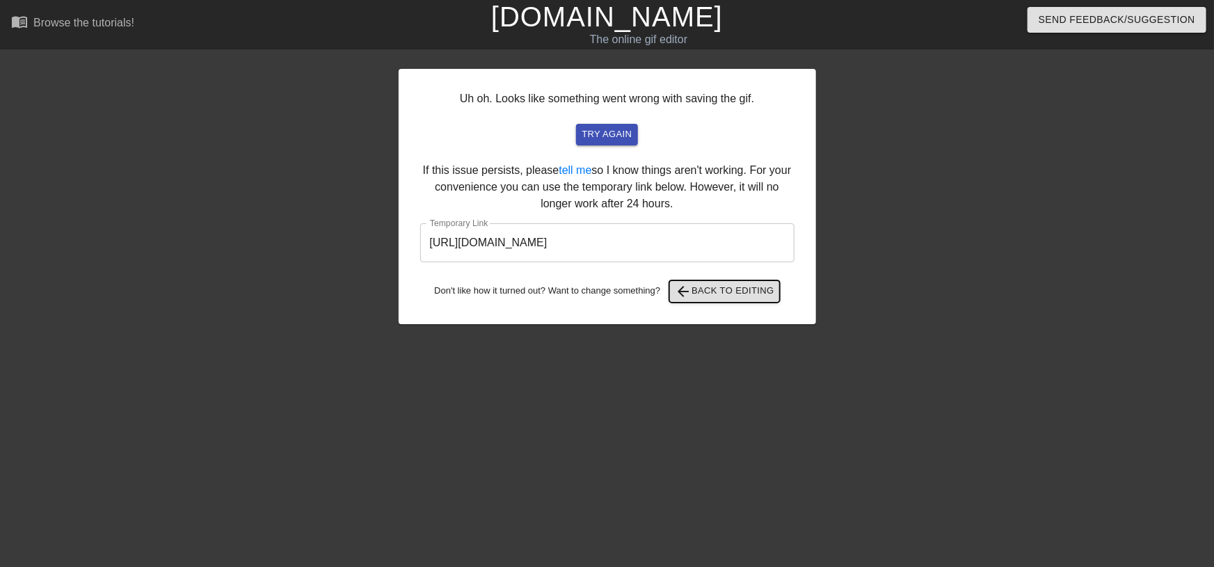
click at [758, 297] on span "arrow_back Back to Editing" at bounding box center [724, 291] width 99 height 17
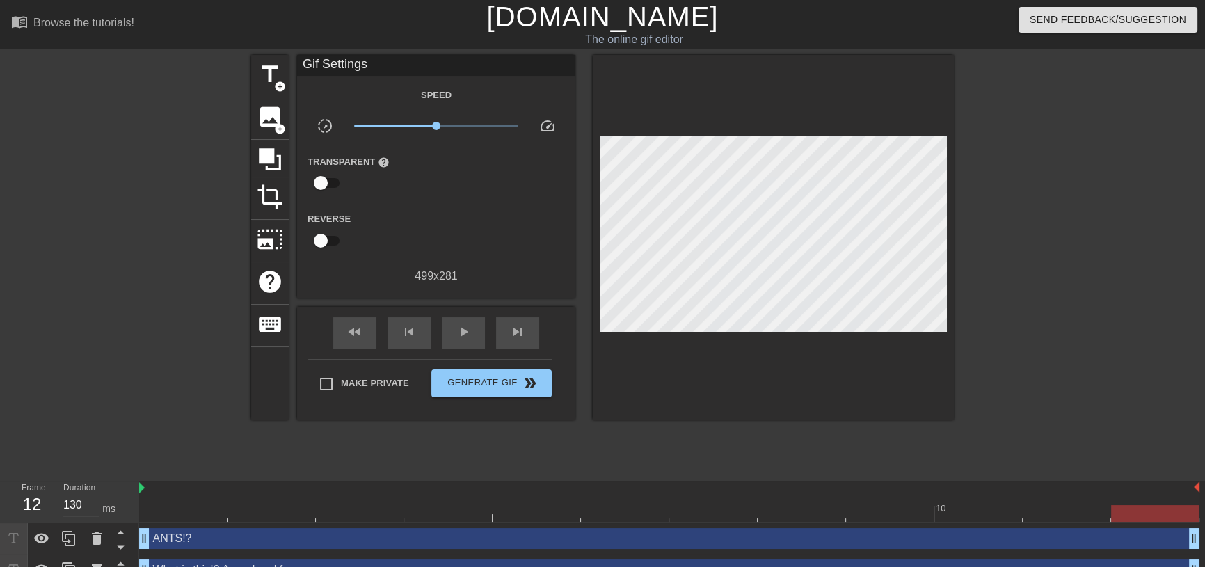
click at [888, 363] on div at bounding box center [773, 237] width 361 height 365
click at [883, 347] on div at bounding box center [773, 237] width 361 height 365
click at [893, 364] on div at bounding box center [773, 237] width 361 height 365
click at [504, 376] on span "Generate Gif double_arrow" at bounding box center [491, 383] width 109 height 17
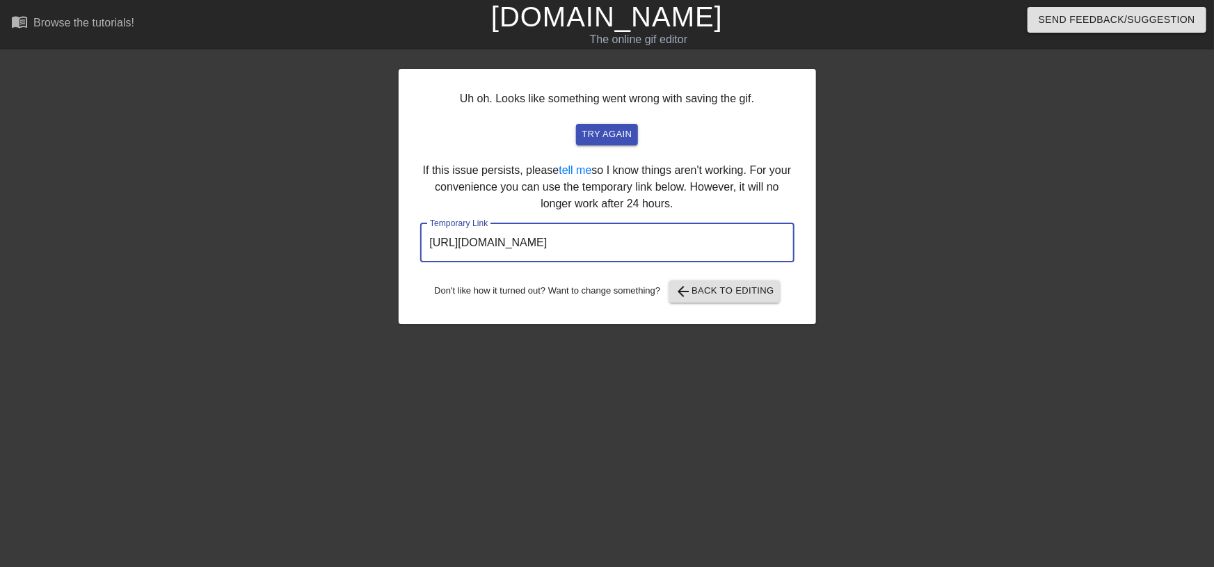
drag, startPoint x: 729, startPoint y: 241, endPoint x: 367, endPoint y: 212, distance: 363.0
click at [367, 212] on div "Uh oh. Looks like something went wrong with saving the gif. try again If this i…" at bounding box center [607, 263] width 1214 height 417
